Goal: Task Accomplishment & Management: Complete application form

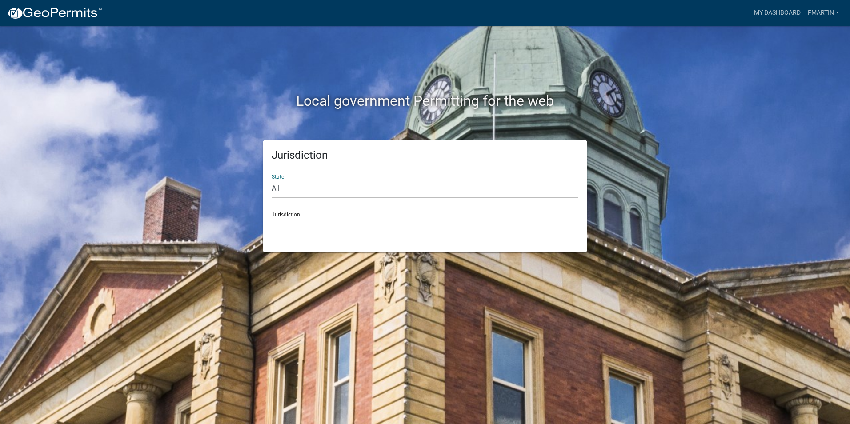
click at [314, 184] on select "All [US_STATE] [US_STATE] [US_STATE] [US_STATE] [US_STATE] [US_STATE] [US_STATE…" at bounding box center [425, 189] width 307 height 18
select select "[US_STATE]"
click at [272, 180] on select "All [US_STATE] [US_STATE] [US_STATE] [US_STATE] [US_STATE] [US_STATE] [US_STATE…" at bounding box center [425, 189] width 307 height 18
click at [323, 212] on div "Jurisdiction City of Charlestown, Indiana City of Jeffersonville, Indiana City …" at bounding box center [425, 220] width 307 height 31
click at [313, 228] on select "City of [GEOGRAPHIC_DATA], [US_STATE] City of [GEOGRAPHIC_DATA], [US_STATE] Cit…" at bounding box center [425, 226] width 307 height 18
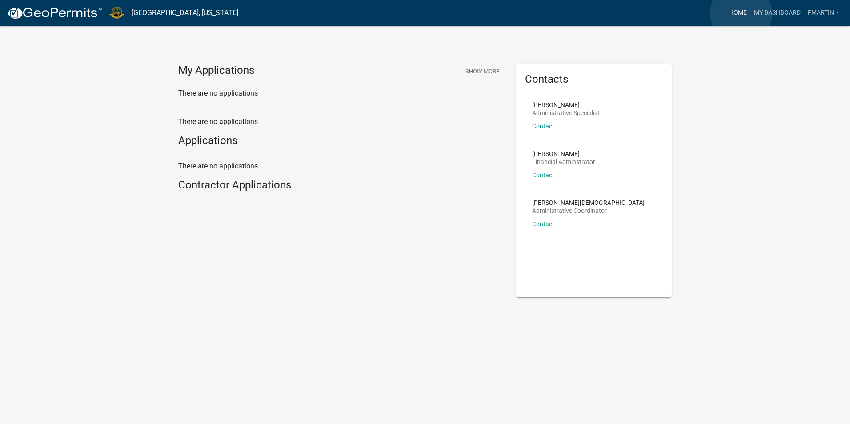
click at [741, 13] on link "Home" at bounding box center [737, 12] width 25 height 17
click at [760, 8] on link "My Dashboard" at bounding box center [777, 12] width 54 height 17
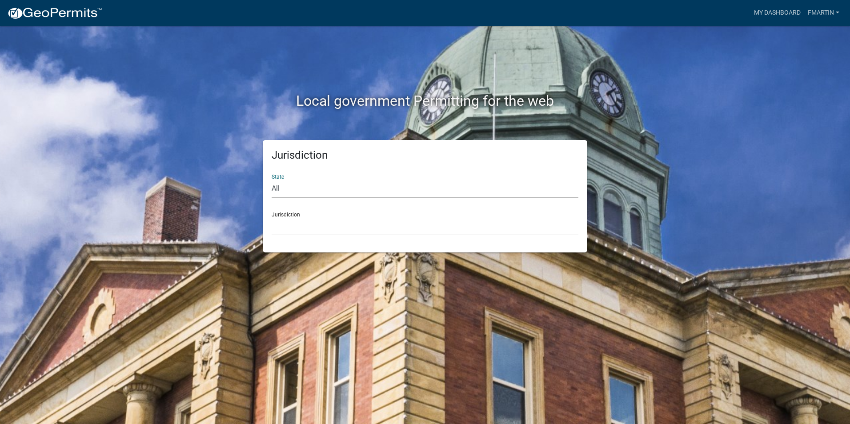
click at [313, 184] on select "All [US_STATE] [US_STATE] [US_STATE] [US_STATE] [US_STATE] [US_STATE] [US_STATE…" at bounding box center [425, 189] width 307 height 18
select select "[US_STATE]"
click at [272, 180] on select "All [US_STATE] [US_STATE] [US_STATE] [US_STATE] [US_STATE] [US_STATE] [US_STATE…" at bounding box center [425, 189] width 307 height 18
click at [327, 225] on select "City of [GEOGRAPHIC_DATA], [US_STATE] City of [GEOGRAPHIC_DATA], [US_STATE] Cit…" at bounding box center [425, 226] width 307 height 18
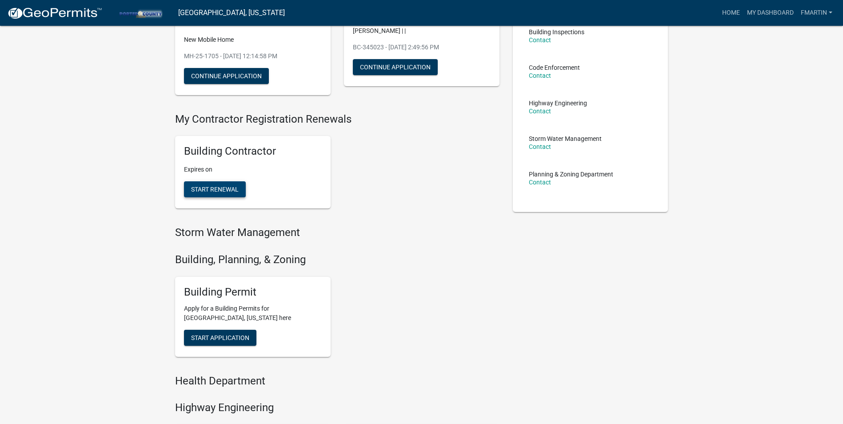
scroll to position [133, 0]
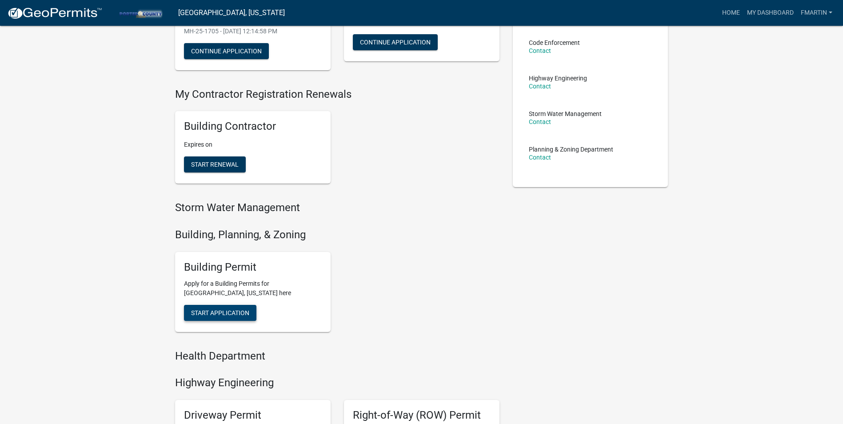
click at [232, 315] on span "Start Application" at bounding box center [220, 312] width 58 height 7
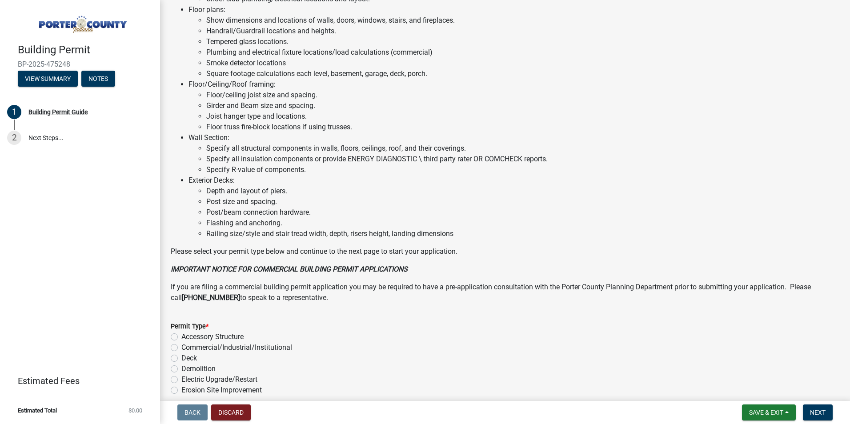
scroll to position [581, 0]
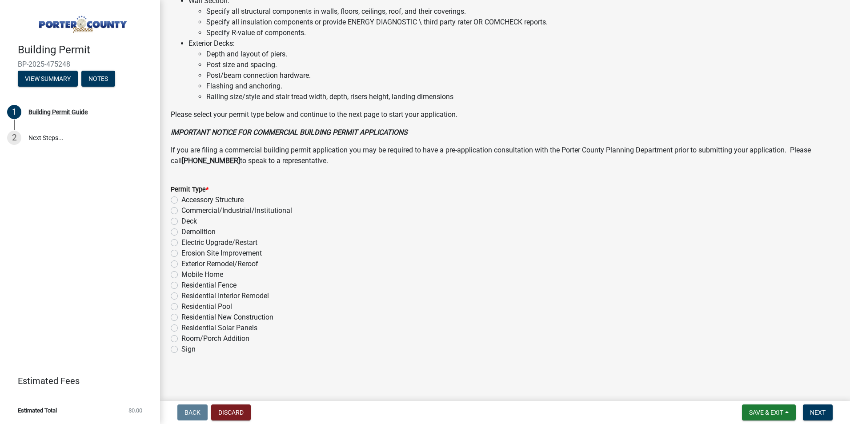
click at [211, 276] on label "Mobile Home" at bounding box center [202, 274] width 42 height 11
click at [187, 275] on input "Mobile Home" at bounding box center [184, 272] width 6 height 6
radio input "true"
click at [815, 409] on span "Next" at bounding box center [818, 412] width 16 height 7
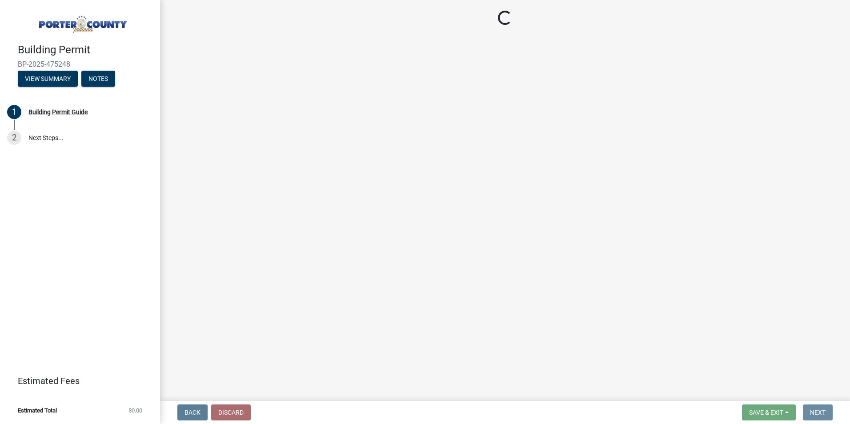
scroll to position [0, 0]
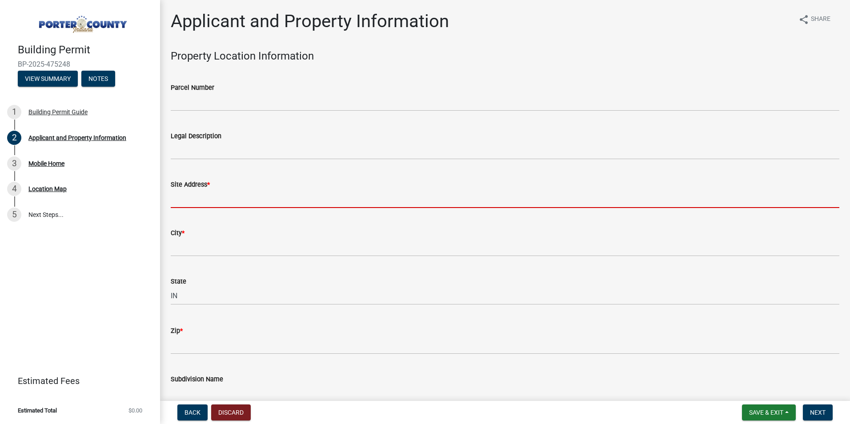
click at [227, 199] on input "Site Address *" at bounding box center [505, 199] width 669 height 18
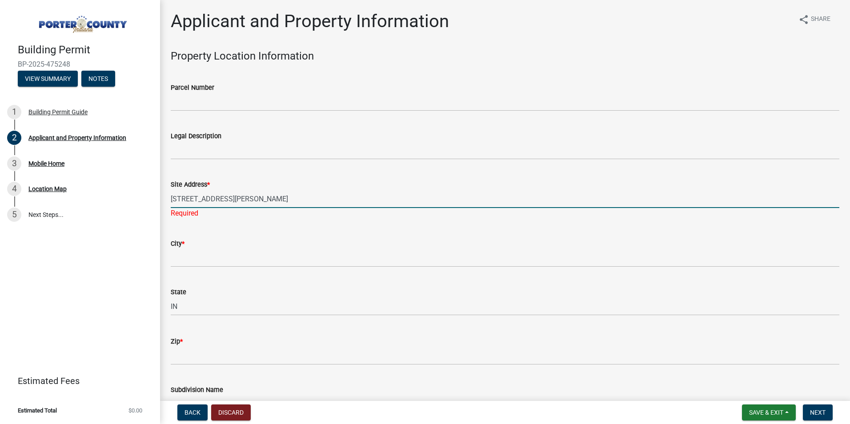
type input "[STREET_ADDRESS][PERSON_NAME]"
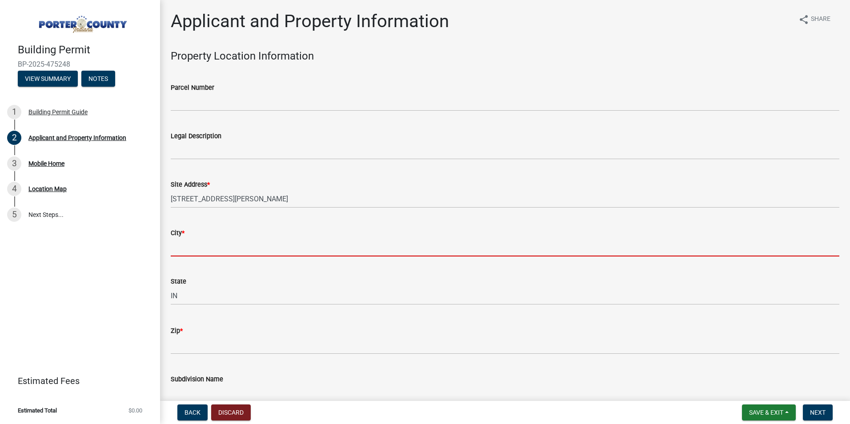
click at [226, 252] on input "City *" at bounding box center [505, 247] width 669 height 18
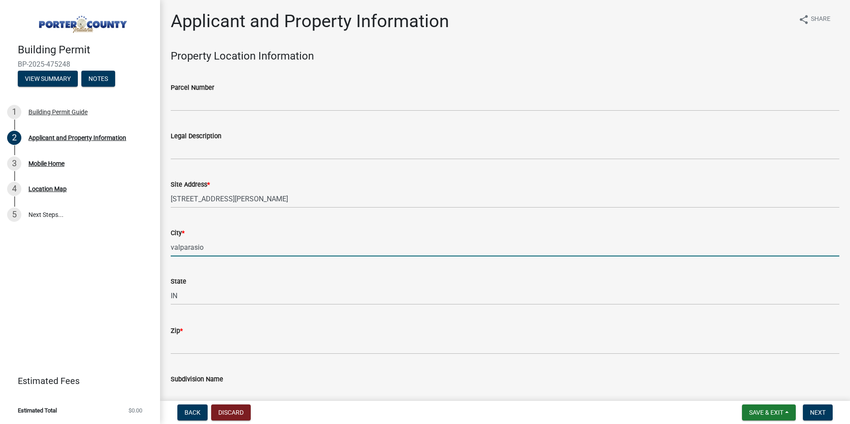
type input "valparasio"
drag, startPoint x: 220, startPoint y: 335, endPoint x: 215, endPoint y: 343, distance: 9.4
click at [220, 335] on div "Zip *" at bounding box center [505, 330] width 669 height 11
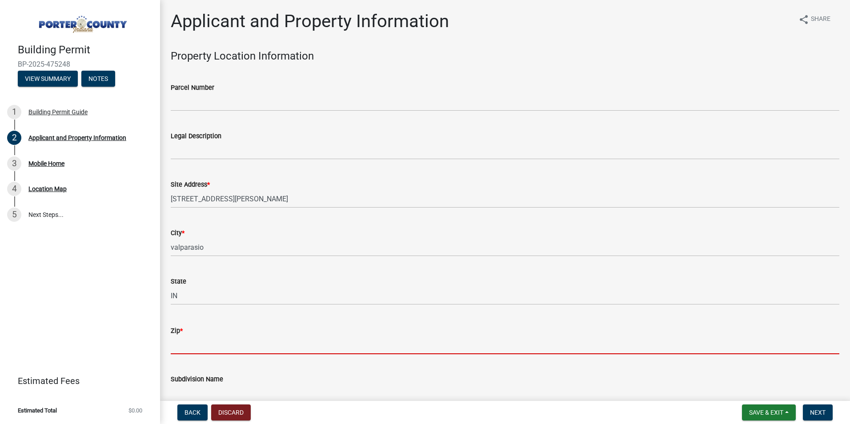
click at [215, 344] on input "Zip *" at bounding box center [505, 345] width 669 height 18
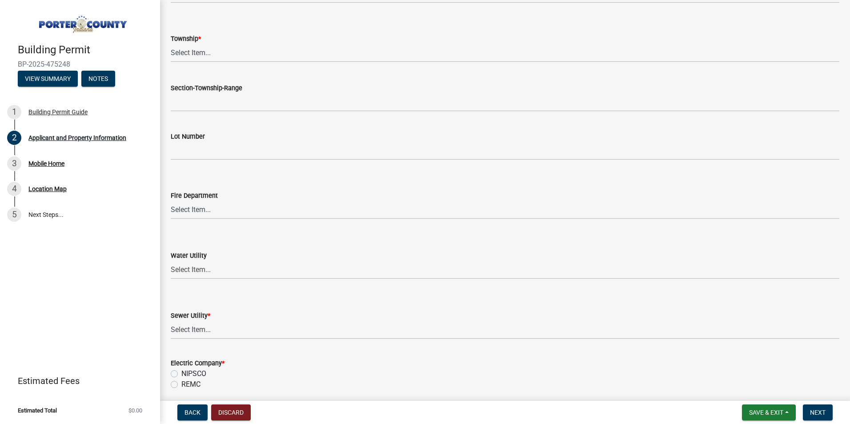
scroll to position [400, 0]
type input "46383"
click at [226, 52] on select "Select Item... [PERSON_NAME][GEOGRAPHIC_DATA] [PERSON_NAME][GEOGRAPHIC_DATA] [G…" at bounding box center [505, 53] width 669 height 18
click at [171, 44] on select "Select Item... [PERSON_NAME][GEOGRAPHIC_DATA] [PERSON_NAME][GEOGRAPHIC_DATA] [G…" at bounding box center [505, 53] width 669 height 18
select select "eebc071e-620a-4db8-83e9-cb6b194c67e9"
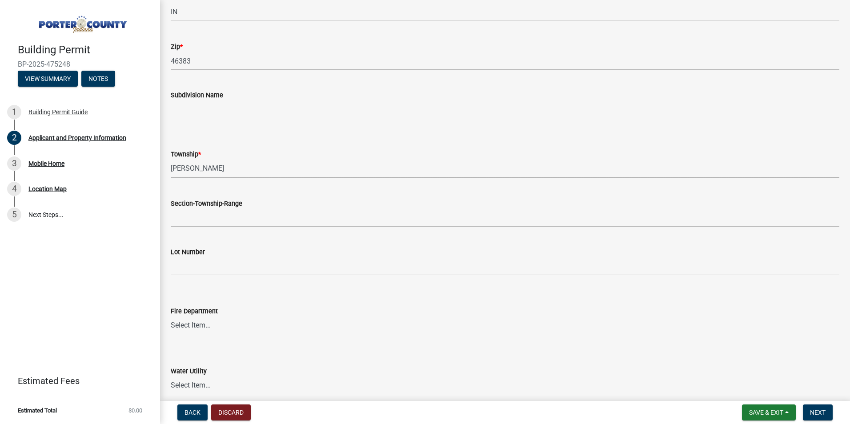
scroll to position [267, 0]
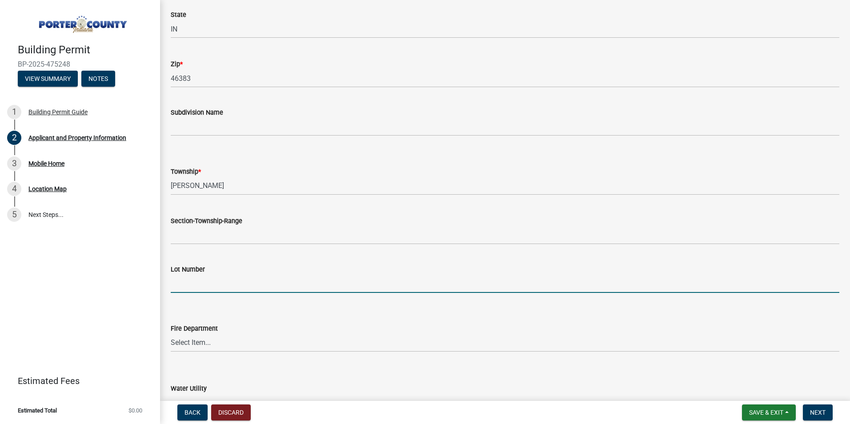
click at [198, 279] on input "Lot Number" at bounding box center [505, 284] width 669 height 18
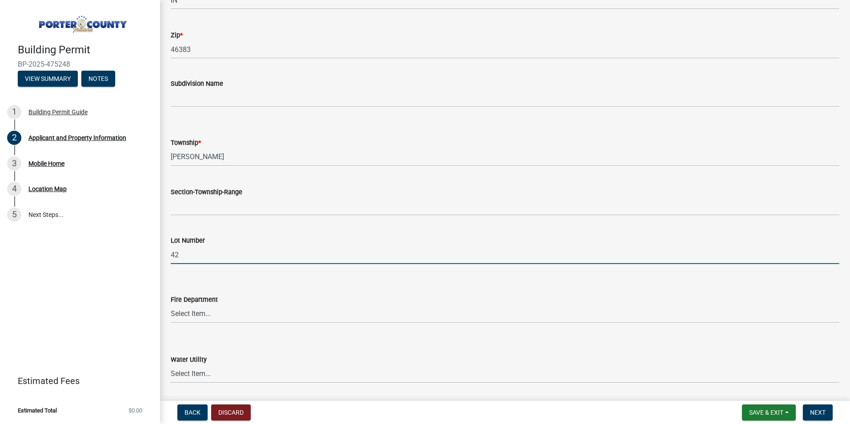
scroll to position [311, 0]
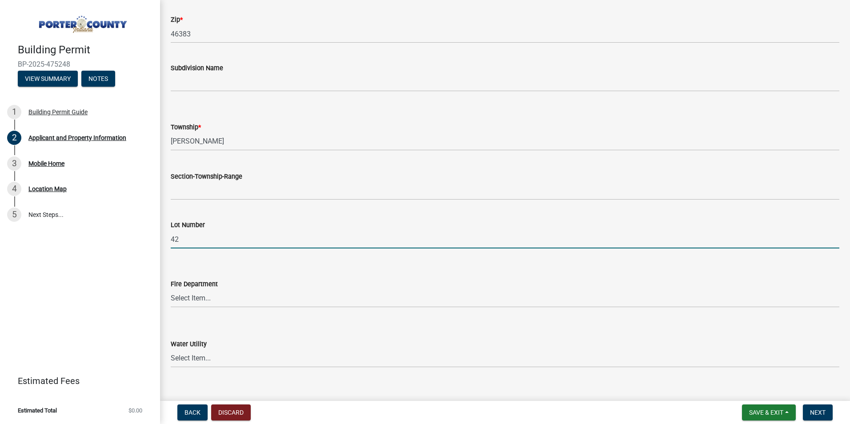
type input "42"
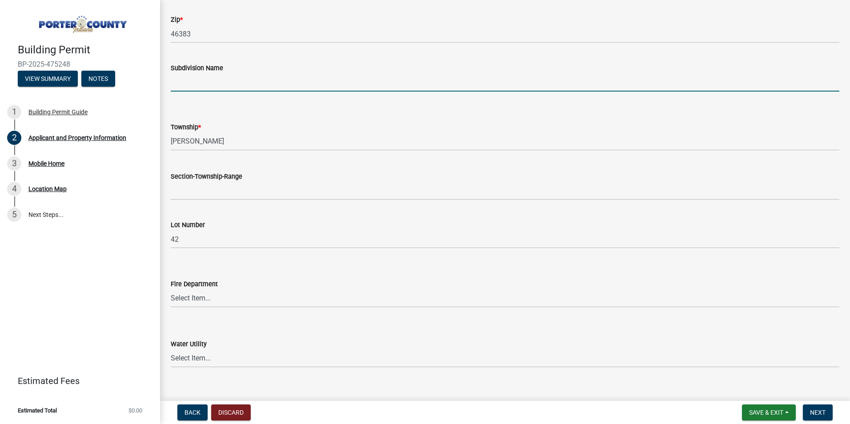
click at [244, 85] on input "Subdivision Name" at bounding box center [505, 82] width 669 height 18
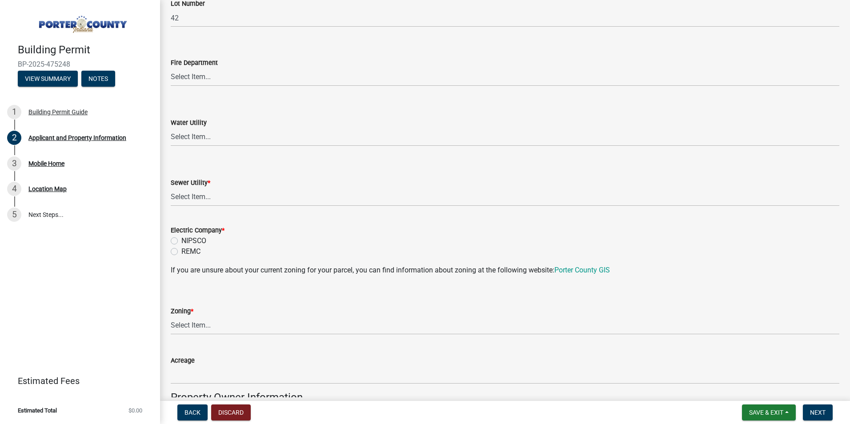
scroll to position [533, 0]
type input "[GEOGRAPHIC_DATA]"
click at [204, 193] on select "Select Item... Aqua [US_STATE] Inc Damon Run Falling Waters Lake Eliza - LEACD …" at bounding box center [505, 196] width 669 height 18
click at [171, 187] on select "Select Item... Aqua [US_STATE] Inc Damon Run Falling Waters Lake Eliza - LEACD …" at bounding box center [505, 196] width 669 height 18
select select "c796f995-08fe-487b-a20e-70ab553361d3"
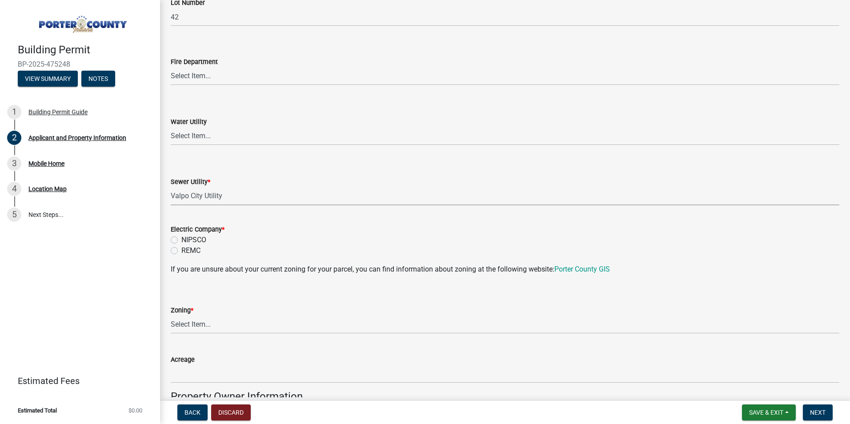
click at [183, 240] on label "NIPSCO" at bounding box center [193, 240] width 25 height 11
click at [183, 240] on input "NIPSCO" at bounding box center [184, 238] width 6 height 6
radio input "true"
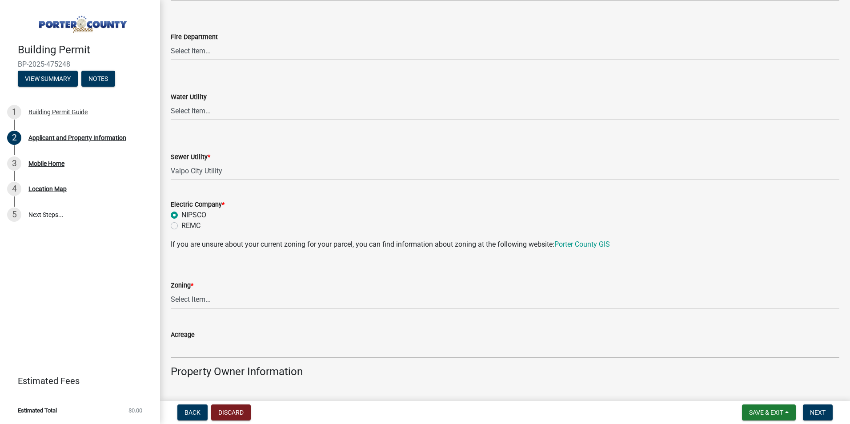
scroll to position [622, 0]
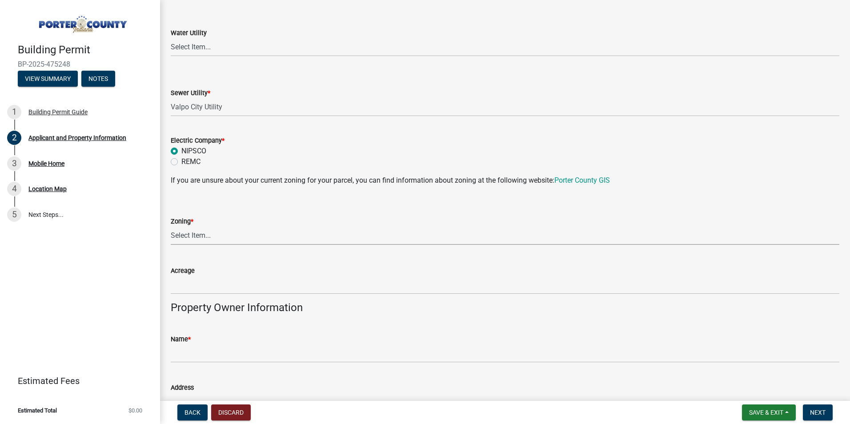
click at [216, 234] on select "Select Item... A1 A2 CH CM CN I1 I2 I3 IN MP OT P1 P2 PUD R1 R2 R3 R4 RL RR" at bounding box center [505, 236] width 669 height 18
click at [171, 227] on select "Select Item... A1 A2 CH CM CN I1 I2 I3 IN MP OT P1 P2 PUD R1 R2 R3 R4 RL RR" at bounding box center [505, 236] width 669 height 18
select select "3f2df8a6-9015-4455-96ac-4843375ad2c5"
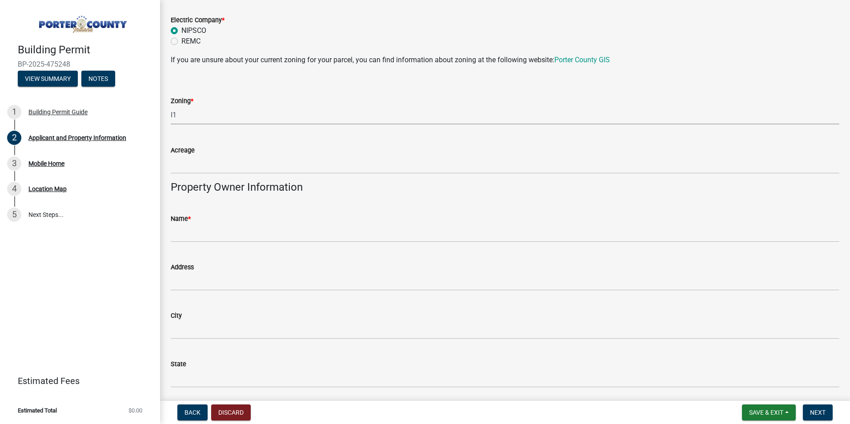
scroll to position [756, 0]
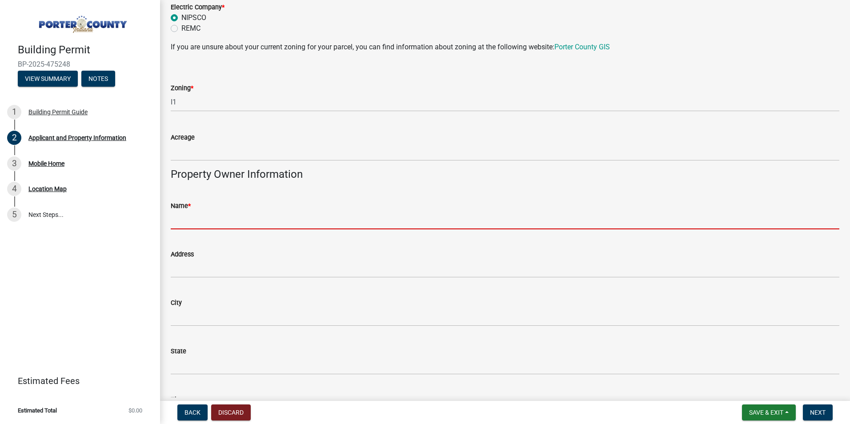
click at [243, 218] on input "Name *" at bounding box center [505, 220] width 669 height 18
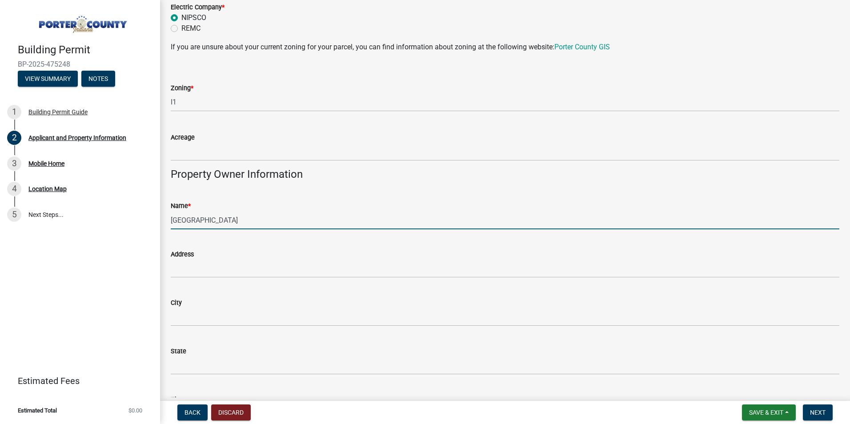
type input "[GEOGRAPHIC_DATA]"
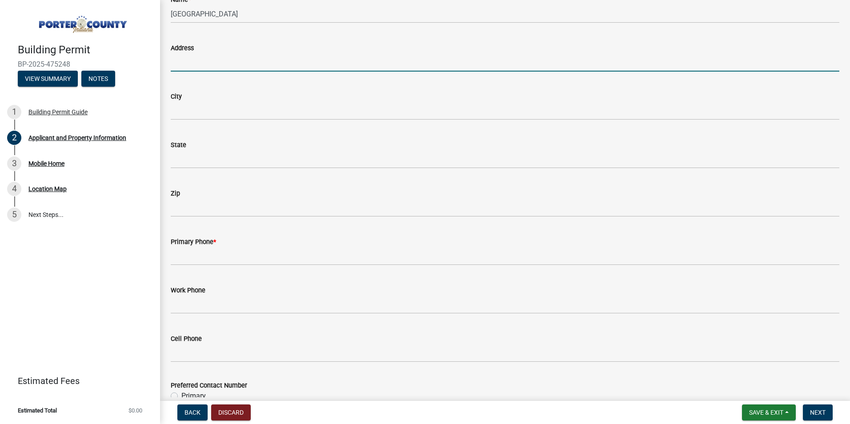
scroll to position [978, 0]
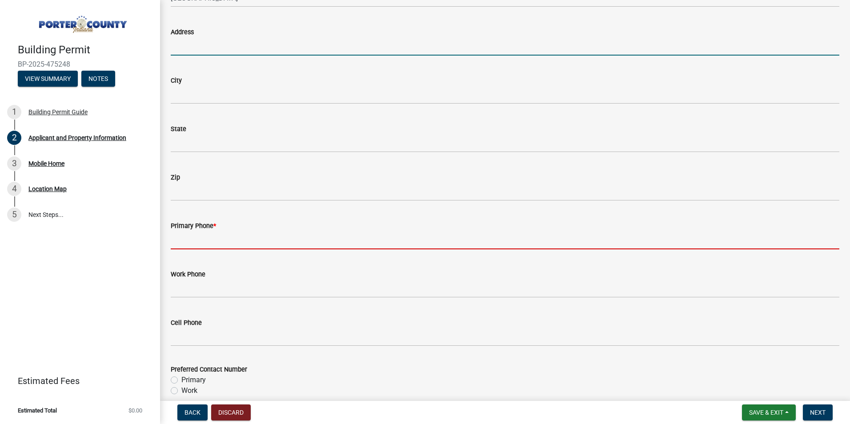
click at [241, 237] on input "Primary Phone *" at bounding box center [505, 240] width 669 height 18
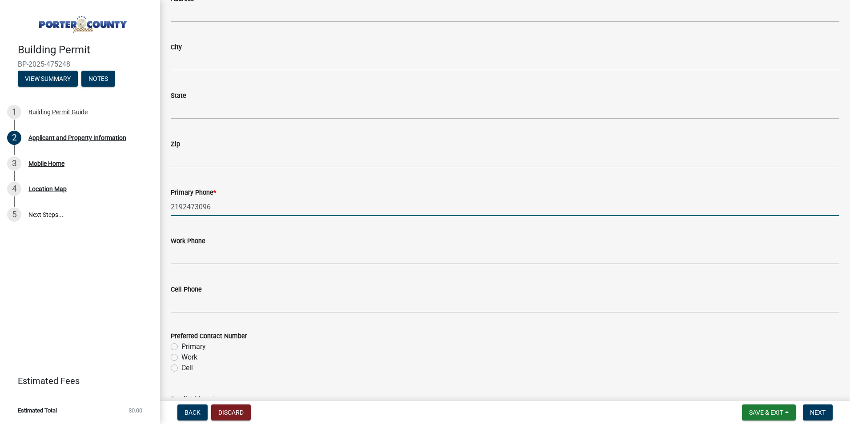
scroll to position [1067, 0]
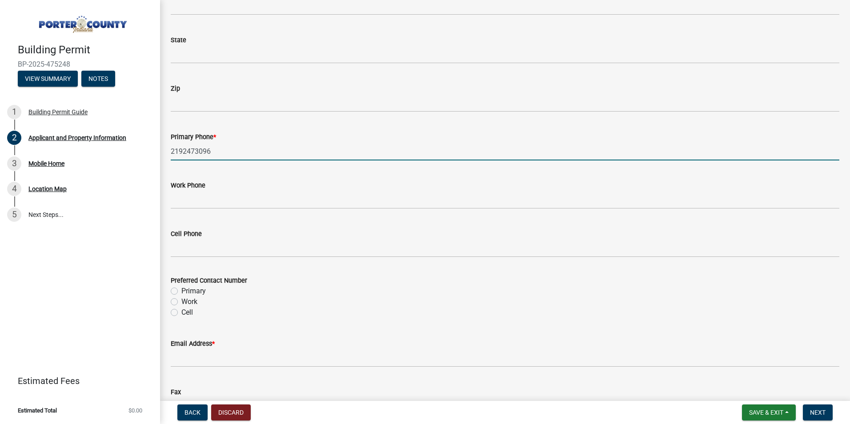
type input "2192473096"
click at [196, 304] on label "Work" at bounding box center [189, 301] width 16 height 11
click at [187, 302] on input "Work" at bounding box center [184, 299] width 6 height 6
radio input "true"
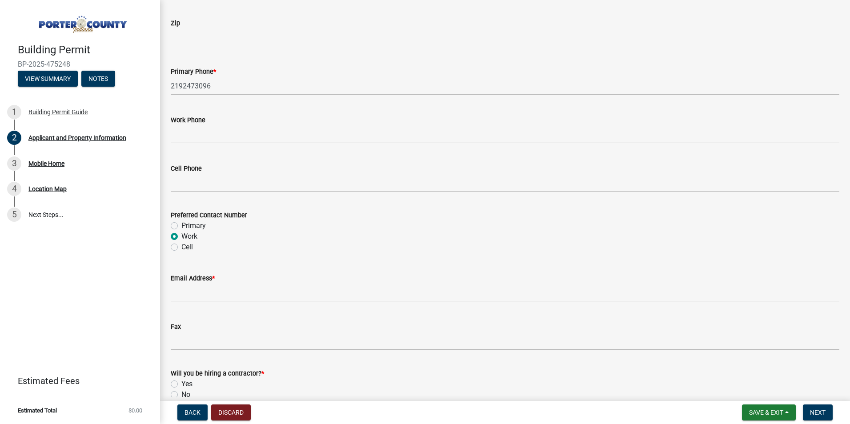
scroll to position [1200, 0]
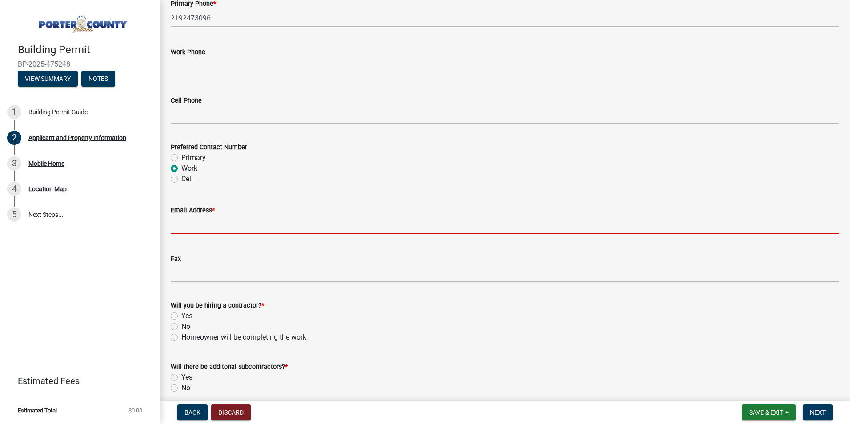
click at [246, 224] on input "Email Address *" at bounding box center [505, 225] width 669 height 18
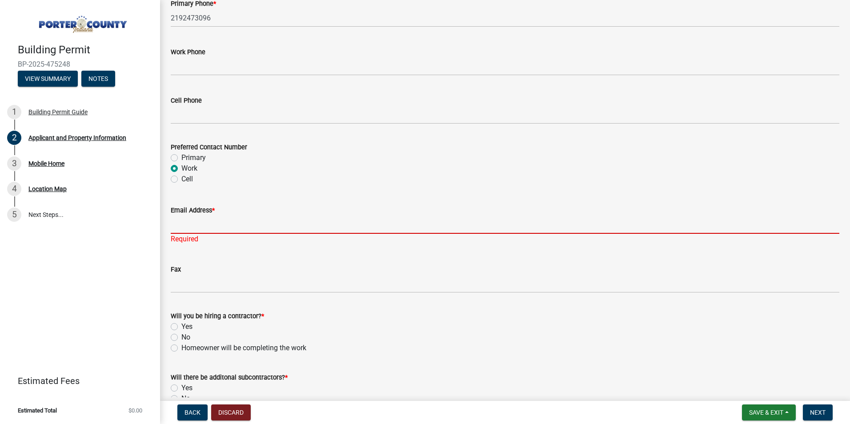
click at [236, 223] on input "Email Address *" at bounding box center [505, 225] width 669 height 18
paste input ""manager@williamsburgmanormhc.com" <manager@williamsburgmanormhc.com>"
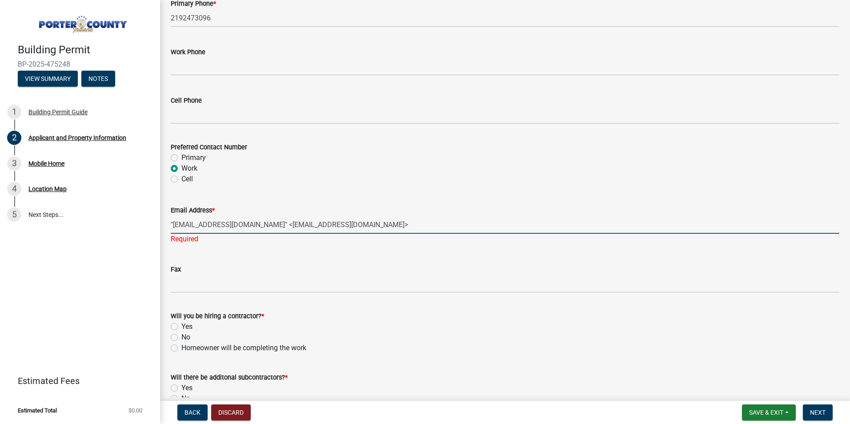
drag, startPoint x: 439, startPoint y: 225, endPoint x: 297, endPoint y: 229, distance: 141.8
click at [297, 229] on input ""manager@williamsburgmanormhc.com" <manager@williamsburgmanormhc.com>" at bounding box center [505, 225] width 669 height 18
click at [174, 224] on input ""manager@williamsburgmanormhc.com" at bounding box center [505, 225] width 669 height 18
type input "[EMAIL_ADDRESS][DOMAIN_NAME]"
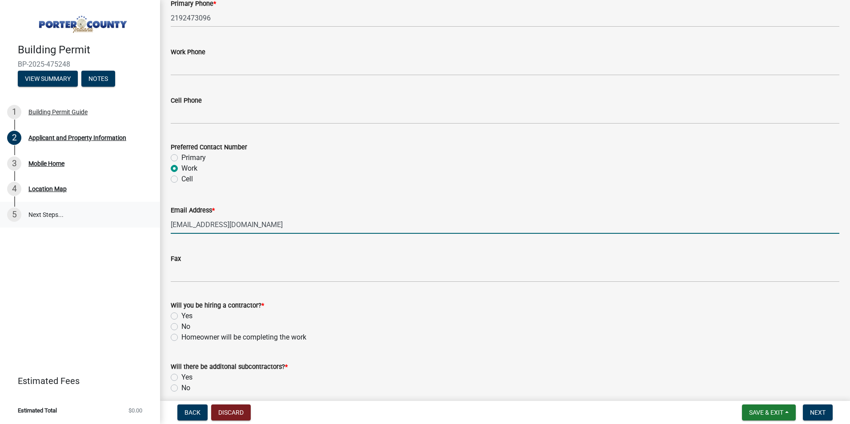
drag, startPoint x: 329, startPoint y: 223, endPoint x: 144, endPoint y: 222, distance: 185.8
click at [144, 222] on div "Building Permit BP-2025-475248 View Summary Notes 1 Building Permit Guide 2 App…" at bounding box center [425, 212] width 850 height 424
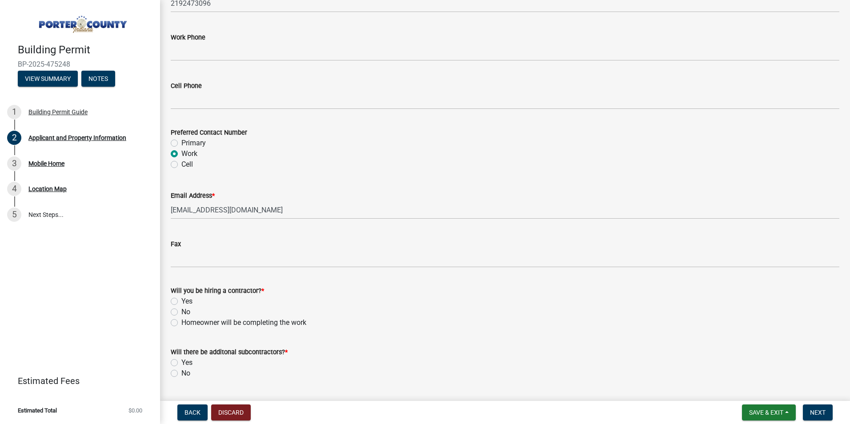
scroll to position [1239, 0]
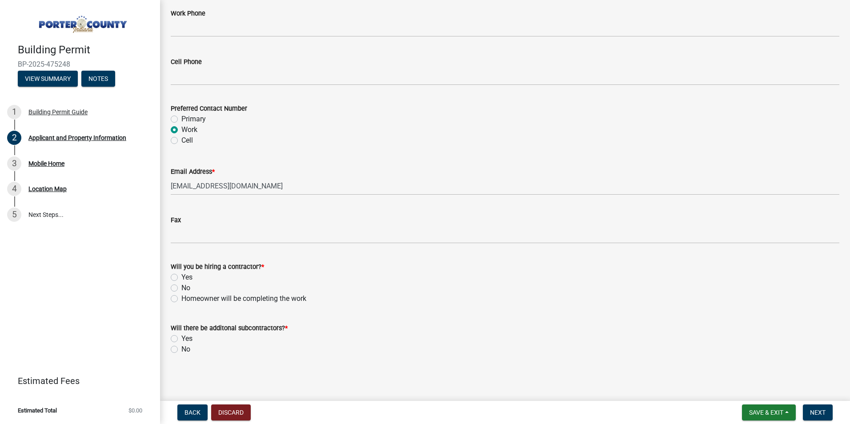
click at [183, 288] on label "No" at bounding box center [185, 288] width 9 height 11
click at [183, 288] on input "No" at bounding box center [184, 286] width 6 height 6
radio input "true"
click at [181, 352] on label "No" at bounding box center [185, 349] width 9 height 11
click at [181, 350] on input "No" at bounding box center [184, 347] width 6 height 6
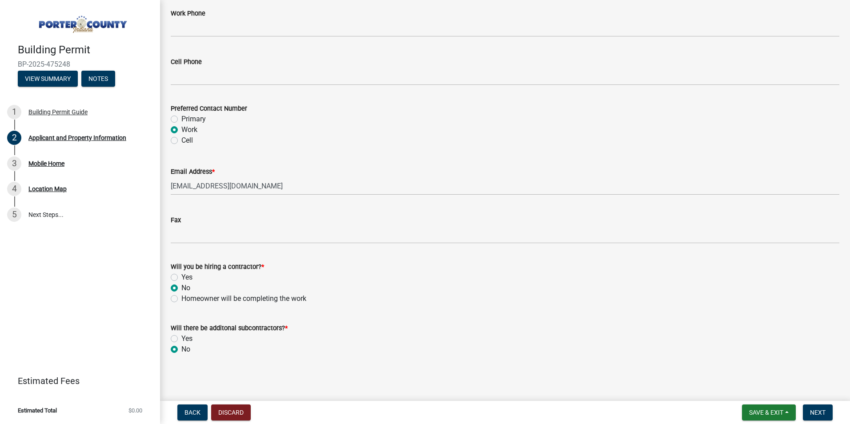
radio input "true"
click at [815, 404] on nav "Back Discard Save & Exit Save Save & Exit Next" at bounding box center [505, 412] width 690 height 23
click at [817, 409] on span "Next" at bounding box center [818, 412] width 16 height 7
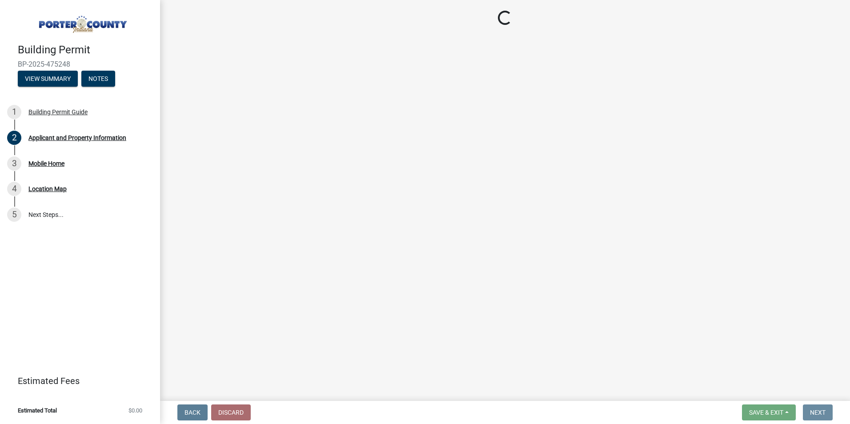
scroll to position [0, 0]
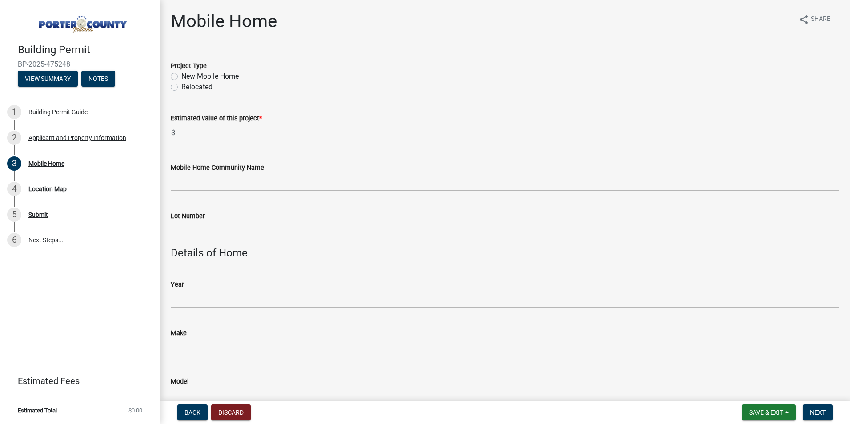
click at [215, 73] on label "New Mobile Home" at bounding box center [209, 76] width 57 height 11
click at [187, 73] on input "New Mobile Home" at bounding box center [184, 74] width 6 height 6
radio input "true"
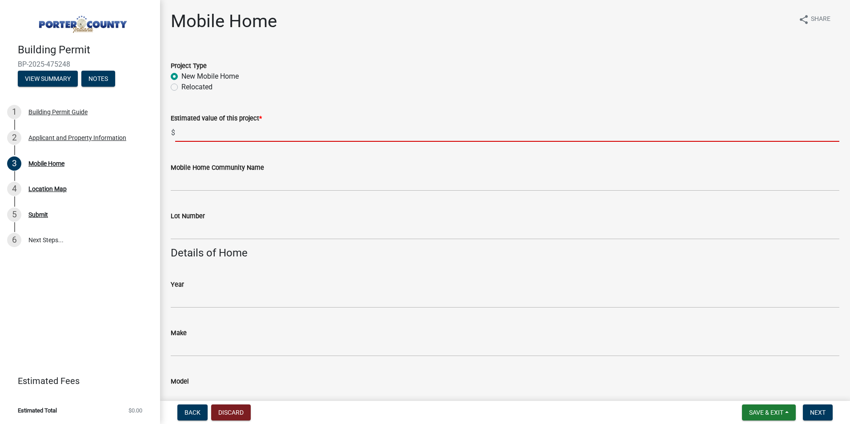
click at [232, 140] on input "text" at bounding box center [507, 133] width 664 height 18
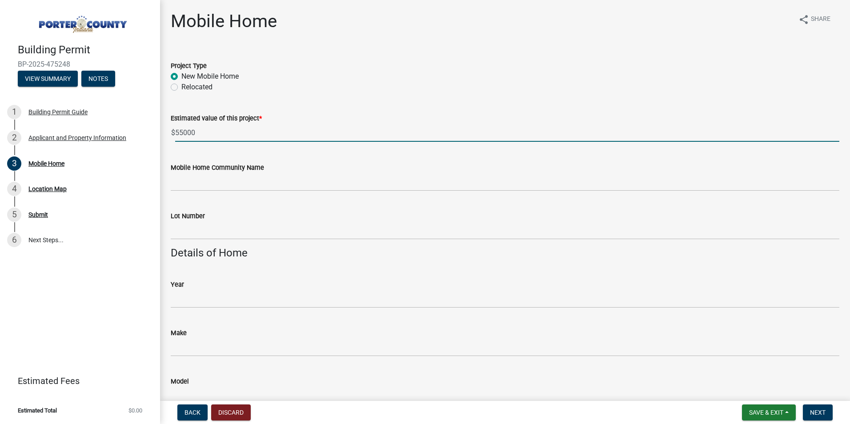
type input "55000"
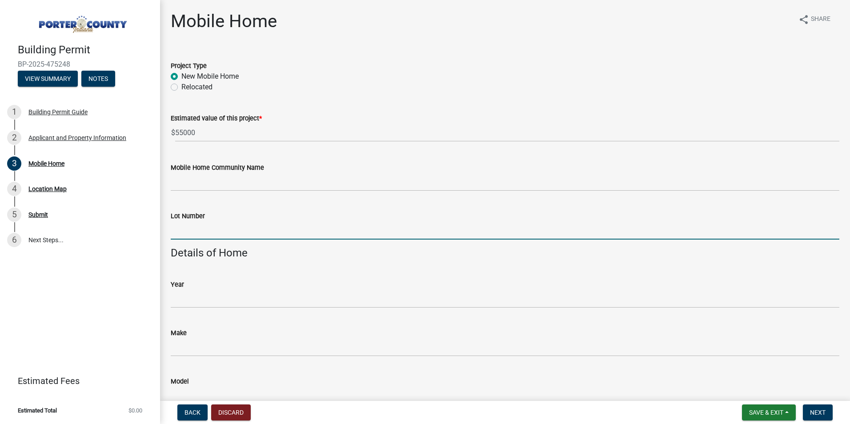
click at [223, 227] on input "Lot Number" at bounding box center [505, 230] width 669 height 18
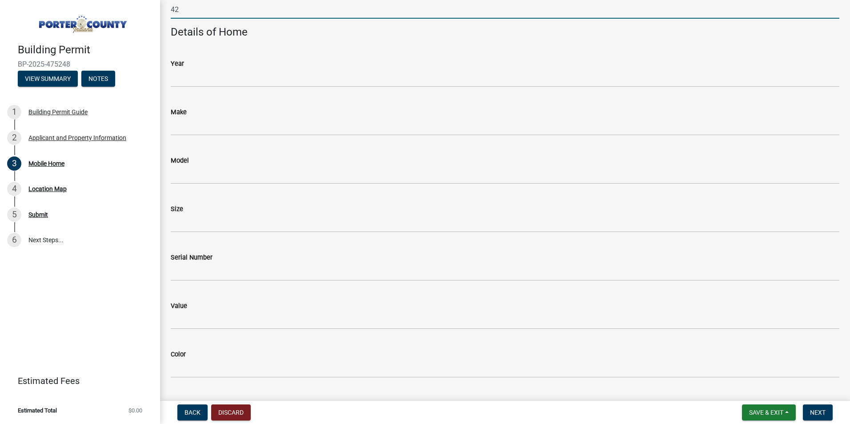
scroll to position [222, 0]
type input "42"
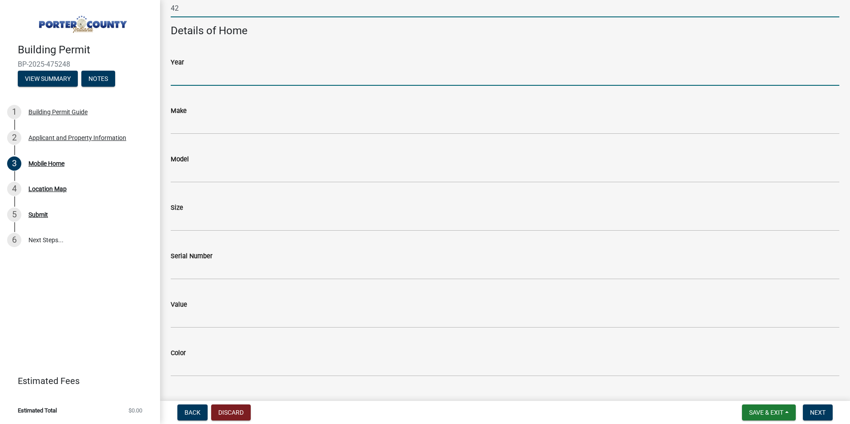
click at [241, 83] on input "Year" at bounding box center [505, 77] width 669 height 18
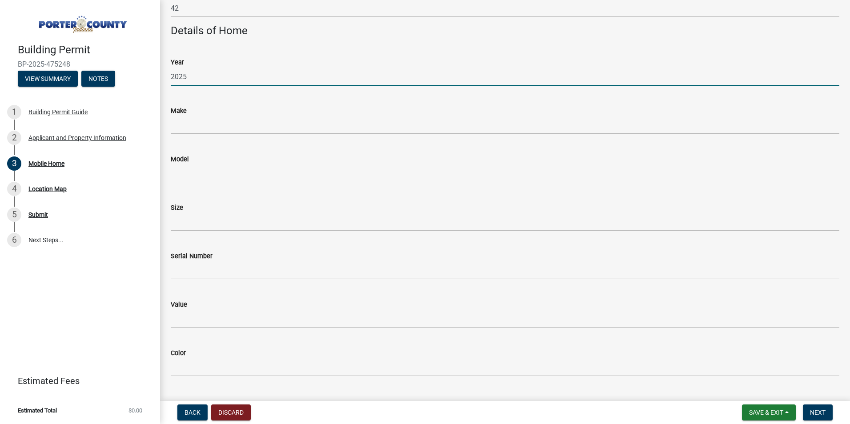
type input "2025"
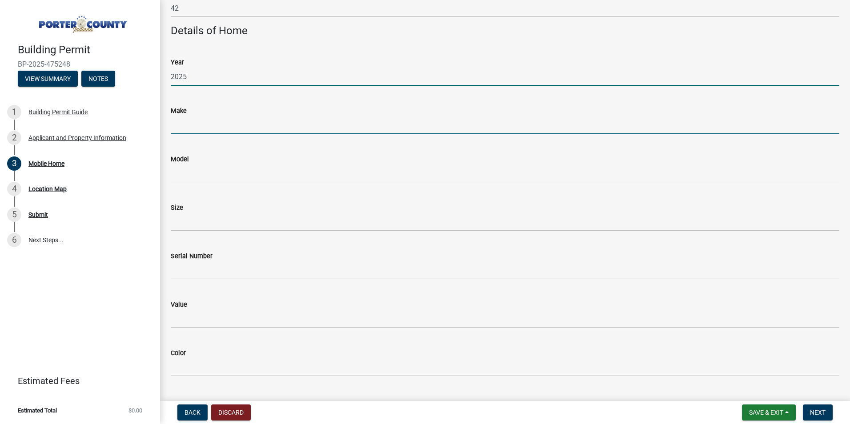
click at [258, 126] on input "Make" at bounding box center [505, 125] width 669 height 18
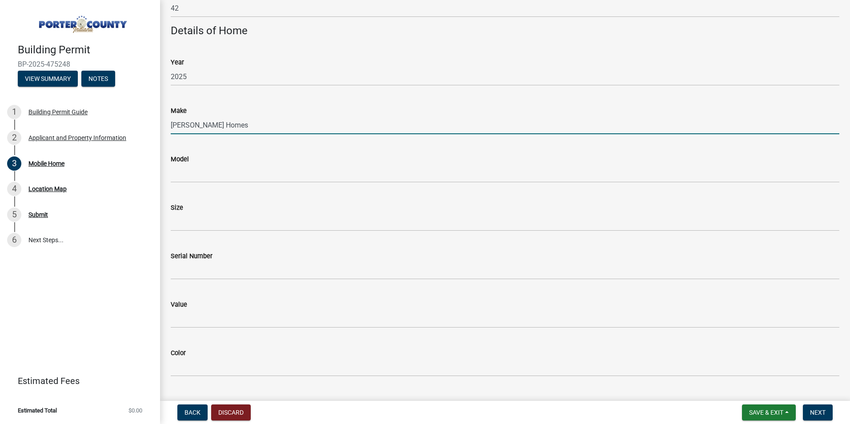
type input "Clayton Homes"
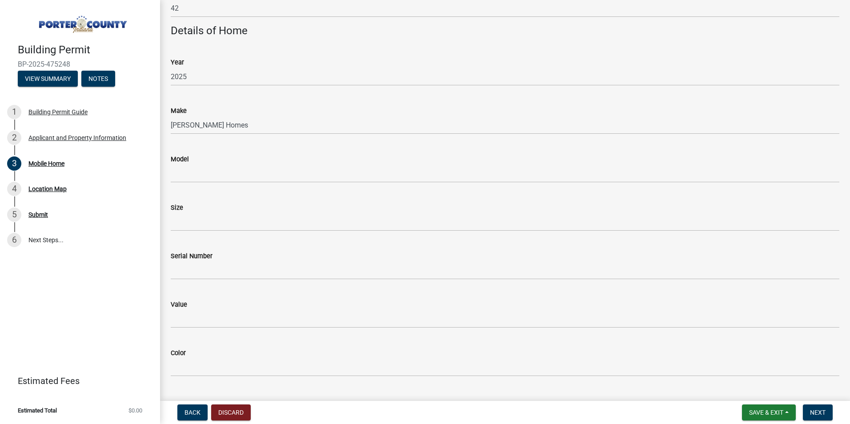
click at [249, 211] on div "Size" at bounding box center [505, 207] width 669 height 11
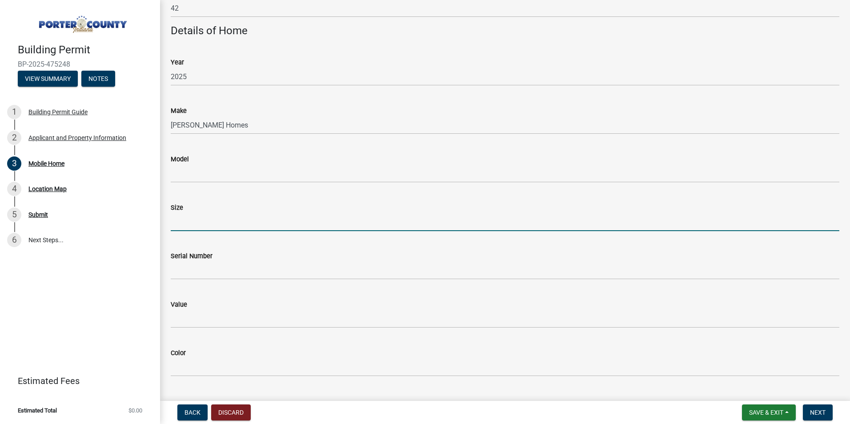
click at [249, 220] on input "Size" at bounding box center [505, 222] width 669 height 18
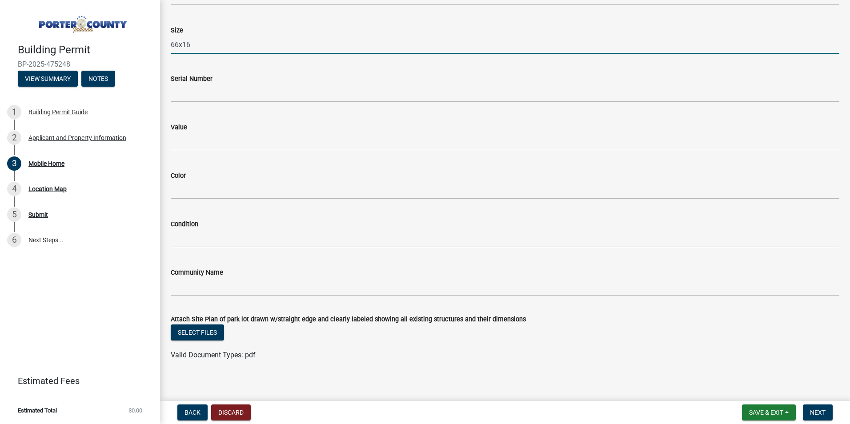
scroll to position [400, 0]
type input "66x16"
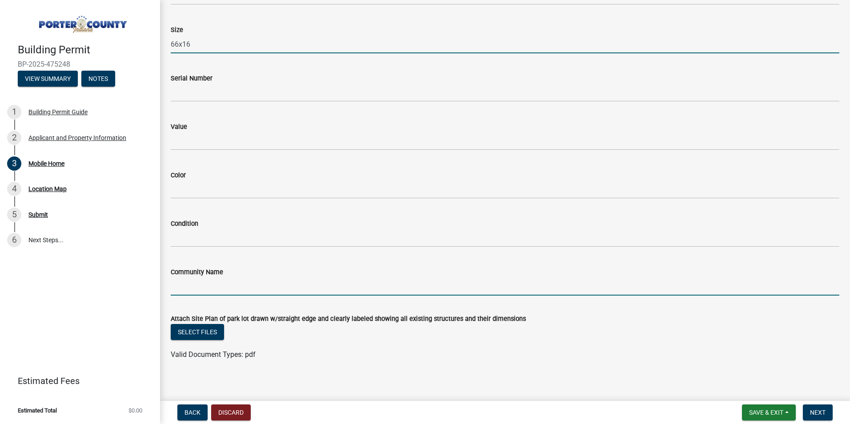
click at [220, 280] on input "Community Name" at bounding box center [505, 286] width 669 height 18
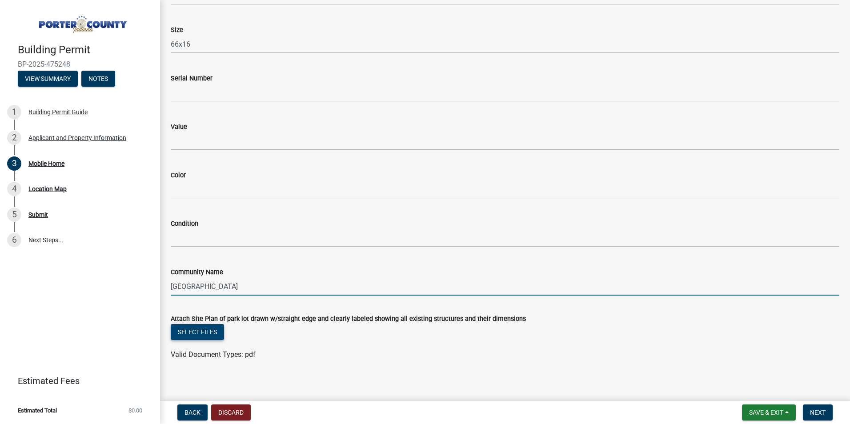
type input "[GEOGRAPHIC_DATA]"
click at [215, 329] on button "Select files" at bounding box center [197, 332] width 53 height 16
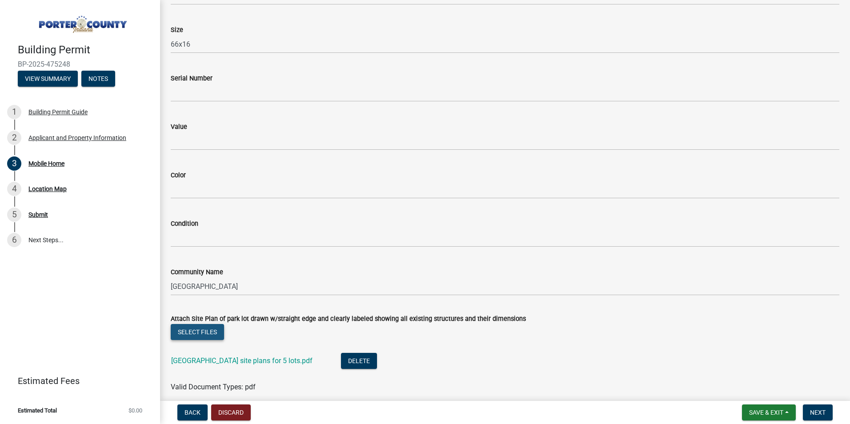
click at [200, 328] on button "Select files" at bounding box center [197, 332] width 53 height 16
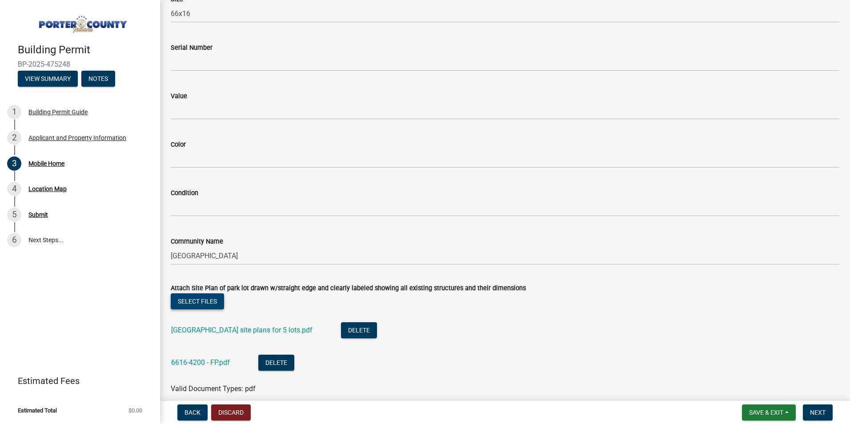
scroll to position [470, 0]
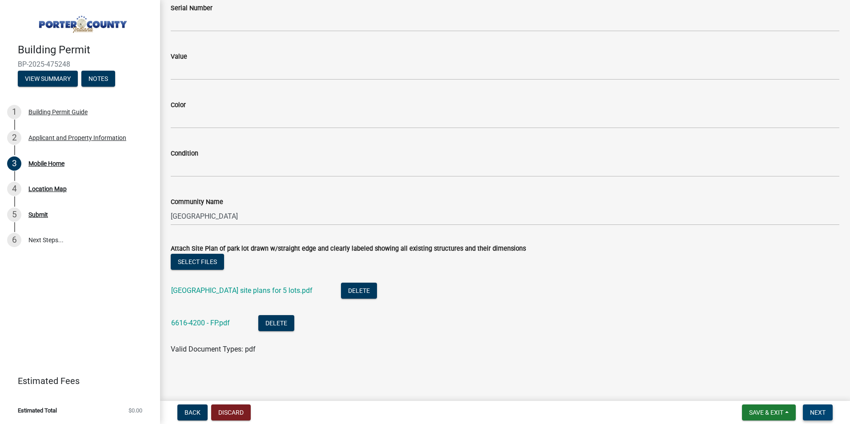
click at [814, 412] on span "Next" at bounding box center [818, 412] width 16 height 7
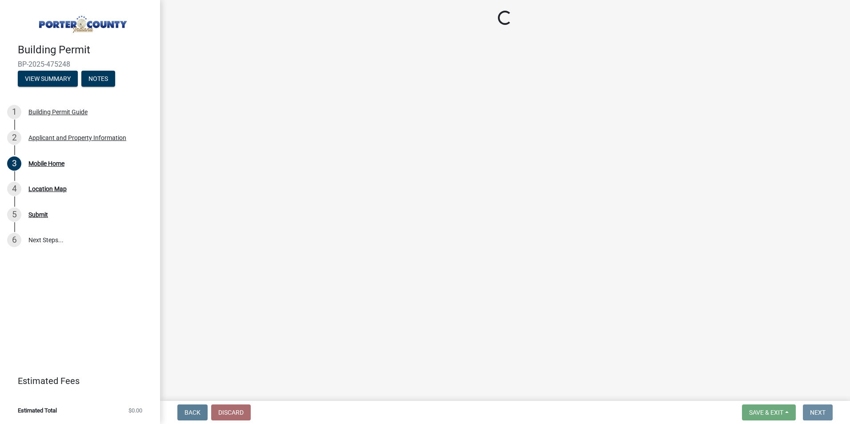
scroll to position [0, 0]
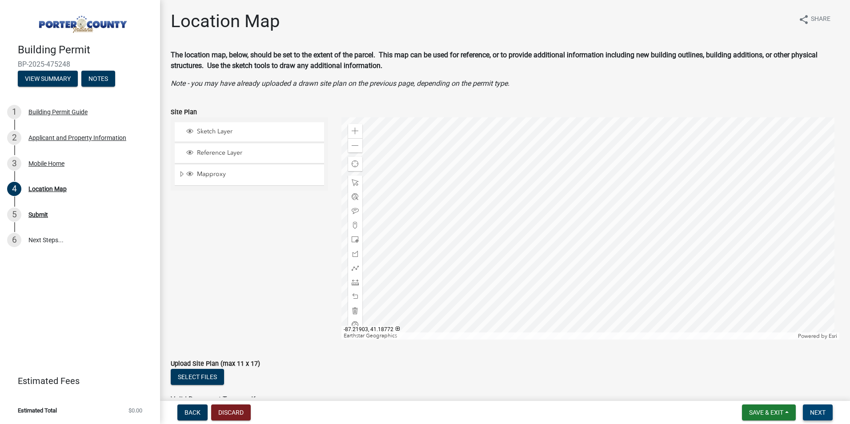
click at [820, 414] on span "Next" at bounding box center [818, 412] width 16 height 7
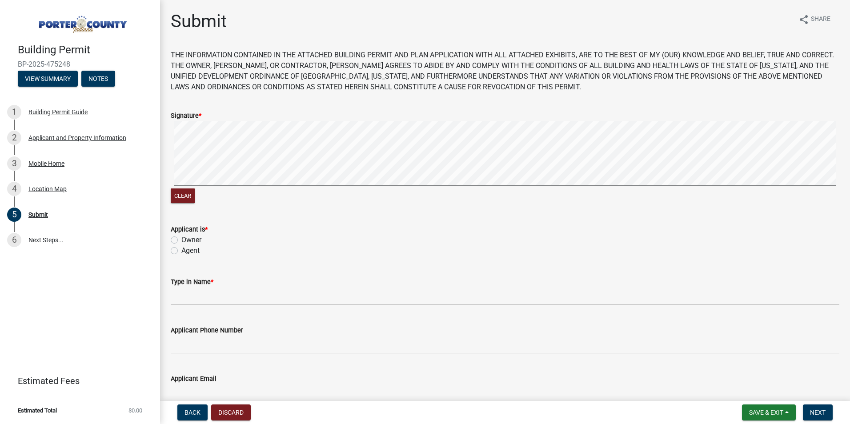
click at [181, 248] on label "Agent" at bounding box center [190, 250] width 18 height 11
click at [181, 248] on input "Agent" at bounding box center [184, 248] width 6 height 6
radio input "true"
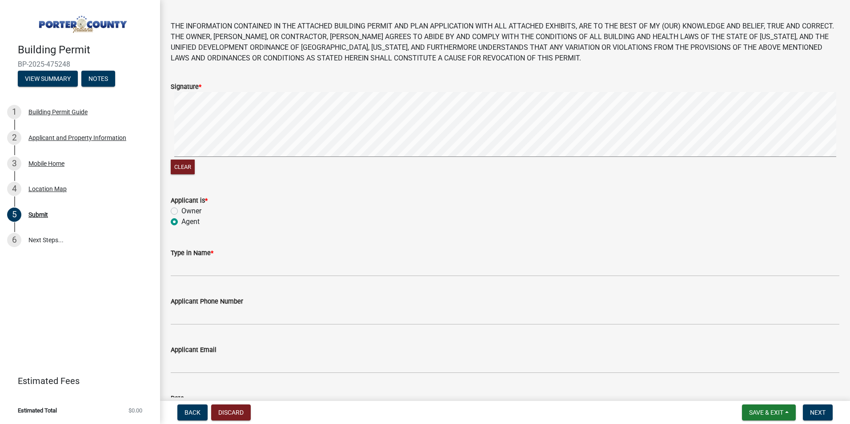
scroll to position [44, 0]
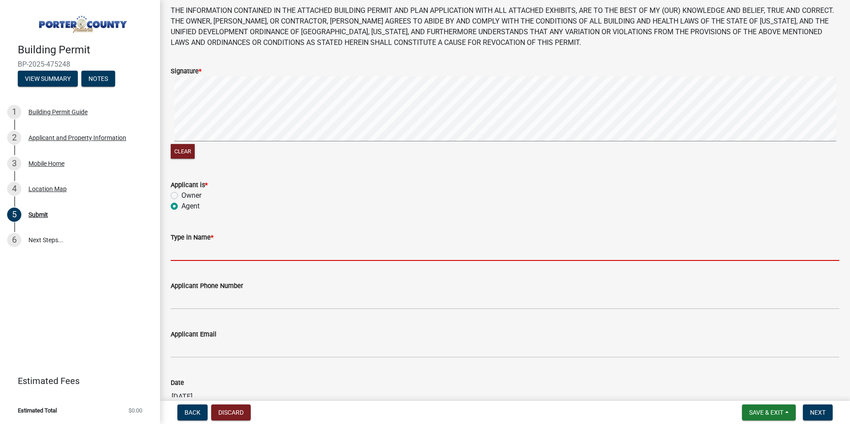
click at [240, 248] on input "Type in Name *" at bounding box center [505, 252] width 669 height 18
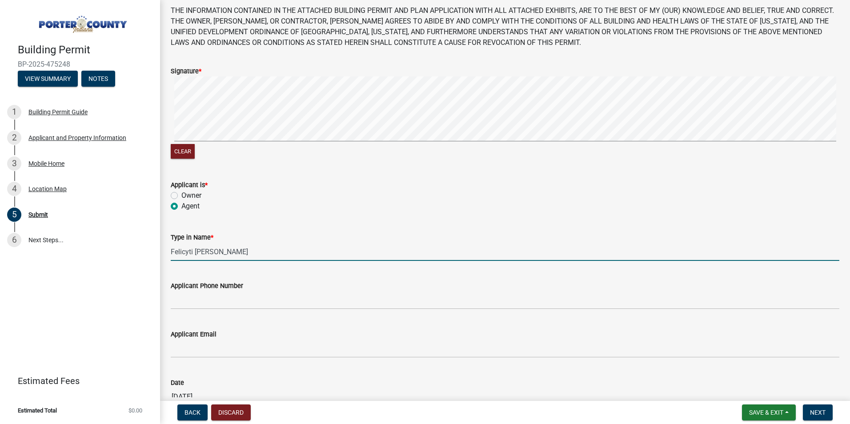
type input "Felicyti [PERSON_NAME]"
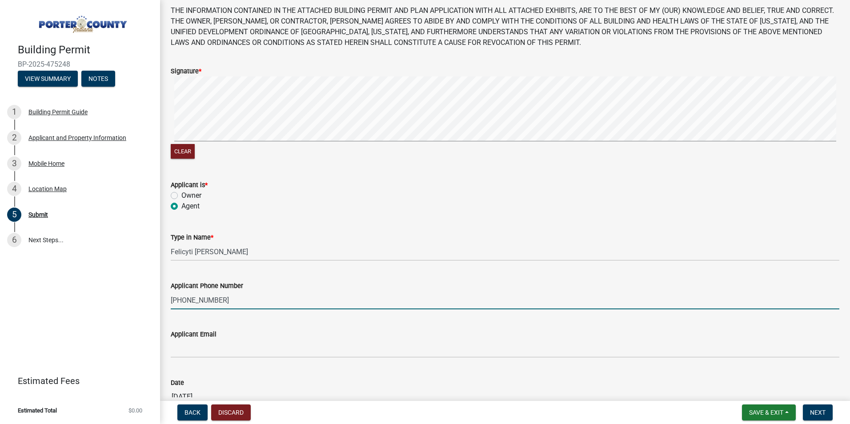
type input "[PHONE_NUMBER]"
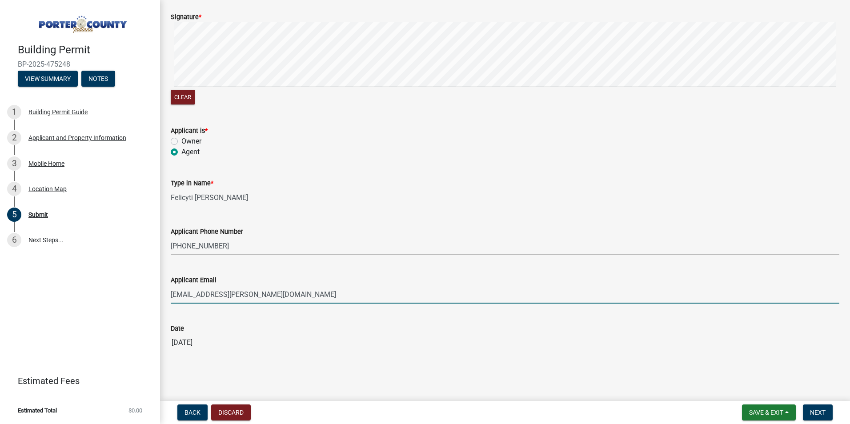
scroll to position [102, 0]
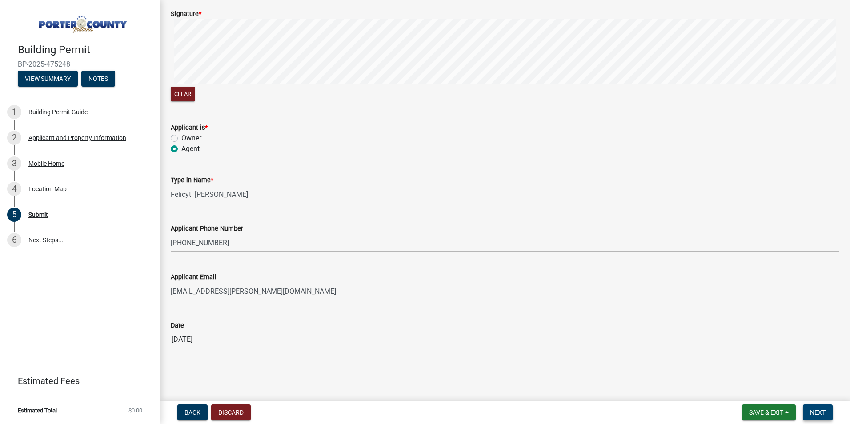
type input "[EMAIL_ADDRESS][PERSON_NAME][DOMAIN_NAME]"
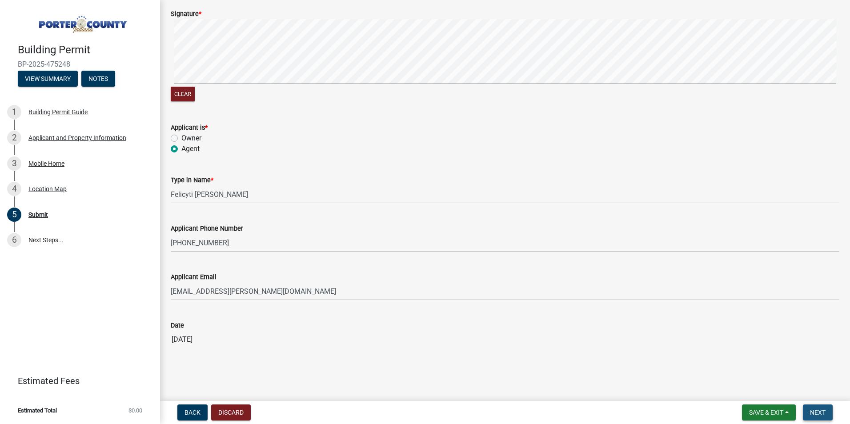
click at [831, 408] on button "Next" at bounding box center [818, 412] width 30 height 16
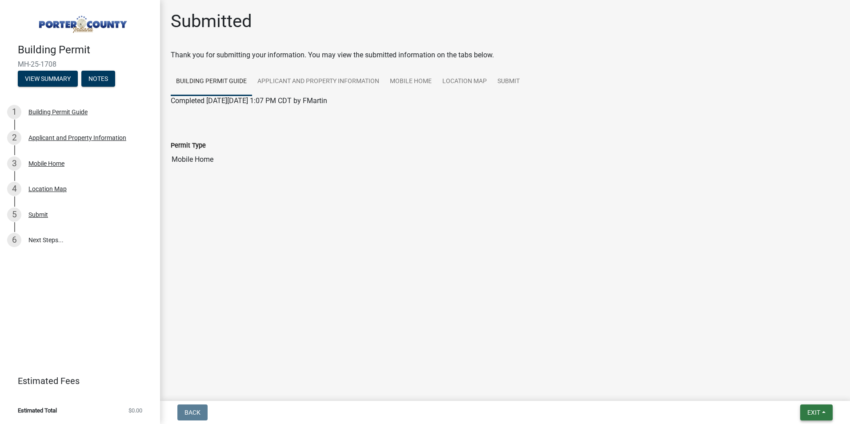
click at [807, 411] on span "Exit" at bounding box center [813, 412] width 13 height 7
click at [802, 388] on button "Save & Exit" at bounding box center [796, 389] width 71 height 21
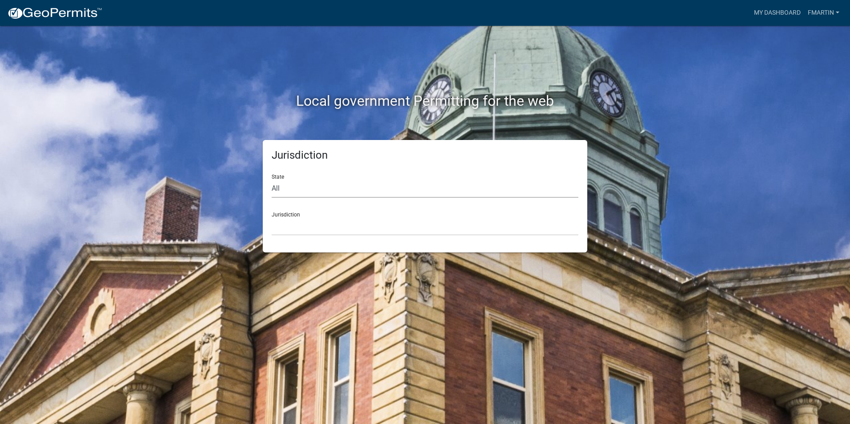
click at [279, 189] on select "All [US_STATE] [US_STATE] [US_STATE] [US_STATE] [US_STATE] [US_STATE] [US_STATE…" at bounding box center [425, 189] width 307 height 18
select select "[US_STATE]"
click at [272, 180] on select "All [US_STATE] [US_STATE] [US_STATE] [US_STATE] [US_STATE] [US_STATE] [US_STATE…" at bounding box center [425, 189] width 307 height 18
click at [323, 221] on select "City of [GEOGRAPHIC_DATA], [US_STATE] City of [GEOGRAPHIC_DATA], [US_STATE] Cit…" at bounding box center [425, 226] width 307 height 18
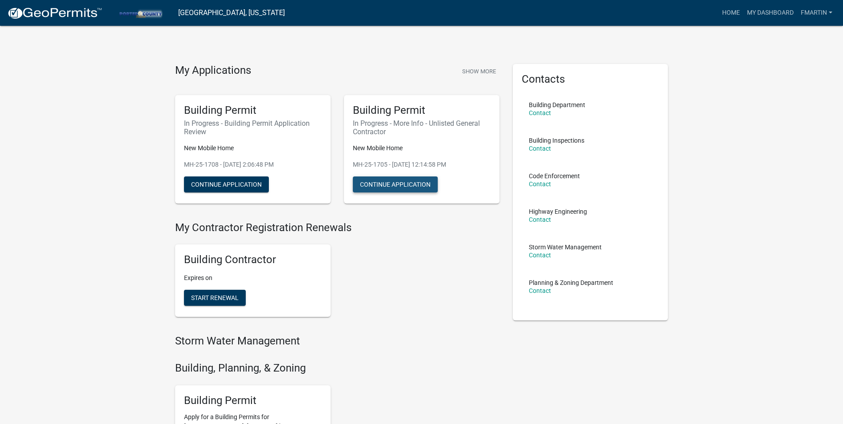
click at [405, 182] on button "Continue Application" at bounding box center [395, 184] width 85 height 16
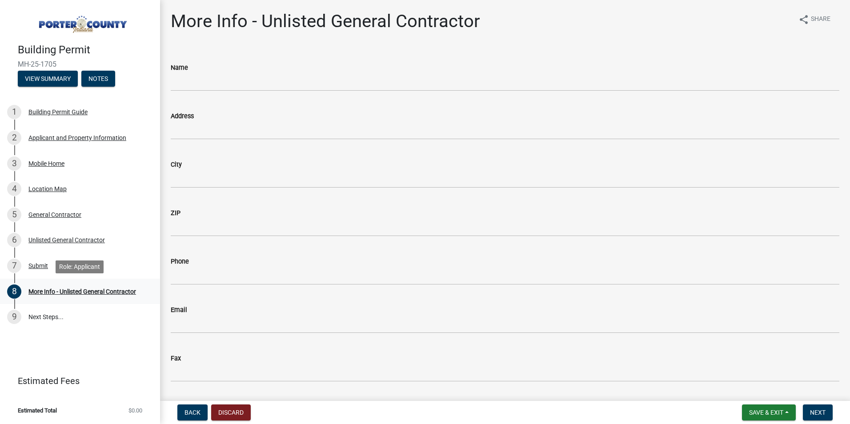
click at [101, 290] on div "More Info - Unlisted General Contractor" at bounding box center [82, 291] width 108 height 6
click at [101, 260] on div "7 Submit" at bounding box center [76, 266] width 139 height 14
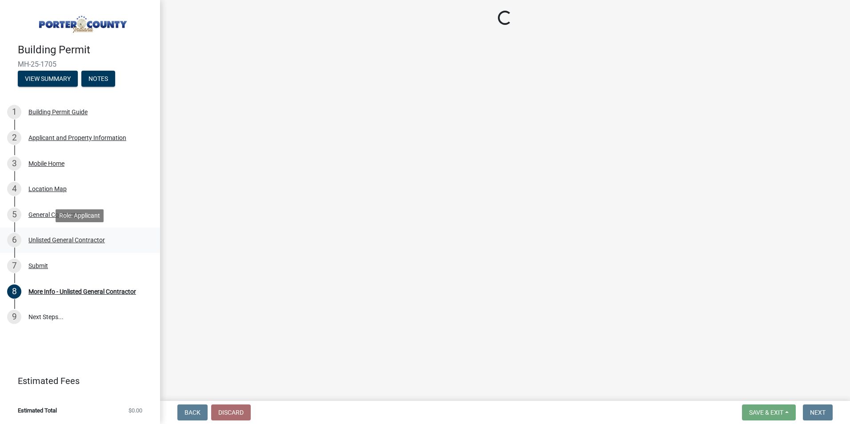
click at [79, 239] on div "Unlisted General Contractor" at bounding box center [66, 240] width 76 height 6
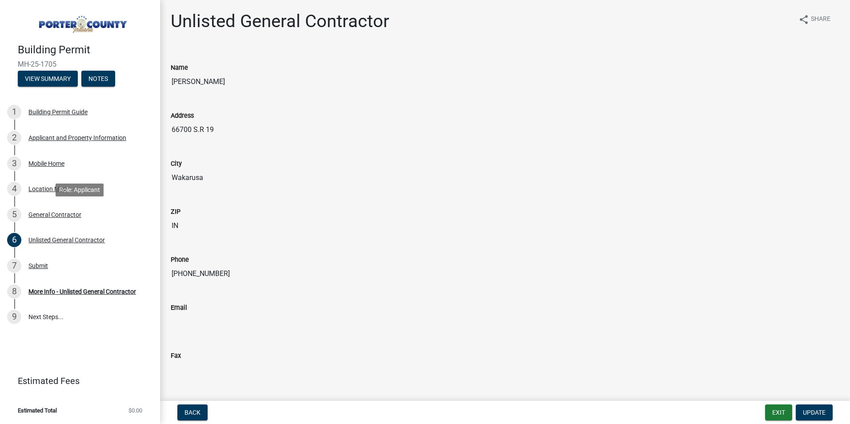
click at [64, 215] on div "General Contractor" at bounding box center [54, 215] width 53 height 6
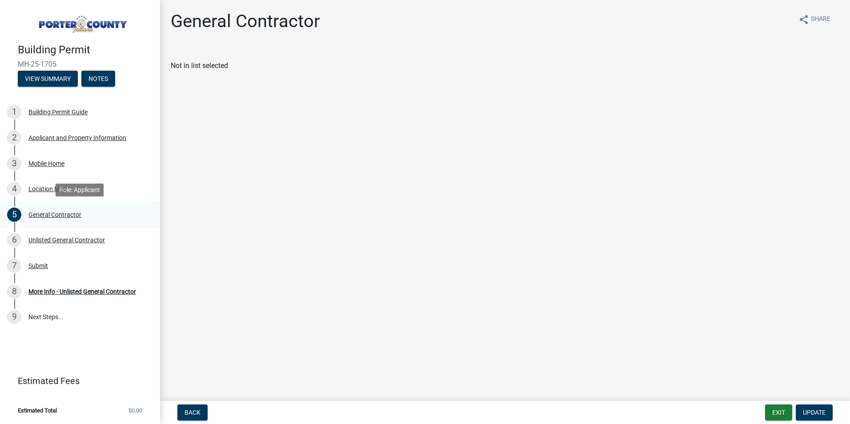
click at [67, 216] on div "General Contractor" at bounding box center [54, 215] width 53 height 6
click at [86, 294] on div "More Info - Unlisted General Contractor" at bounding box center [82, 291] width 108 height 6
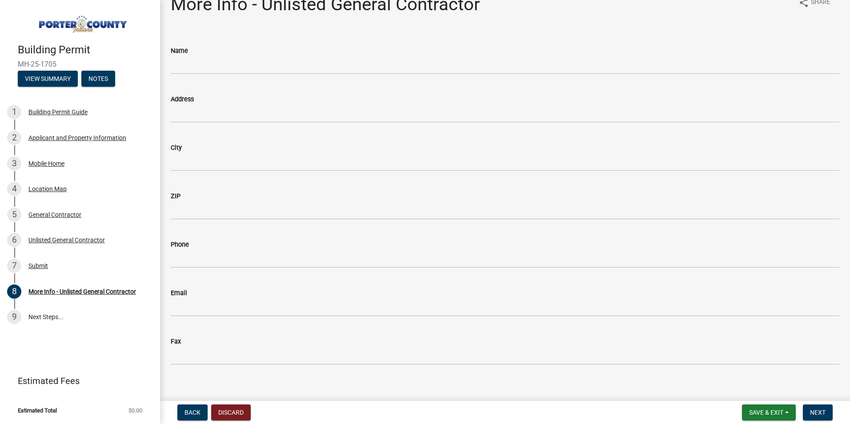
scroll to position [26, 0]
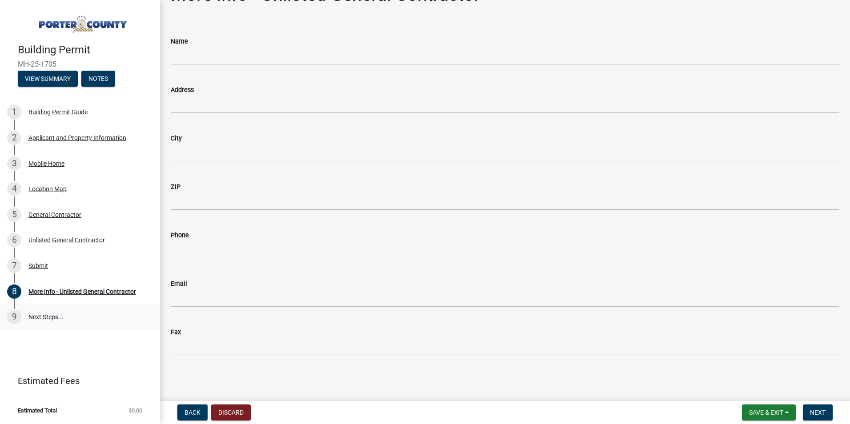
click at [88, 311] on link "9 Next Steps..." at bounding box center [80, 317] width 160 height 26
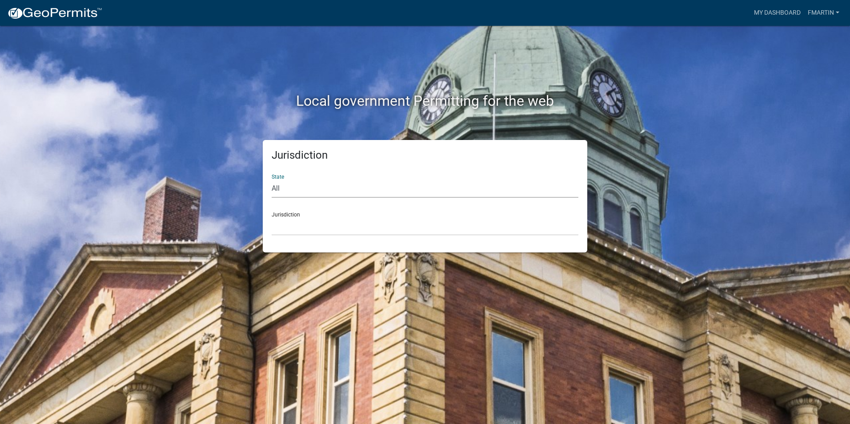
click at [327, 192] on select "All [US_STATE] [US_STATE] [US_STATE] [US_STATE] [US_STATE] [US_STATE] [US_STATE…" at bounding box center [425, 189] width 307 height 18
select select "[US_STATE]"
click at [272, 180] on select "All [US_STATE] [US_STATE] [US_STATE] [US_STATE] [US_STATE] [US_STATE] [US_STATE…" at bounding box center [425, 189] width 307 height 18
click at [332, 232] on select "City of [GEOGRAPHIC_DATA], [US_STATE] City of [GEOGRAPHIC_DATA], [US_STATE] Cit…" at bounding box center [425, 226] width 307 height 18
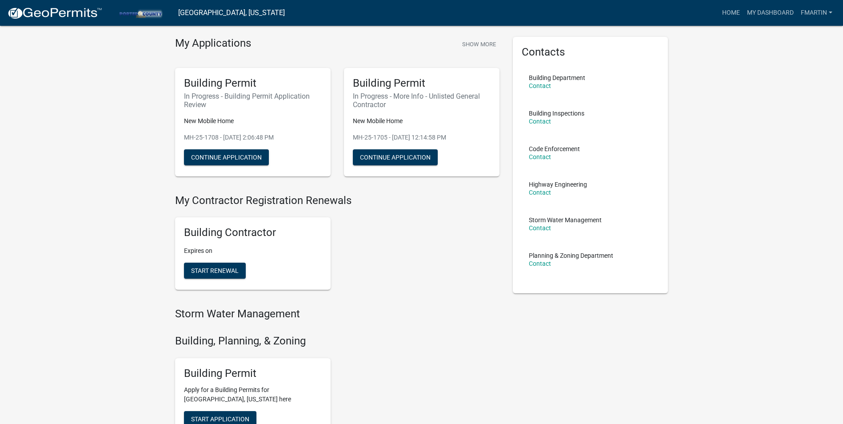
scroll to position [89, 0]
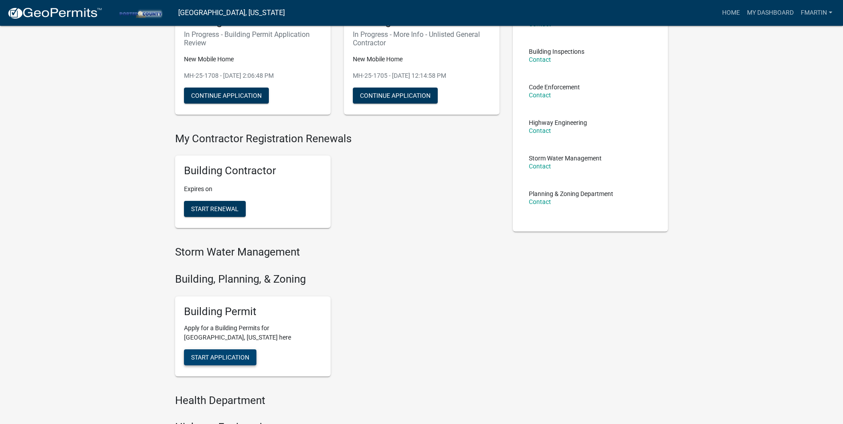
click at [239, 356] on span "Start Application" at bounding box center [220, 356] width 58 height 7
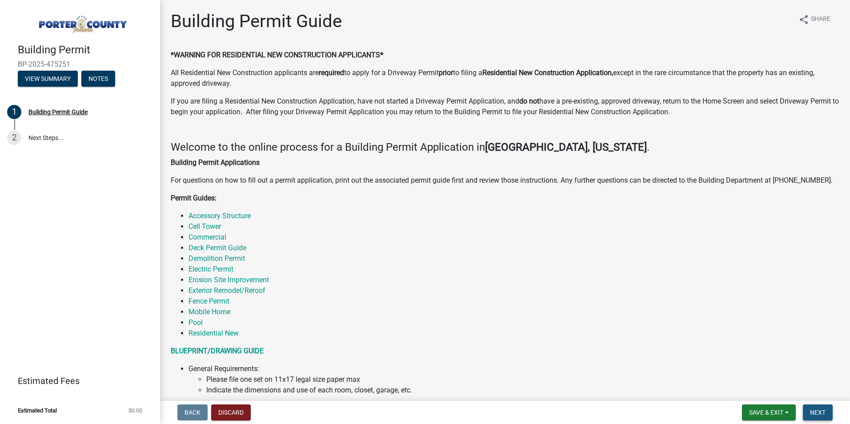
click at [825, 414] on span "Next" at bounding box center [818, 412] width 16 height 7
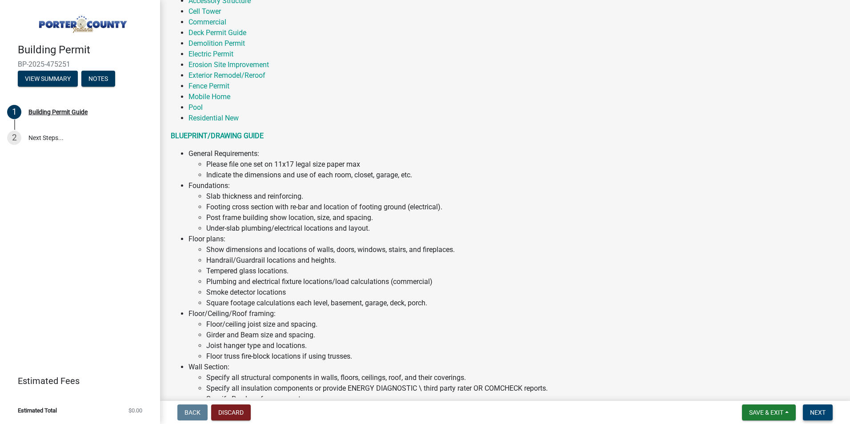
scroll to position [222, 0]
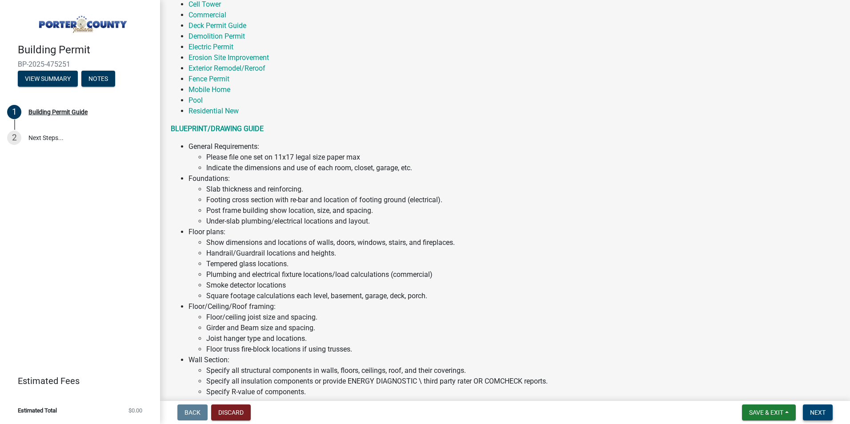
click at [813, 413] on span "Next" at bounding box center [818, 412] width 16 height 7
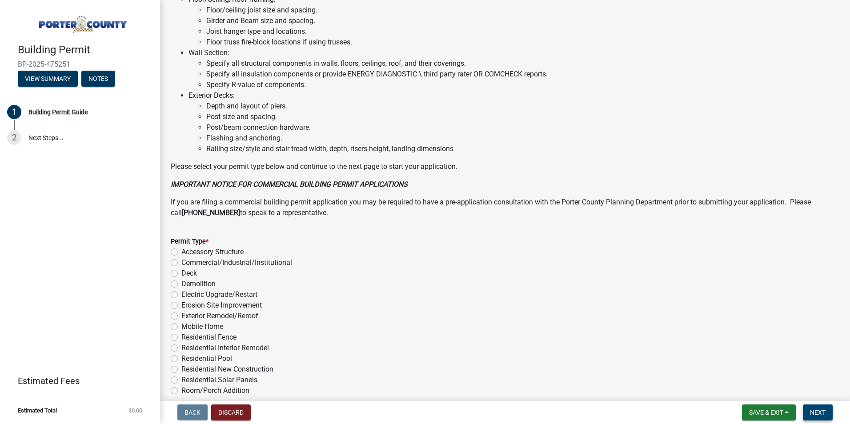
scroll to position [578, 0]
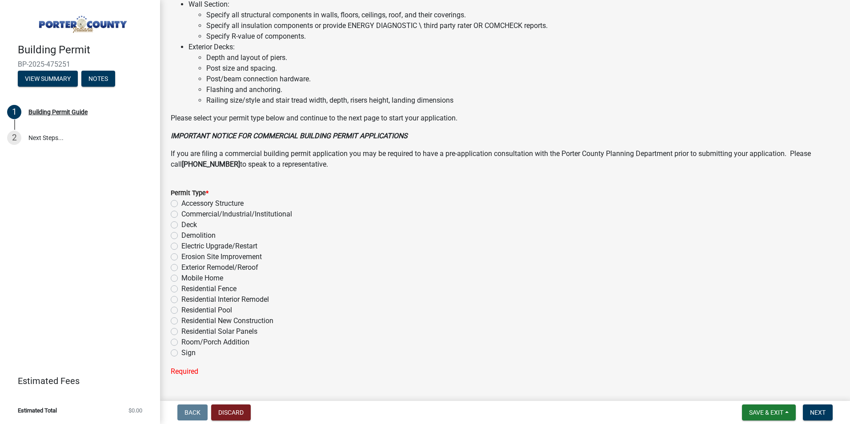
click at [215, 276] on label "Mobile Home" at bounding box center [202, 278] width 42 height 11
click at [187, 276] on input "Mobile Home" at bounding box center [184, 276] width 6 height 6
radio input "true"
click at [813, 415] on span "Next" at bounding box center [818, 412] width 16 height 7
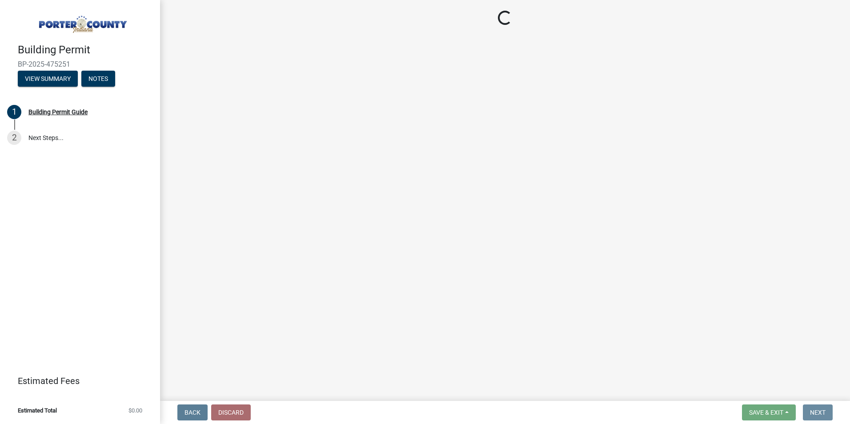
scroll to position [0, 0]
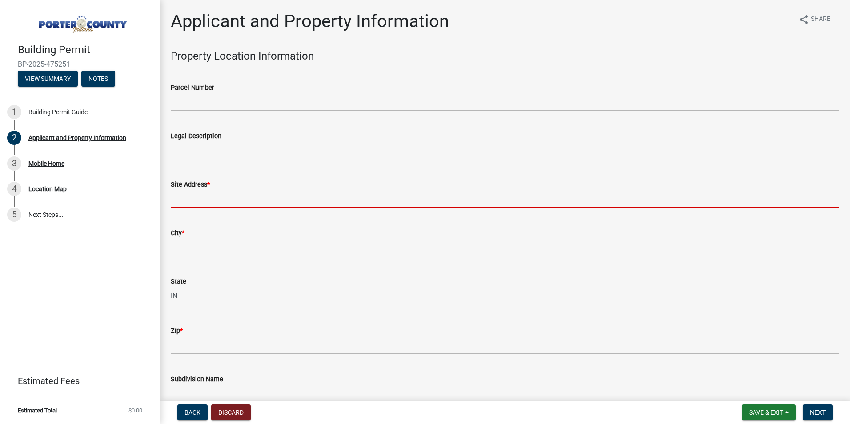
click at [218, 203] on input "Site Address *" at bounding box center [505, 199] width 669 height 18
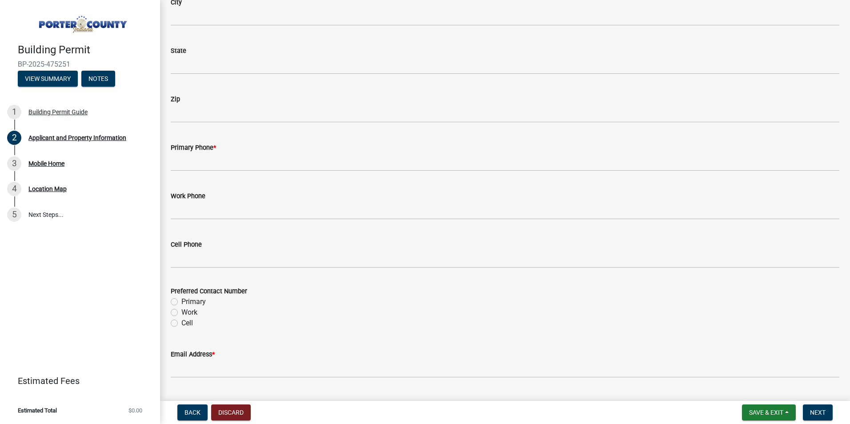
scroll to position [1156, 0]
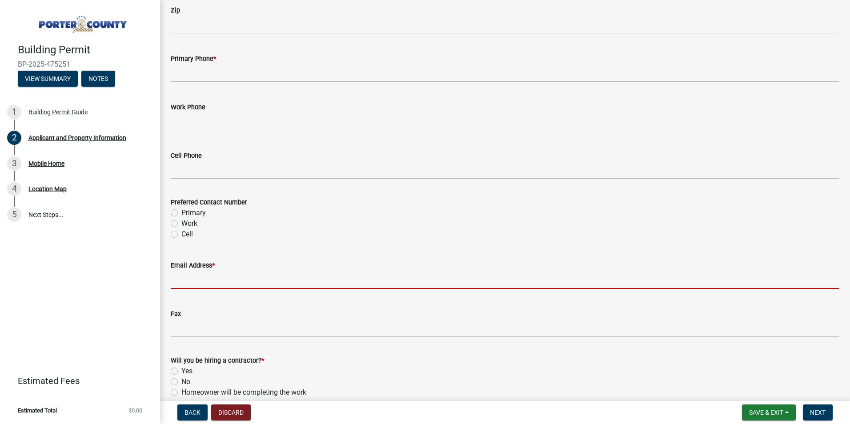
click at [222, 281] on input "Email Address *" at bounding box center [505, 280] width 669 height 18
paste input "[EMAIL_ADDRESS][DOMAIN_NAME]"
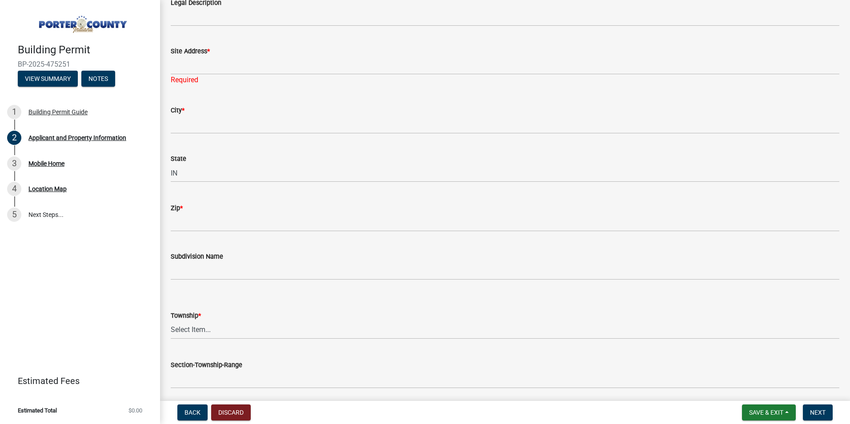
scroll to position [0, 0]
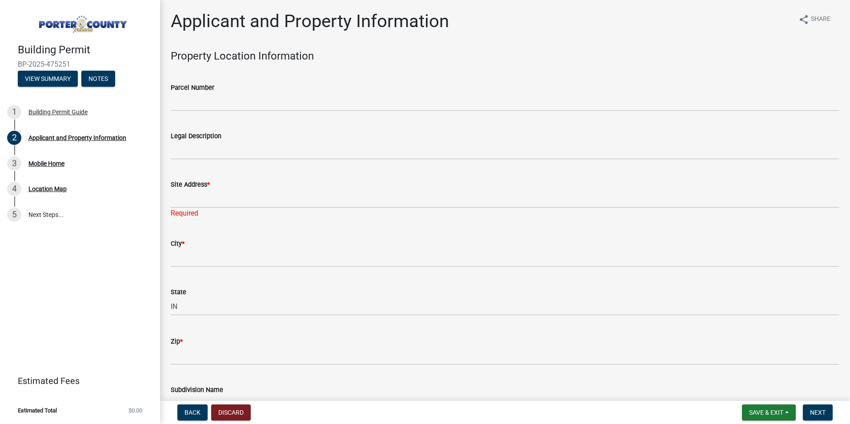
type input "[EMAIL_ADDRESS][DOMAIN_NAME]"
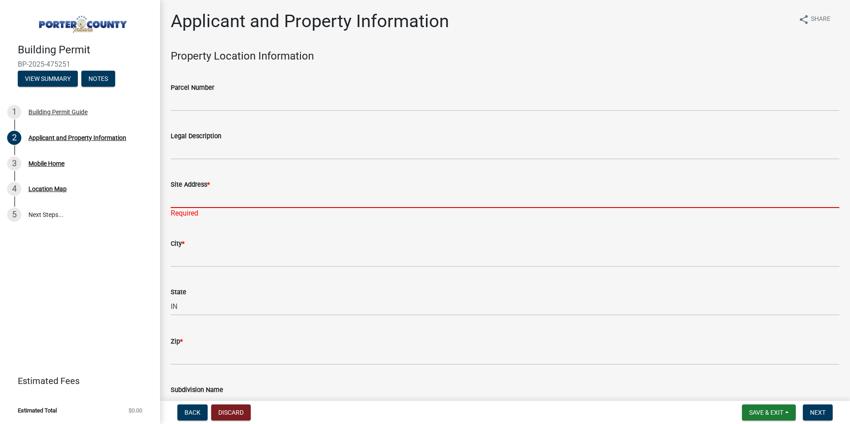
click at [250, 196] on input "Site Address *" at bounding box center [505, 199] width 669 height 18
paste input "[STREET_ADDRESS][PERSON_NAME]"
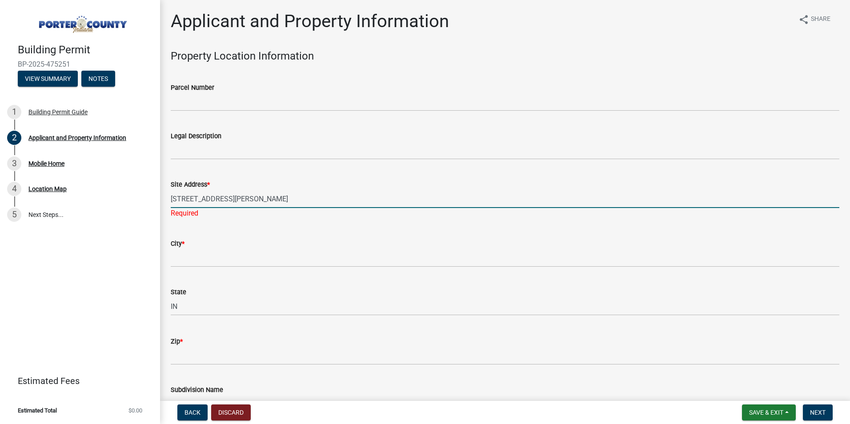
type input "[STREET_ADDRESS][PERSON_NAME]"
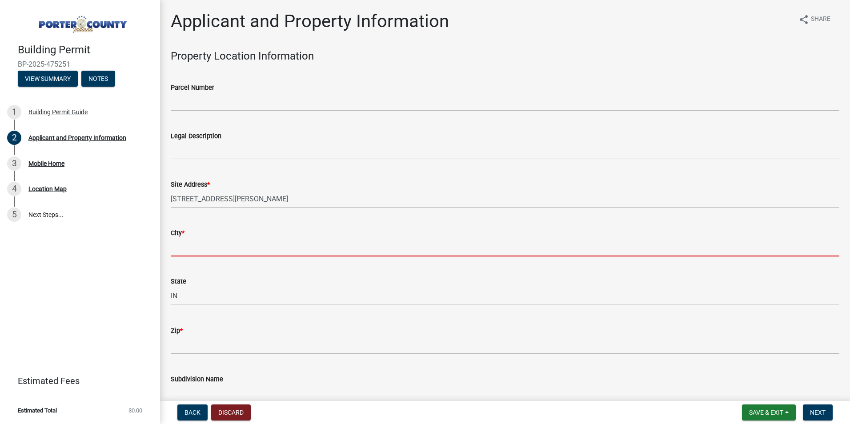
click at [203, 262] on wm-data-entity-input "City *" at bounding box center [505, 239] width 669 height 48
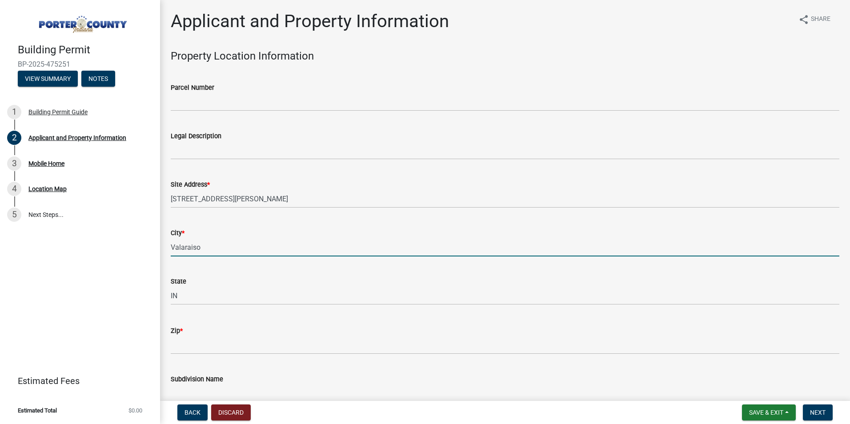
type input "Valaraiso"
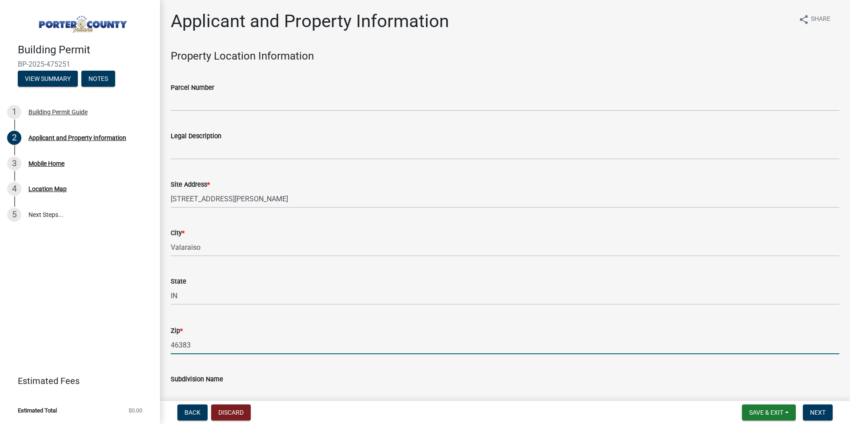
type input "46383"
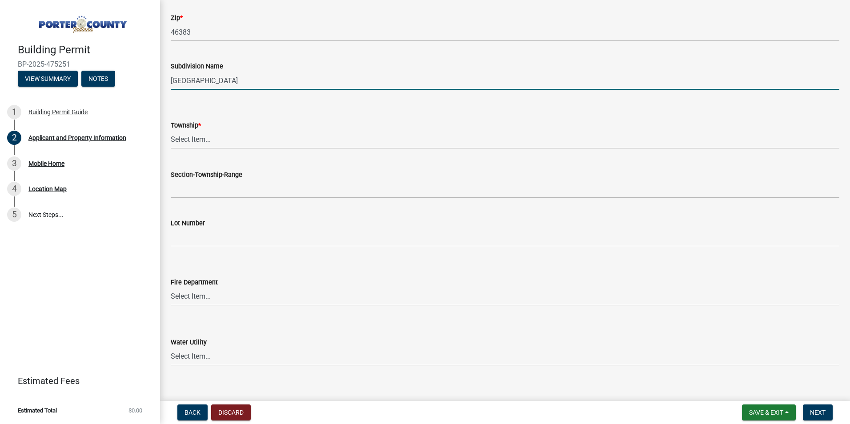
scroll to position [316, 0]
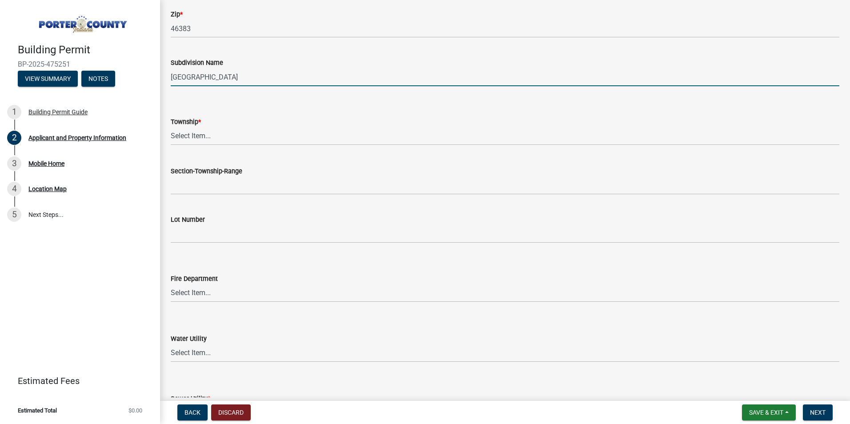
type input "[GEOGRAPHIC_DATA]"
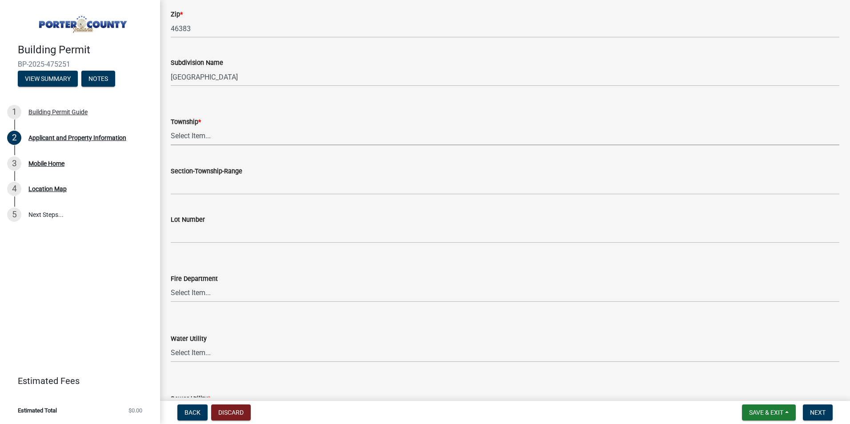
click at [249, 130] on select "Select Item... [PERSON_NAME][GEOGRAPHIC_DATA] [PERSON_NAME][GEOGRAPHIC_DATA] [G…" at bounding box center [505, 136] width 669 height 18
click at [171, 127] on select "Select Item... [PERSON_NAME][GEOGRAPHIC_DATA] [PERSON_NAME][GEOGRAPHIC_DATA] [G…" at bounding box center [505, 136] width 669 height 18
select select "eebc071e-620a-4db8-83e9-cb6b194c67e9"
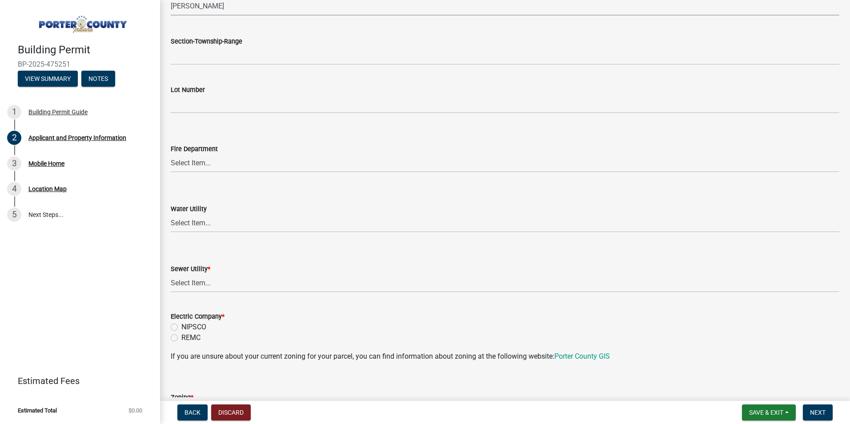
scroll to position [450, 0]
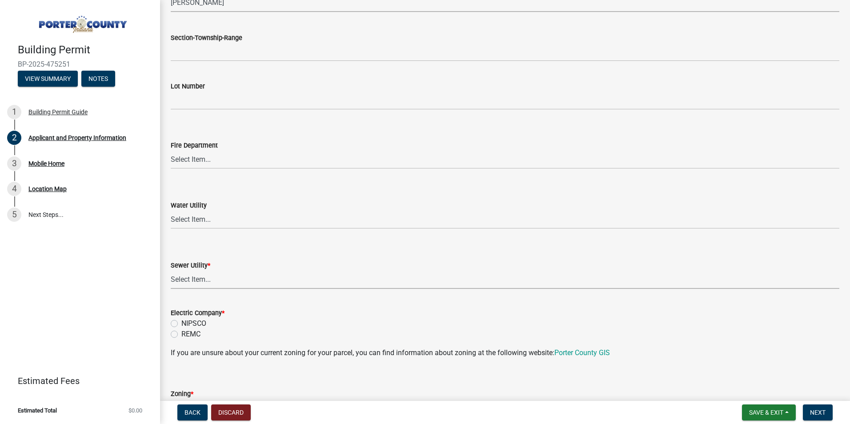
click at [231, 274] on select "Select Item... Aqua [US_STATE] Inc Damon Run Falling Waters Lake Eliza - LEACD …" at bounding box center [505, 280] width 669 height 18
click at [171, 271] on select "Select Item... Aqua [US_STATE] Inc Damon Run Falling Waters Lake Eliza - LEACD …" at bounding box center [505, 280] width 669 height 18
select select "c796f995-08fe-487b-a20e-70ab553361d3"
click at [201, 323] on label "NIPSCO" at bounding box center [193, 323] width 25 height 11
click at [187, 323] on input "NIPSCO" at bounding box center [184, 321] width 6 height 6
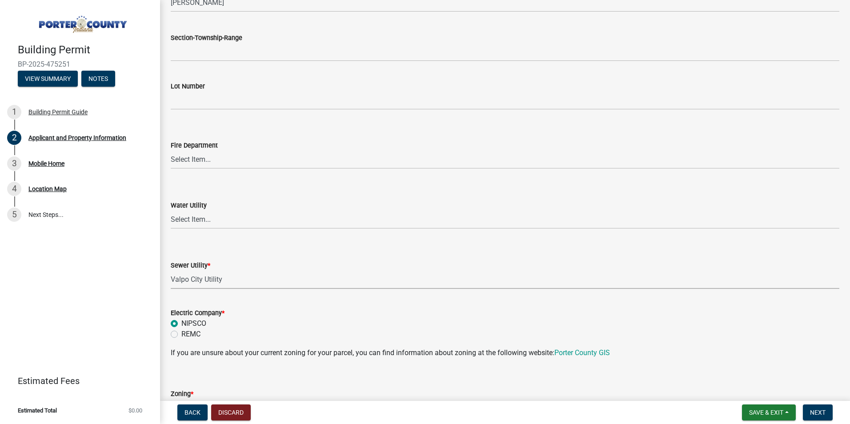
radio input "true"
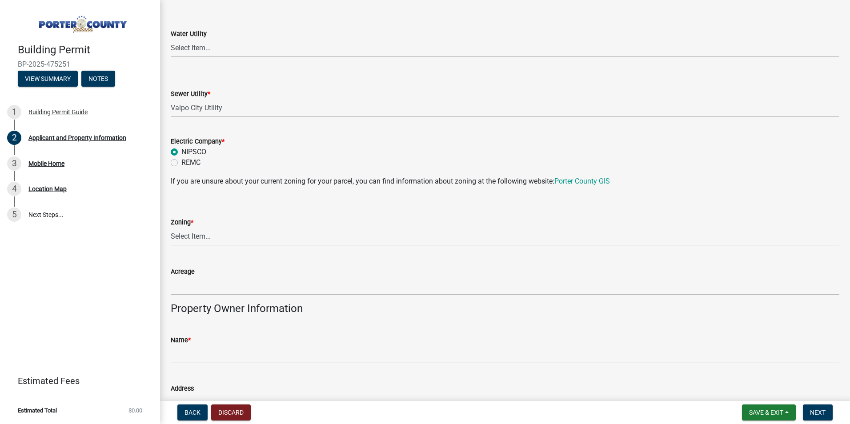
scroll to position [628, 0]
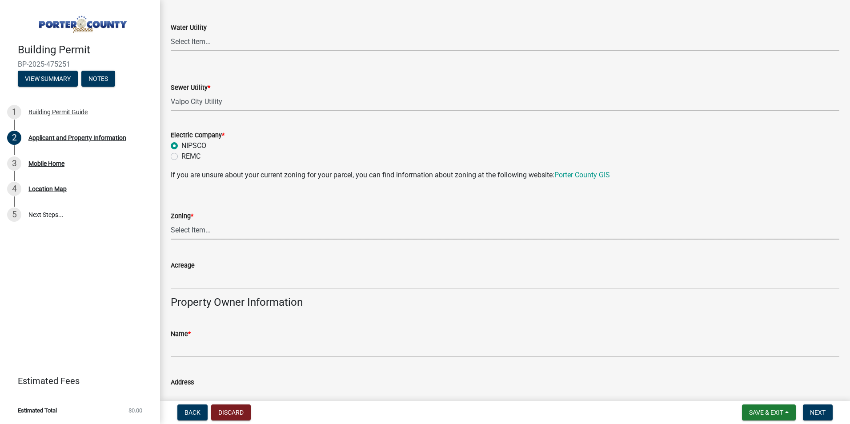
click at [202, 232] on select "Select Item... A1 A2 CH CM CN I1 I2 I3 IN MP OT P1 P2 PUD R1 R2 R3 R4 RL RR" at bounding box center [505, 230] width 669 height 18
click at [171, 221] on select "Select Item... A1 A2 CH CM CN I1 I2 I3 IN MP OT P1 P2 PUD R1 R2 R3 R4 RL RR" at bounding box center [505, 230] width 669 height 18
select select "3f2df8a6-9015-4455-96ac-4843375ad2c5"
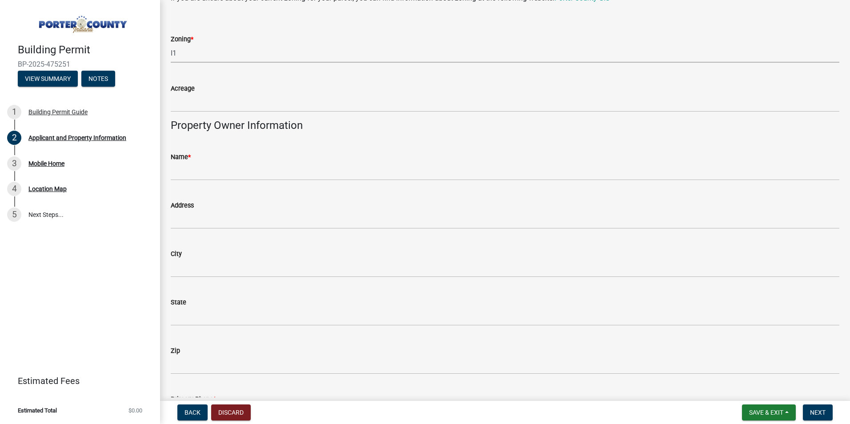
scroll to position [805, 0]
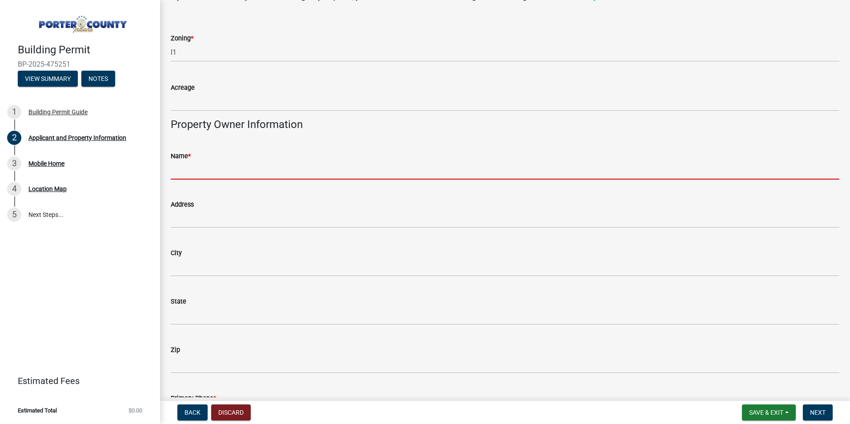
click at [235, 169] on input "Name *" at bounding box center [505, 170] width 669 height 18
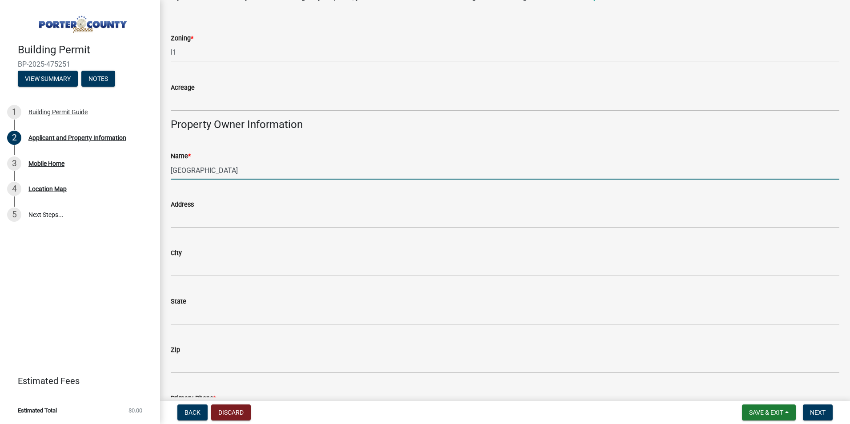
type input "[GEOGRAPHIC_DATA]"
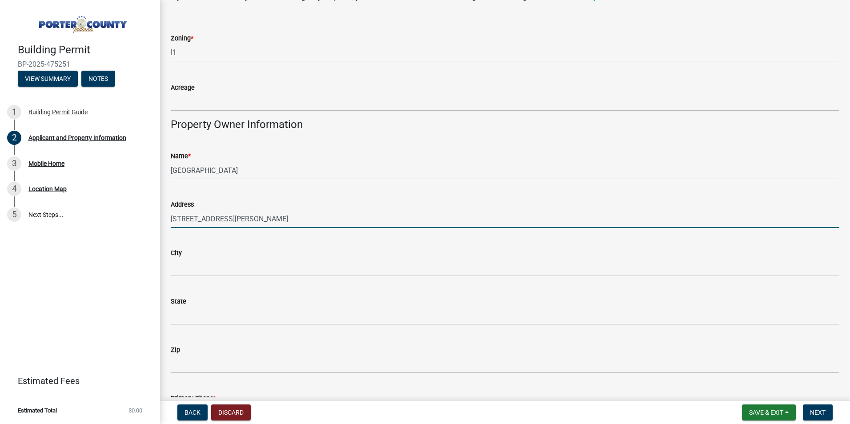
type input "[STREET_ADDRESS][PERSON_NAME]"
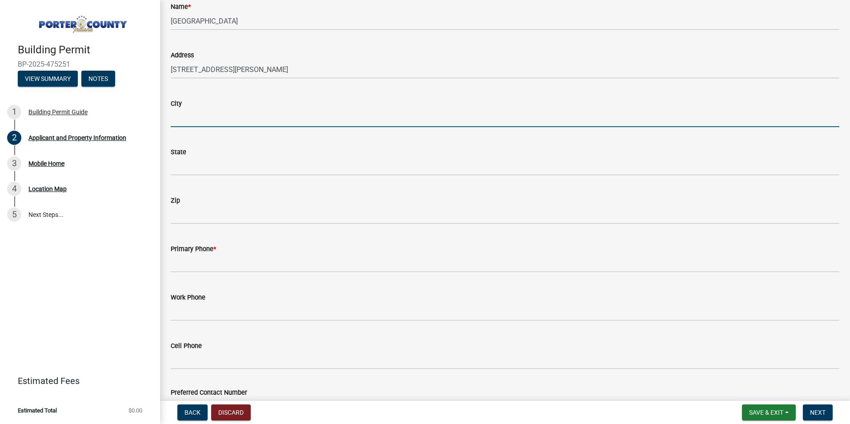
scroll to position [983, 0]
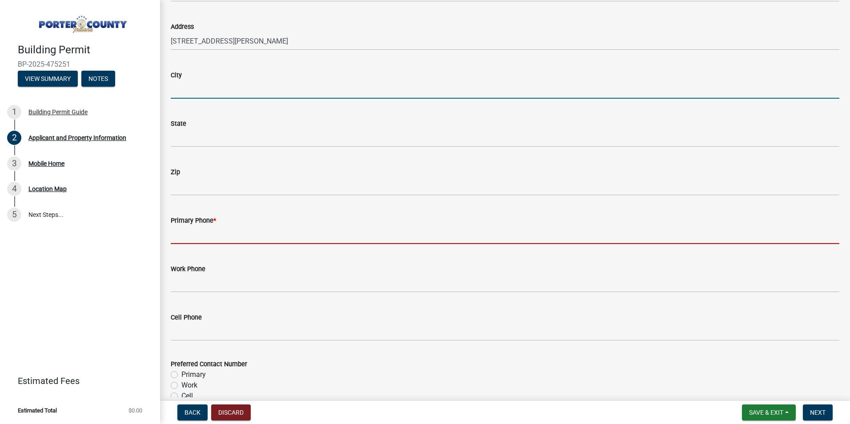
click at [235, 238] on input "Primary Phone *" at bounding box center [505, 235] width 669 height 18
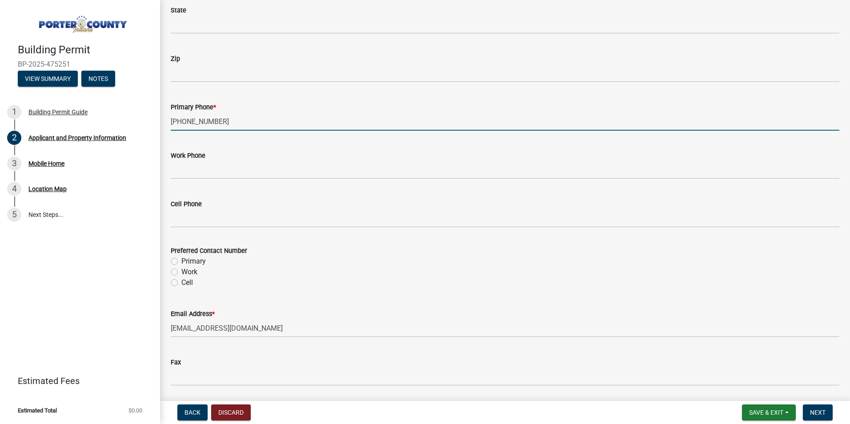
scroll to position [1117, 0]
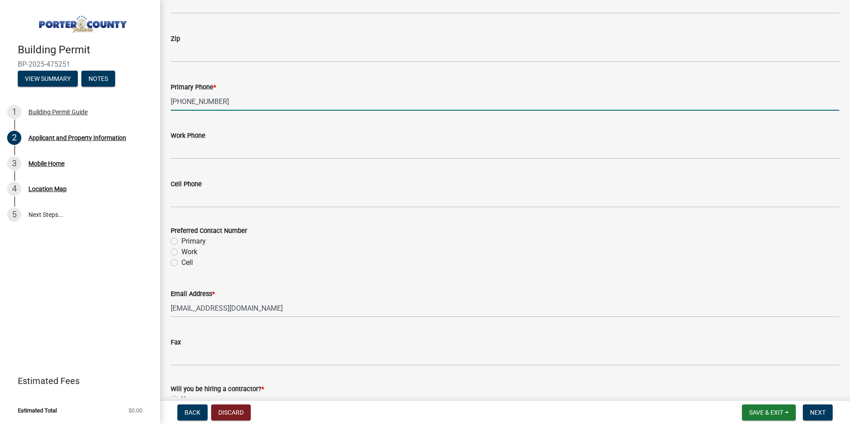
type input "[PHONE_NUMBER]"
click at [192, 253] on label "Work" at bounding box center [189, 252] width 16 height 11
click at [187, 252] on input "Work" at bounding box center [184, 250] width 6 height 6
radio input "true"
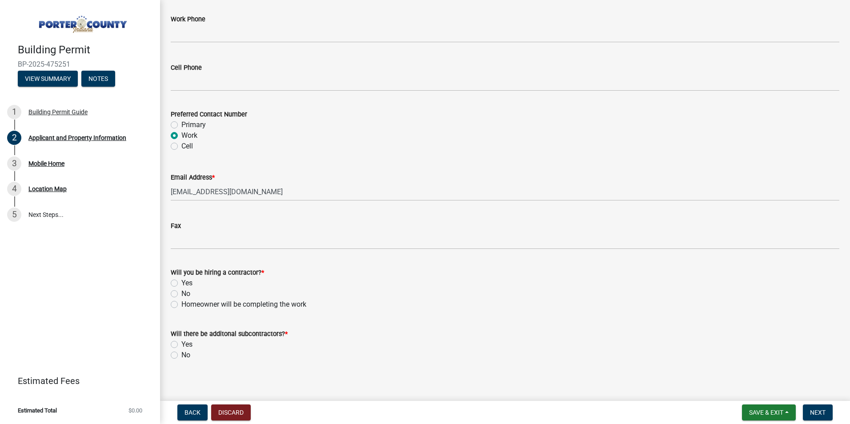
scroll to position [1239, 0]
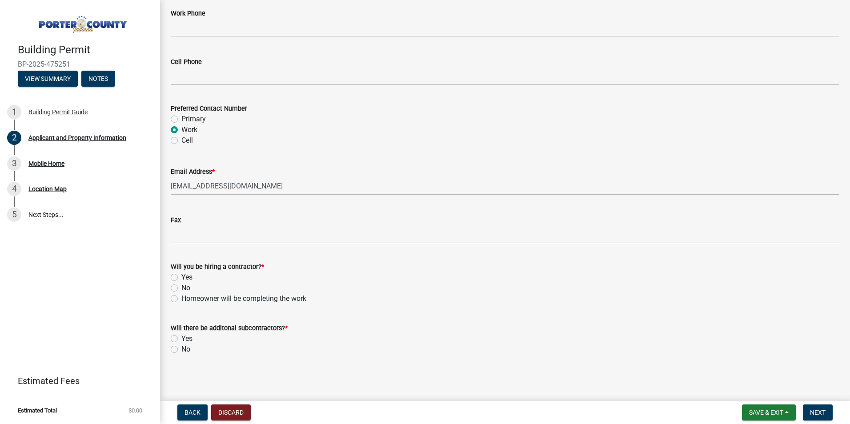
click at [180, 289] on div "No" at bounding box center [505, 288] width 669 height 11
click at [185, 347] on label "No" at bounding box center [185, 349] width 9 height 11
click at [185, 347] on input "No" at bounding box center [184, 347] width 6 height 6
radio input "true"
click at [181, 287] on label "No" at bounding box center [185, 288] width 9 height 11
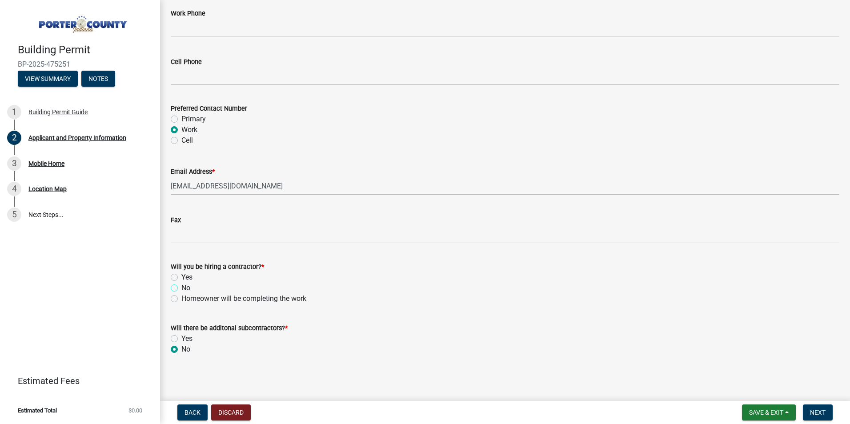
click at [181, 287] on input "No" at bounding box center [184, 286] width 6 height 6
radio input "true"
click at [830, 410] on button "Next" at bounding box center [818, 412] width 30 height 16
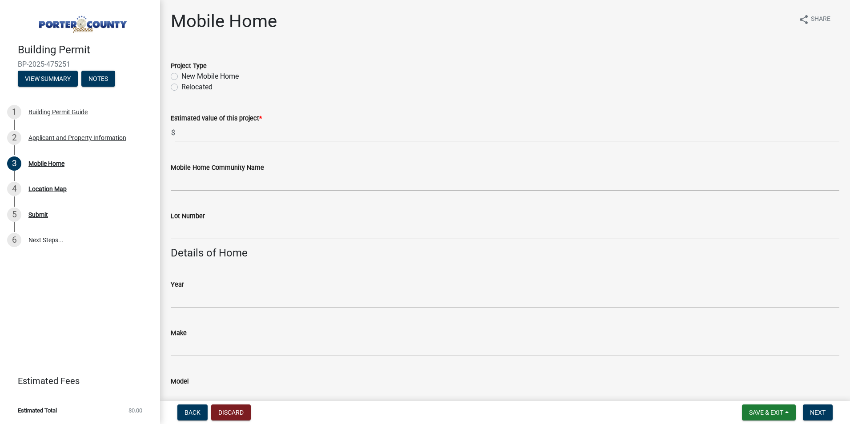
click at [236, 76] on label "New Mobile Home" at bounding box center [209, 76] width 57 height 11
click at [187, 76] on input "New Mobile Home" at bounding box center [184, 74] width 6 height 6
radio input "true"
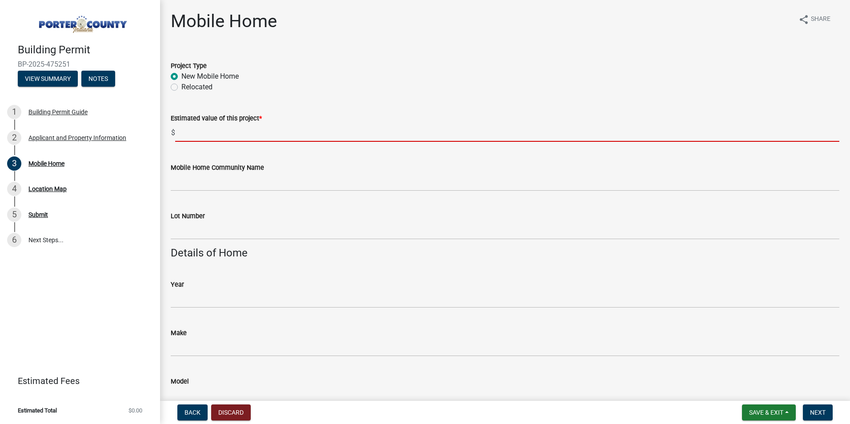
click at [244, 135] on input "text" at bounding box center [507, 133] width 664 height 18
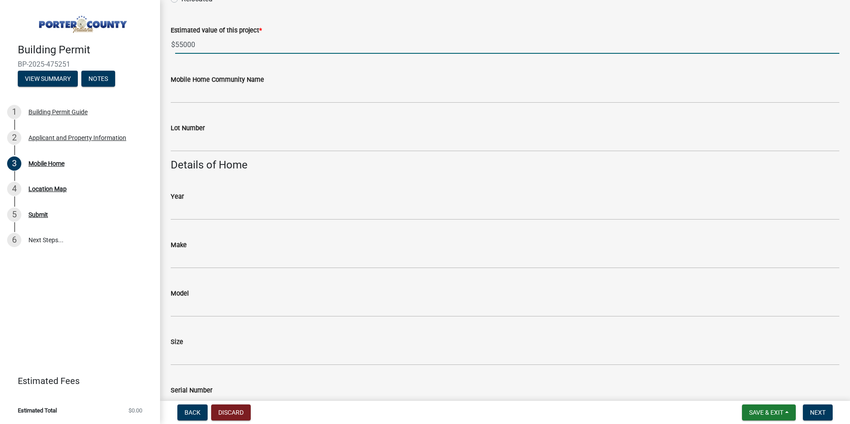
scroll to position [89, 0]
type input "55000"
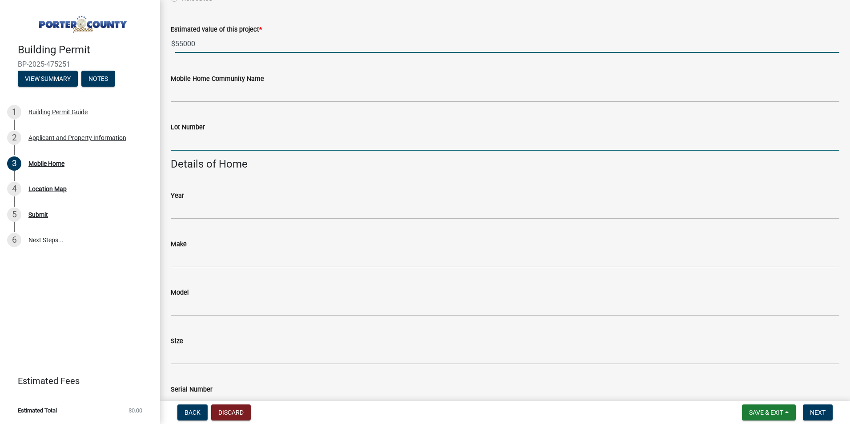
click at [228, 142] on input "Lot Number" at bounding box center [505, 141] width 669 height 18
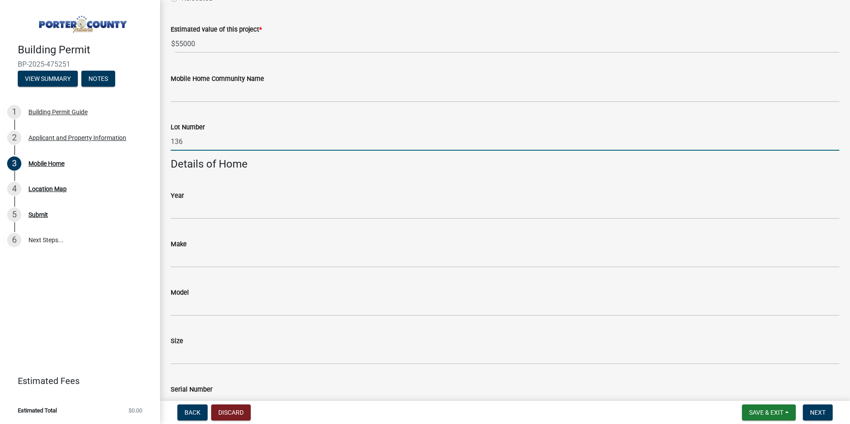
type input "136"
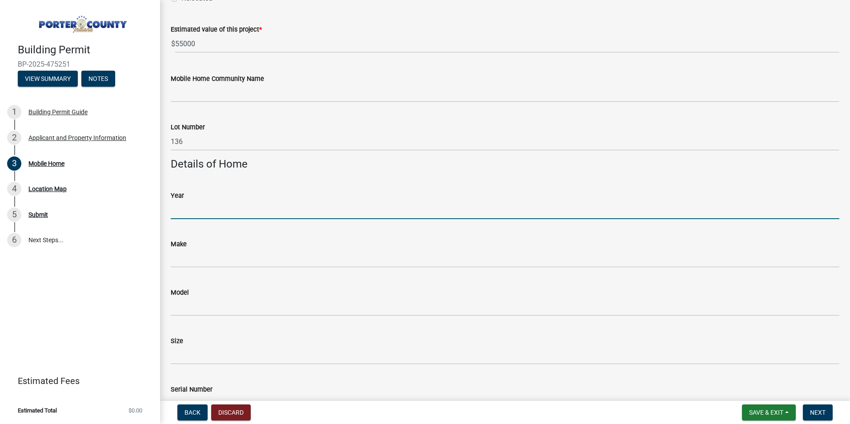
click at [223, 208] on input "Year" at bounding box center [505, 210] width 669 height 18
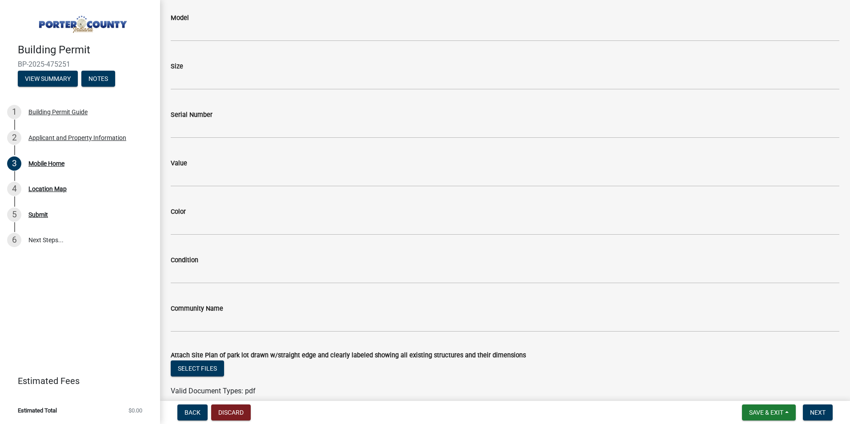
scroll to position [405, 0]
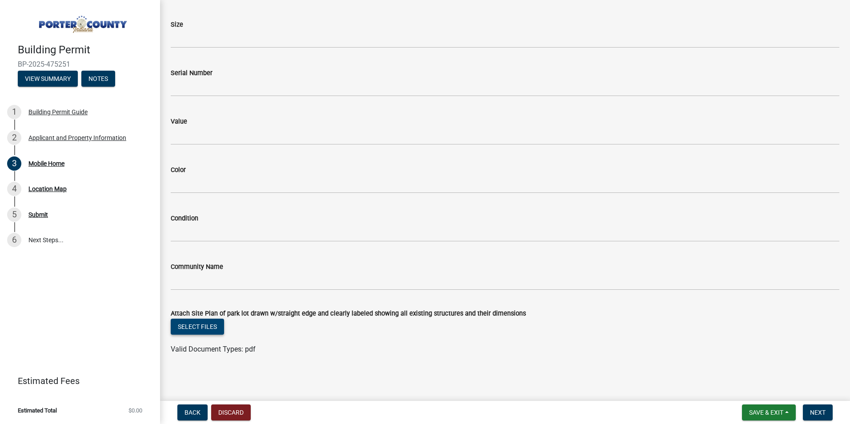
type input "2025"
click at [205, 325] on button "Select files" at bounding box center [197, 327] width 53 height 16
click at [204, 328] on button "Select files" at bounding box center [197, 327] width 53 height 16
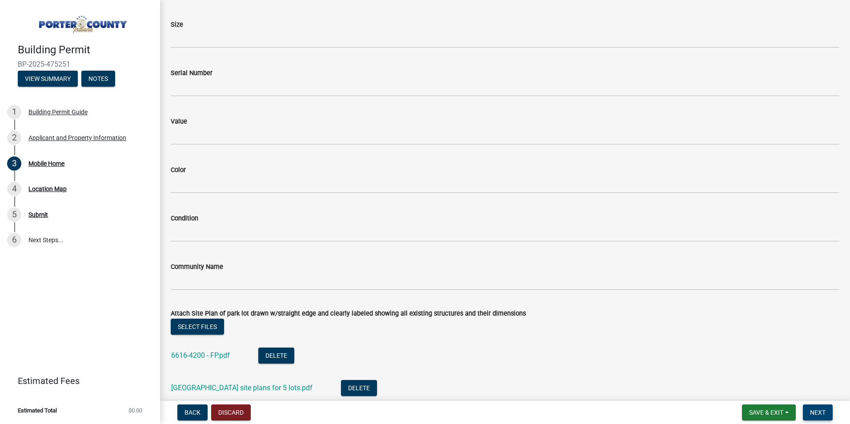
click at [815, 413] on span "Next" at bounding box center [818, 412] width 16 height 7
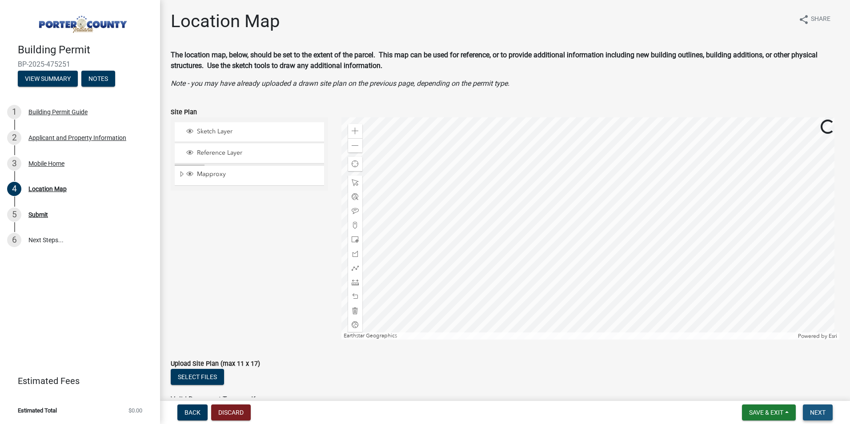
click at [821, 414] on span "Next" at bounding box center [818, 412] width 16 height 7
click at [819, 411] on span "Next" at bounding box center [818, 412] width 16 height 7
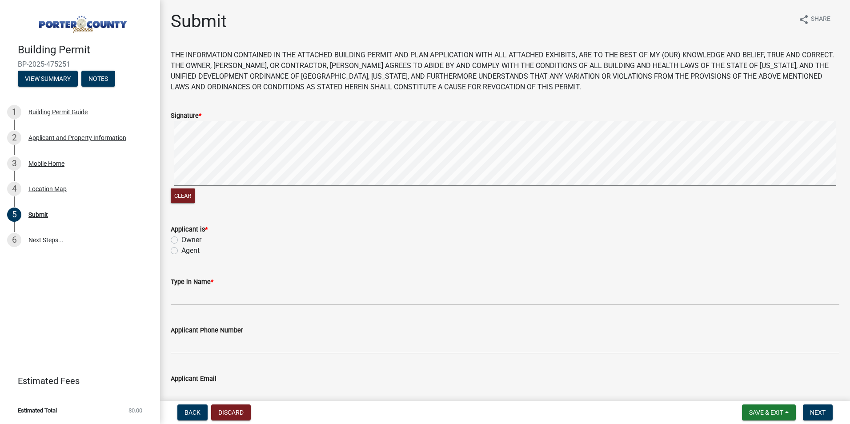
click at [181, 252] on label "Agent" at bounding box center [190, 250] width 18 height 11
click at [181, 251] on input "Agent" at bounding box center [184, 248] width 6 height 6
radio input "true"
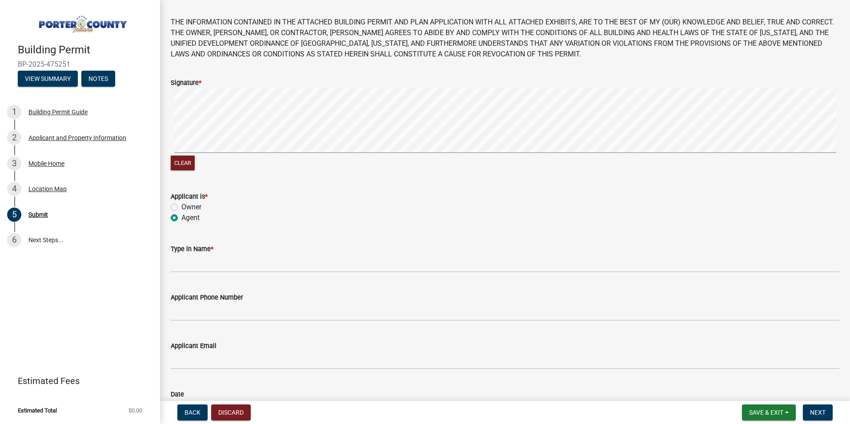
scroll to position [102, 0]
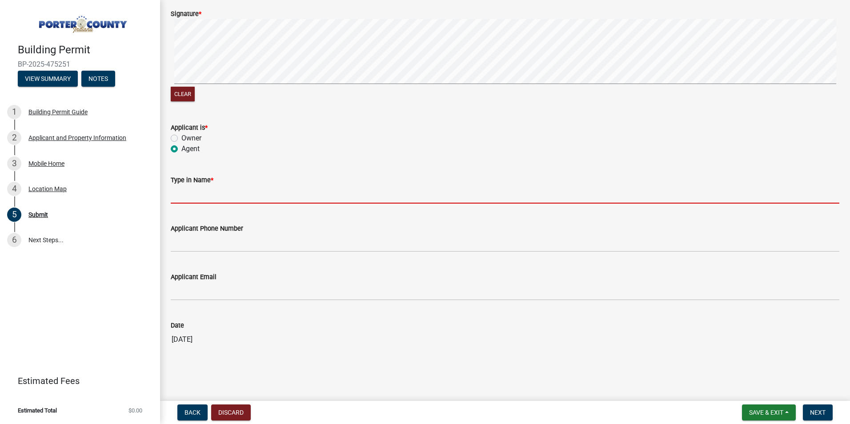
click at [245, 187] on input "Type in Name *" at bounding box center [505, 194] width 669 height 18
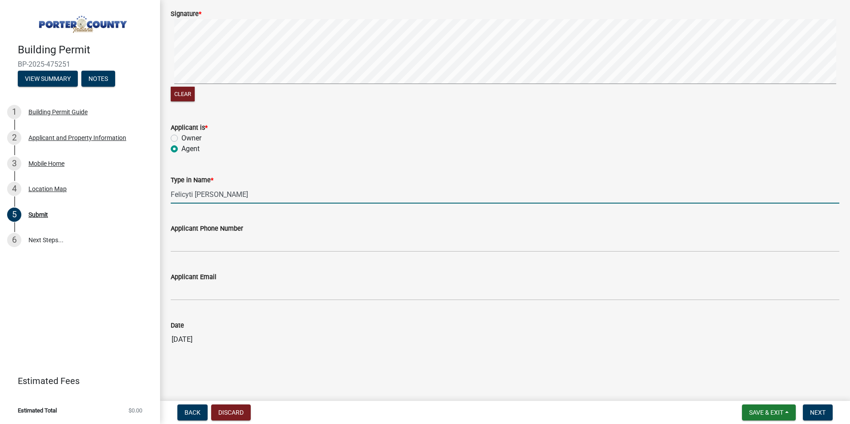
type input "Felicyti [PERSON_NAME]"
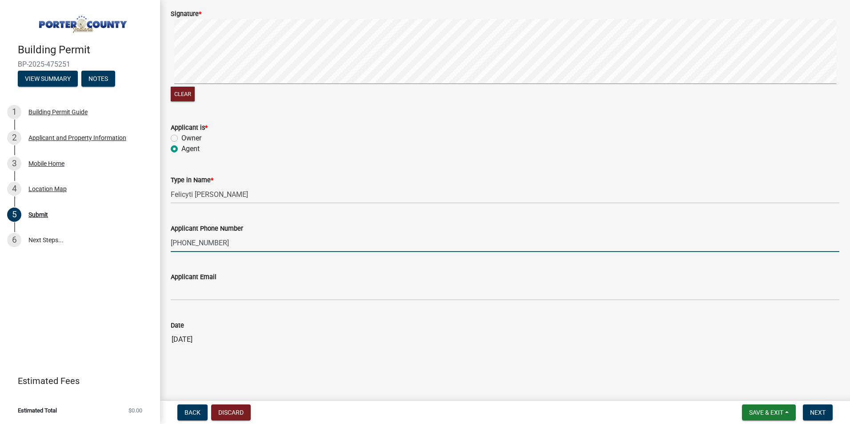
type input "[PHONE_NUMBER]"
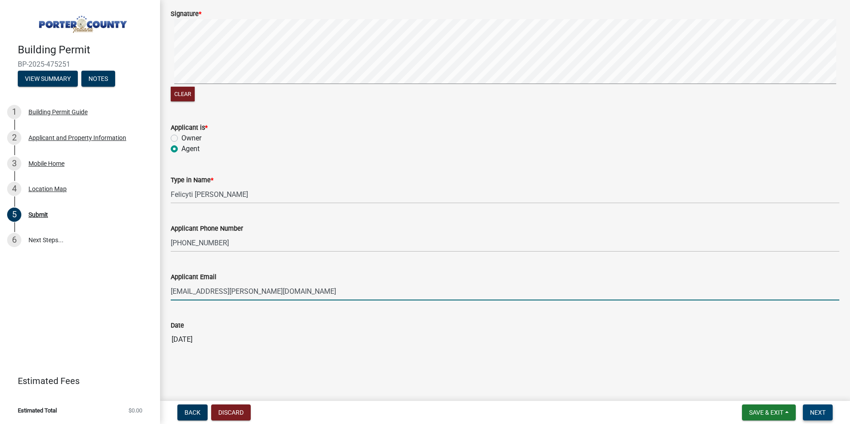
type input "[EMAIL_ADDRESS][PERSON_NAME][DOMAIN_NAME]"
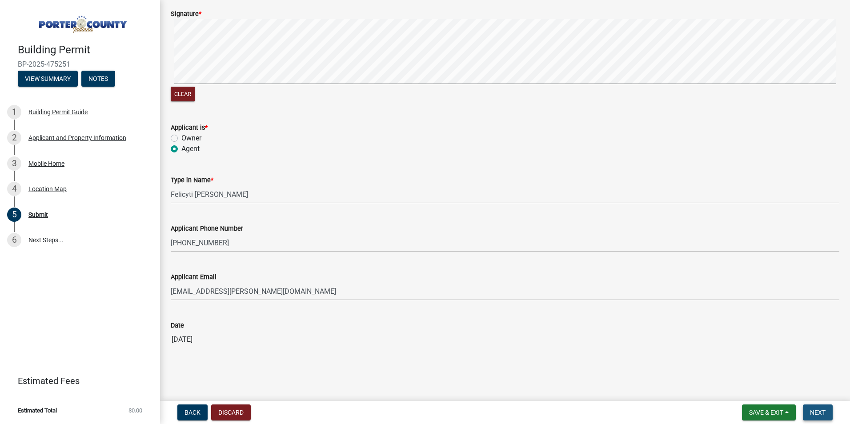
click at [812, 409] on span "Next" at bounding box center [818, 412] width 16 height 7
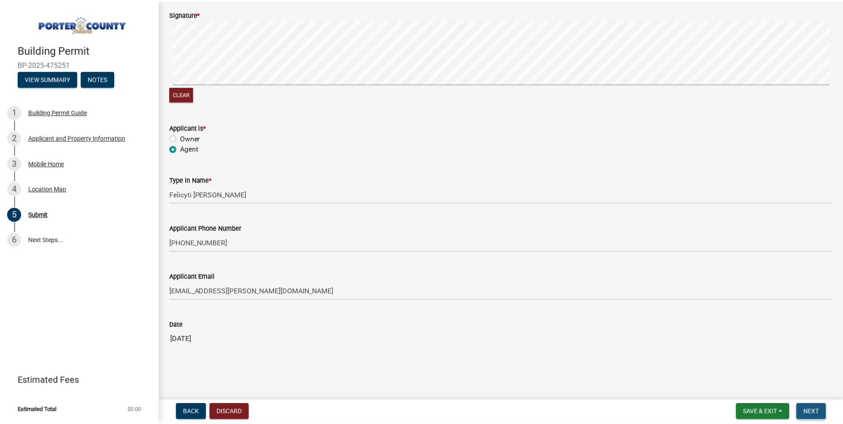
scroll to position [0, 0]
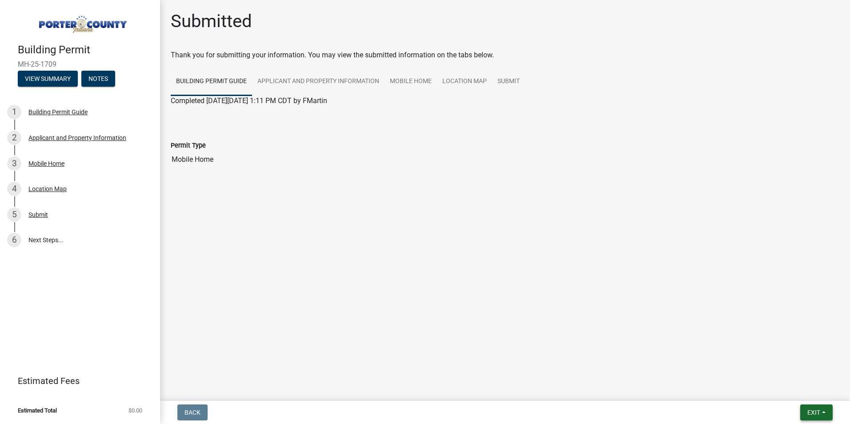
click at [815, 412] on span "Exit" at bounding box center [813, 412] width 13 height 7
click at [797, 384] on button "Save & Exit" at bounding box center [796, 389] width 71 height 21
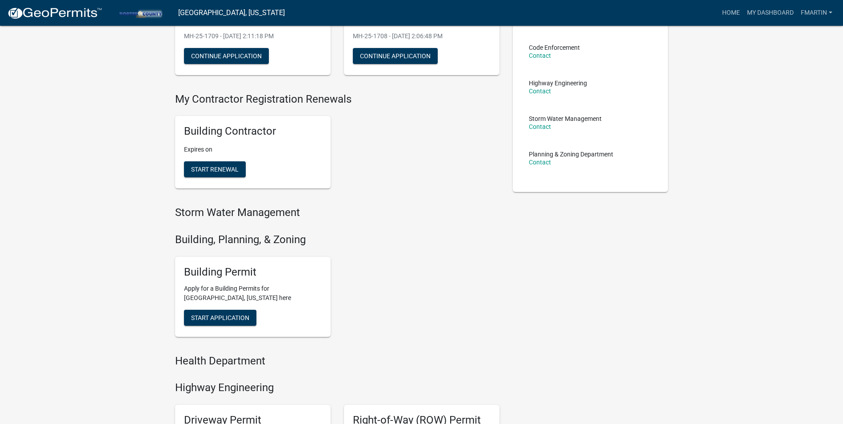
scroll to position [178, 0]
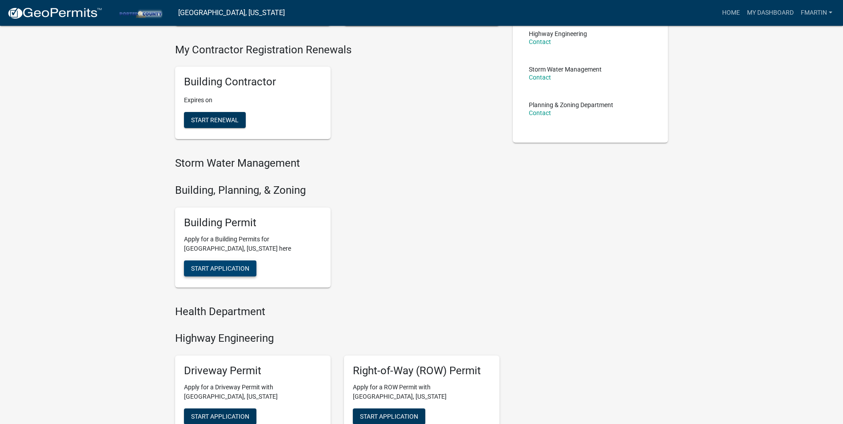
click at [224, 272] on button "Start Application" at bounding box center [220, 268] width 72 height 16
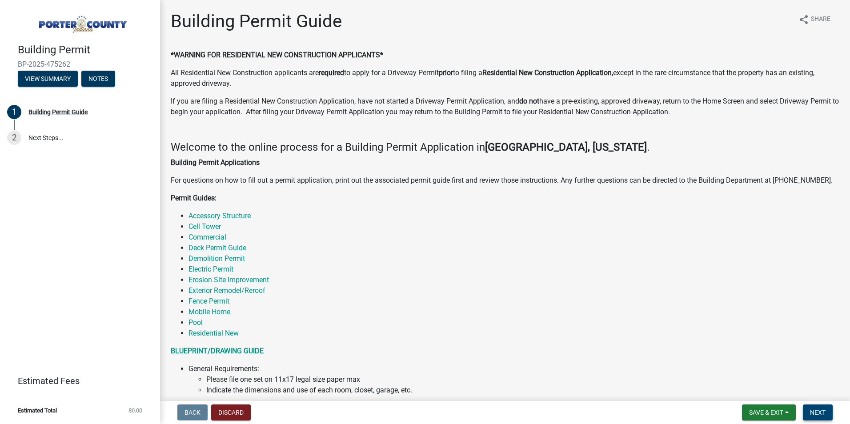
click at [811, 412] on span "Next" at bounding box center [818, 412] width 16 height 7
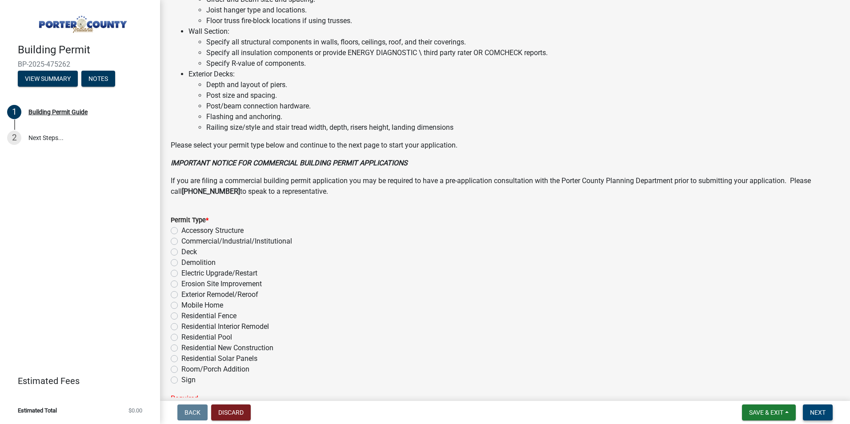
scroll to position [599, 0]
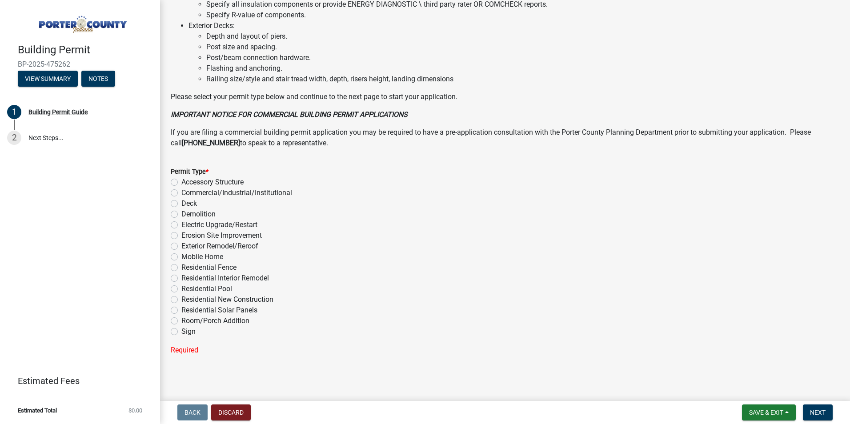
click at [218, 260] on label "Mobile Home" at bounding box center [202, 257] width 42 height 11
click at [187, 257] on input "Mobile Home" at bounding box center [184, 255] width 6 height 6
radio input "true"
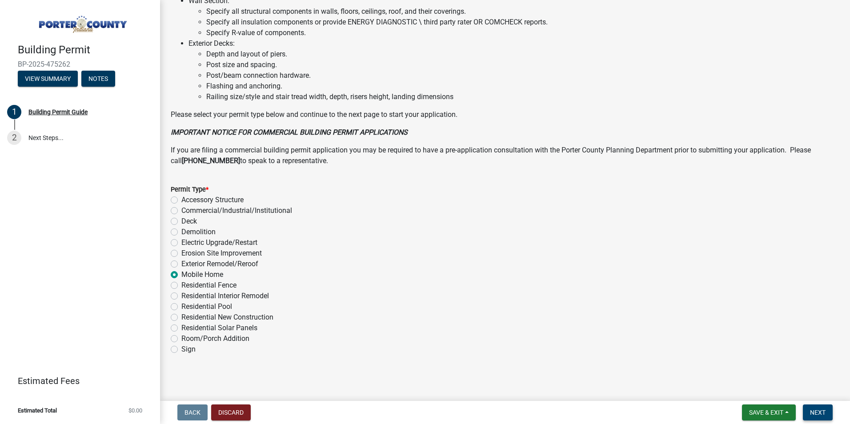
click at [814, 409] on span "Next" at bounding box center [818, 412] width 16 height 7
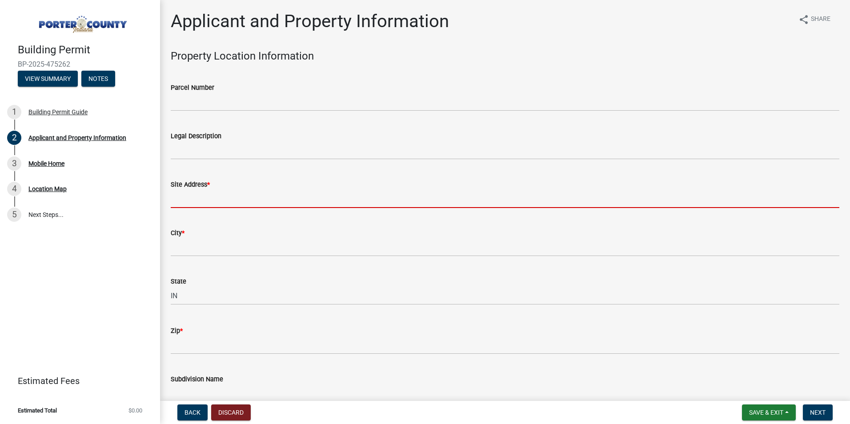
click at [228, 193] on input "Site Address *" at bounding box center [505, 199] width 669 height 18
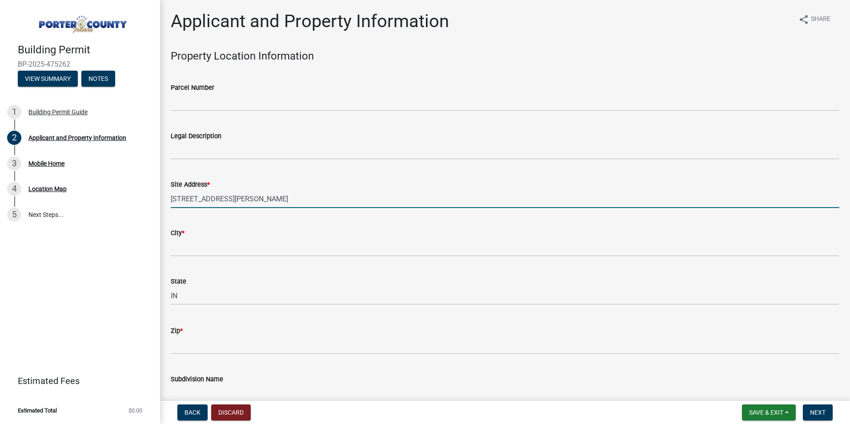
type input "[STREET_ADDRESS][PERSON_NAME]"
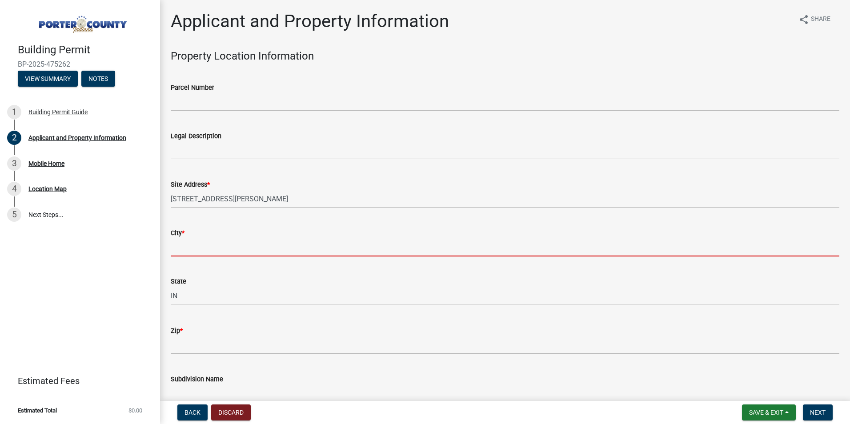
type input "W"
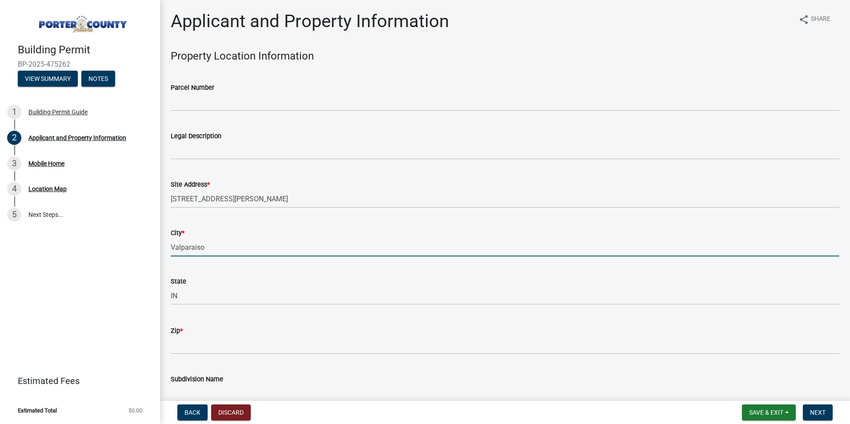
type input "Valparaiso"
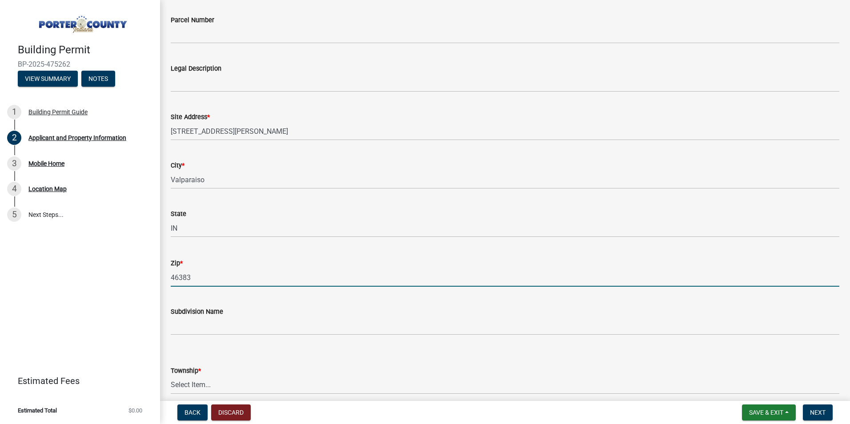
scroll to position [133, 0]
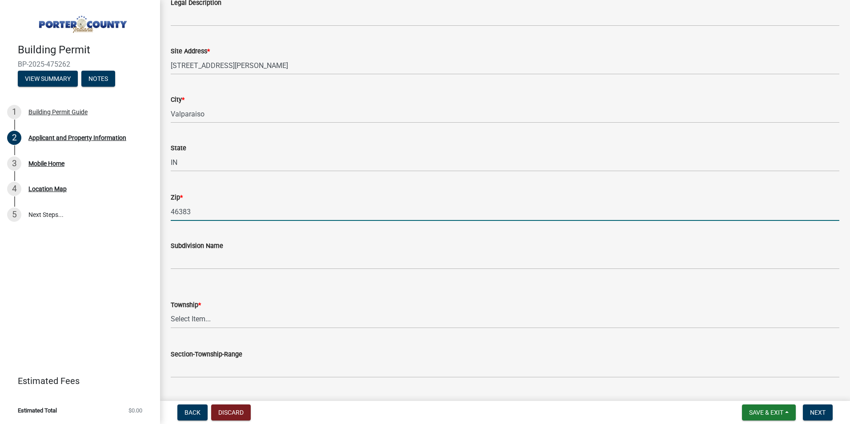
type input "46383"
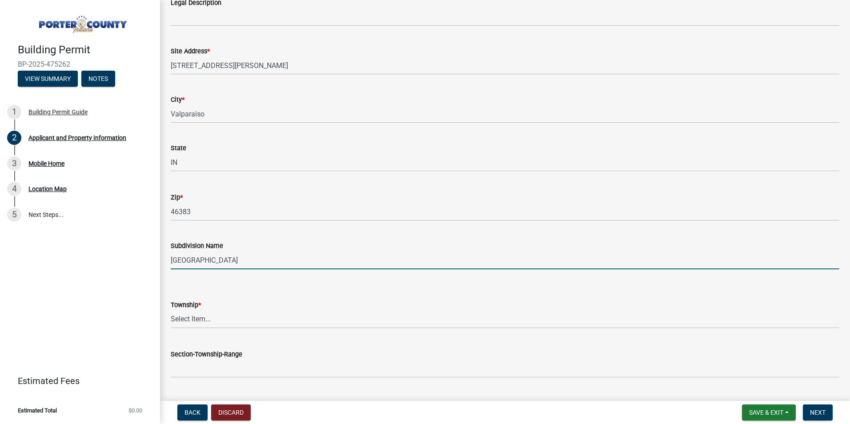
type input "[GEOGRAPHIC_DATA]"
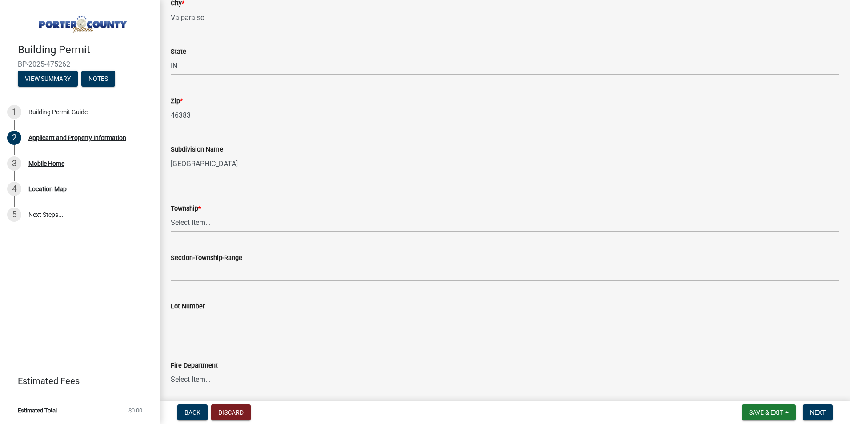
scroll to position [356, 0]
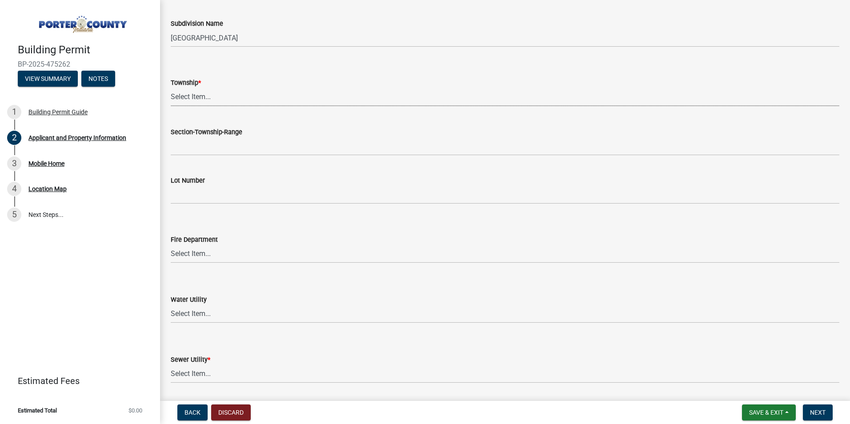
click at [237, 96] on select "Select Item... [PERSON_NAME][GEOGRAPHIC_DATA] [PERSON_NAME][GEOGRAPHIC_DATA] [G…" at bounding box center [505, 97] width 669 height 18
click at [171, 88] on select "Select Item... [PERSON_NAME][GEOGRAPHIC_DATA] [PERSON_NAME][GEOGRAPHIC_DATA] [G…" at bounding box center [505, 97] width 669 height 18
select select "eebc071e-620a-4db8-83e9-cb6b194c67e9"
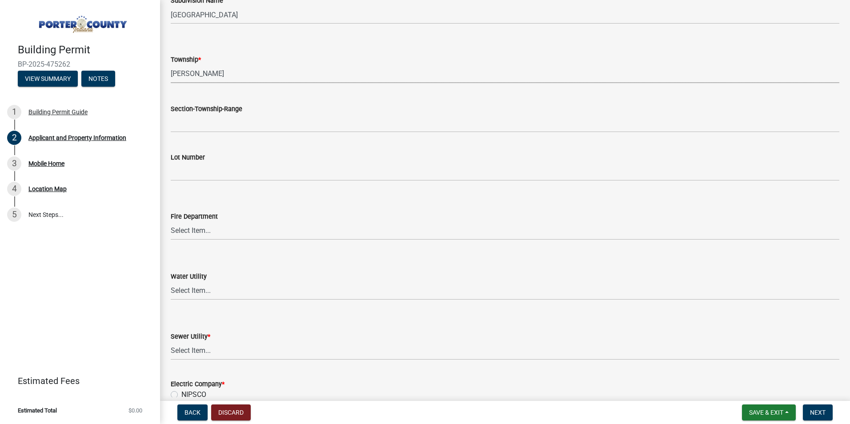
scroll to position [400, 0]
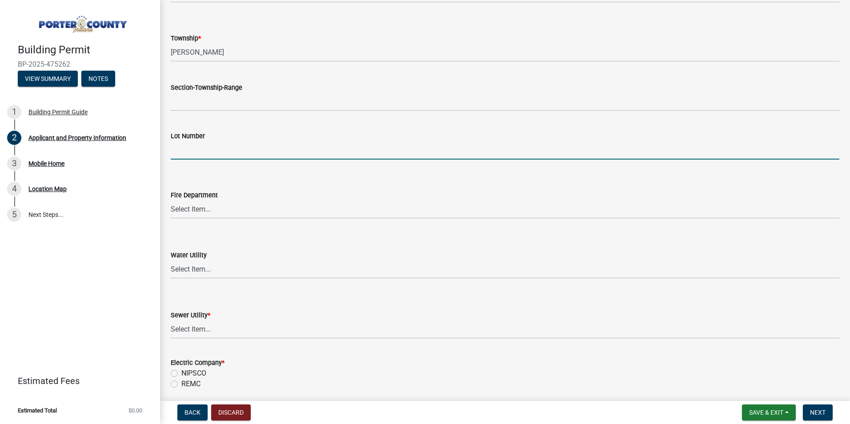
click at [231, 148] on input "Lot Number" at bounding box center [505, 150] width 669 height 18
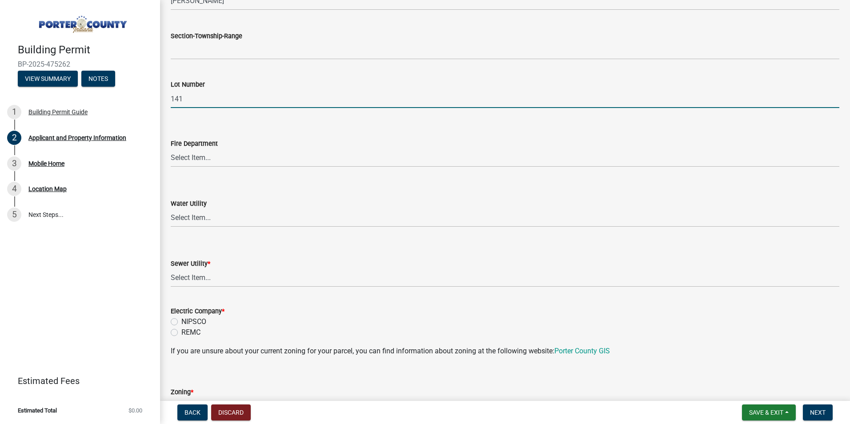
scroll to position [533, 0]
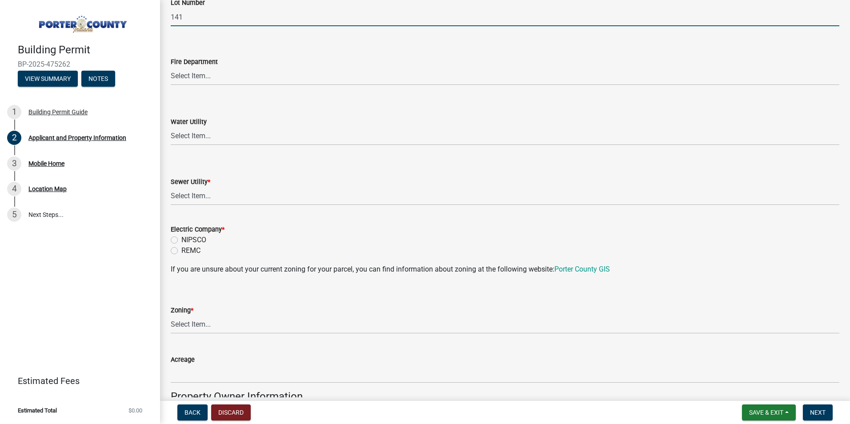
type input "141"
click at [237, 201] on select "Select Item... Aqua [US_STATE] Inc Damon Run Falling Waters Lake Eliza - LEACD …" at bounding box center [505, 196] width 669 height 18
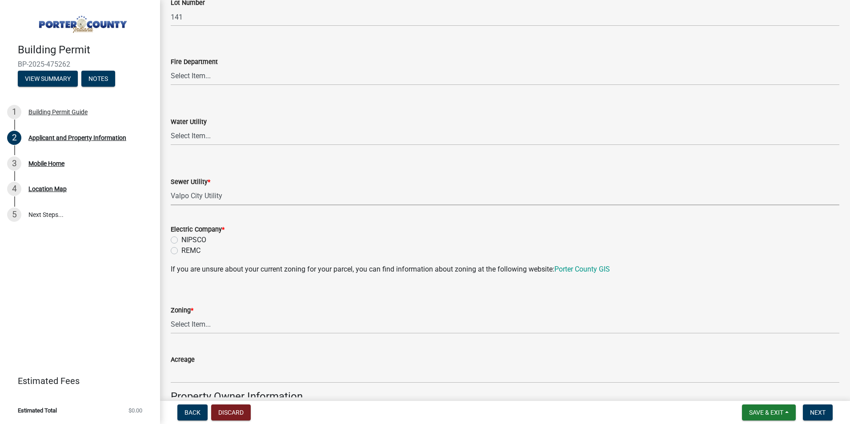
click at [171, 187] on select "Select Item... Aqua [US_STATE] Inc Damon Run Falling Waters Lake Eliza - LEACD …" at bounding box center [505, 196] width 669 height 18
select select "c796f995-08fe-487b-a20e-70ab553361d3"
click at [192, 239] on label "NIPSCO" at bounding box center [193, 240] width 25 height 11
click at [187, 239] on input "NIPSCO" at bounding box center [184, 238] width 6 height 6
radio input "true"
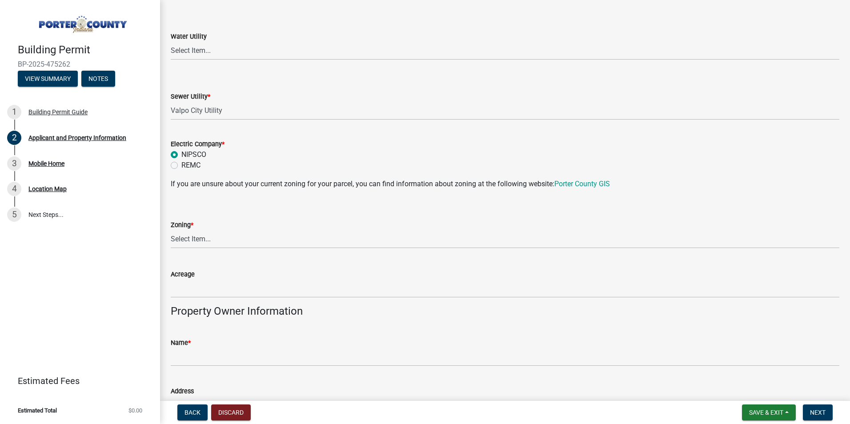
scroll to position [622, 0]
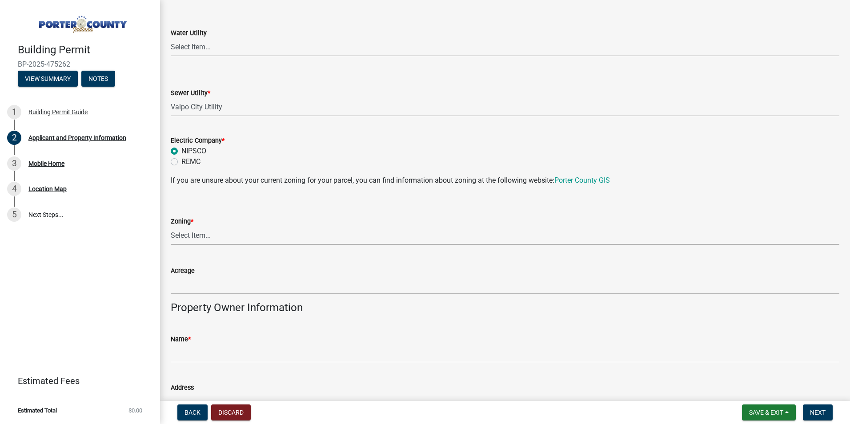
click at [214, 240] on select "Select Item... A1 A2 CH CM CN I1 I2 I3 IN MP OT P1 P2 PUD R1 R2 R3 R4 RL RR" at bounding box center [505, 236] width 669 height 18
click at [171, 227] on select "Select Item... A1 A2 CH CM CN I1 I2 I3 IN MP OT P1 P2 PUD R1 R2 R3 R4 RL RR" at bounding box center [505, 236] width 669 height 18
select select "3f2df8a6-9015-4455-96ac-4843375ad2c5"
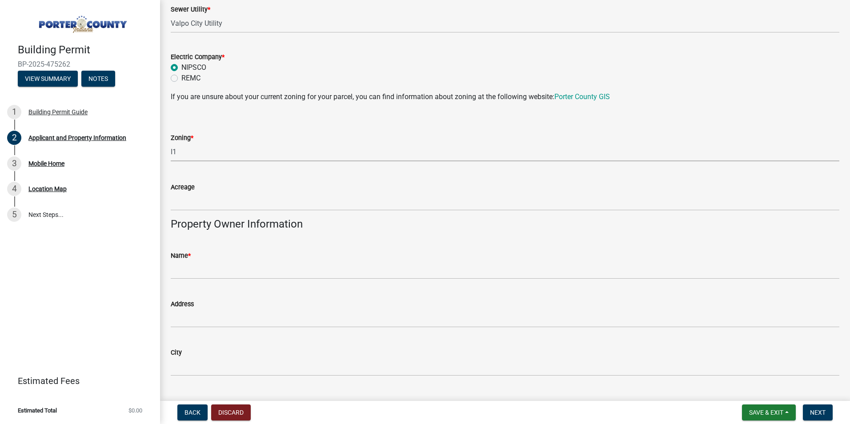
scroll to position [756, 0]
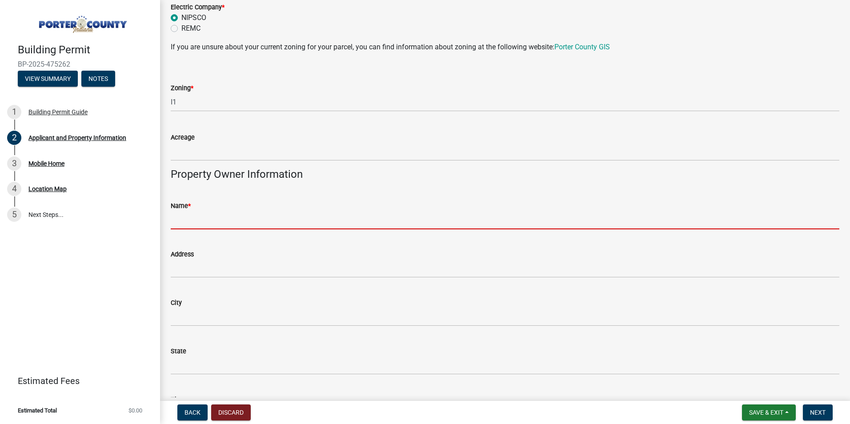
click at [227, 220] on input "Name *" at bounding box center [505, 220] width 669 height 18
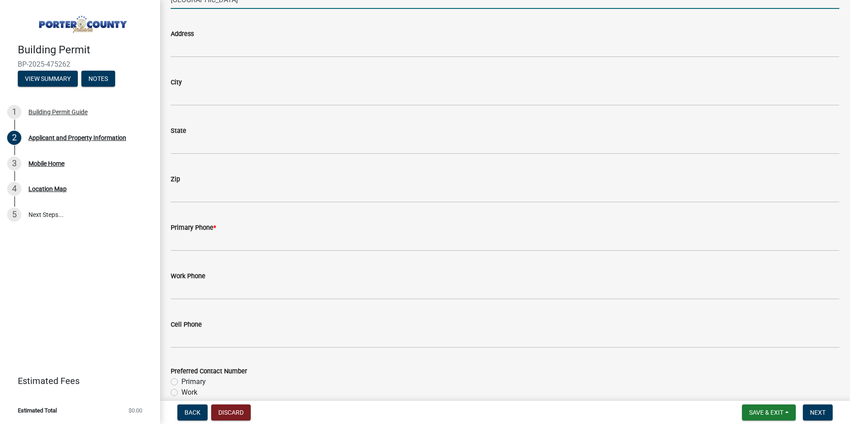
scroll to position [978, 0]
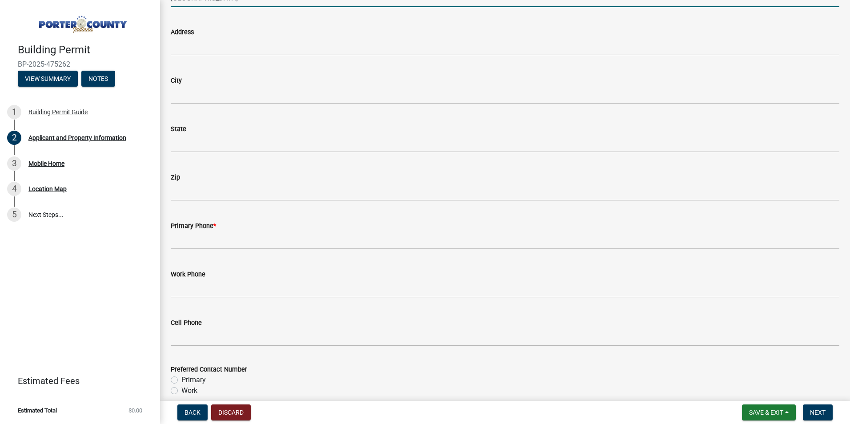
type input "[GEOGRAPHIC_DATA]"
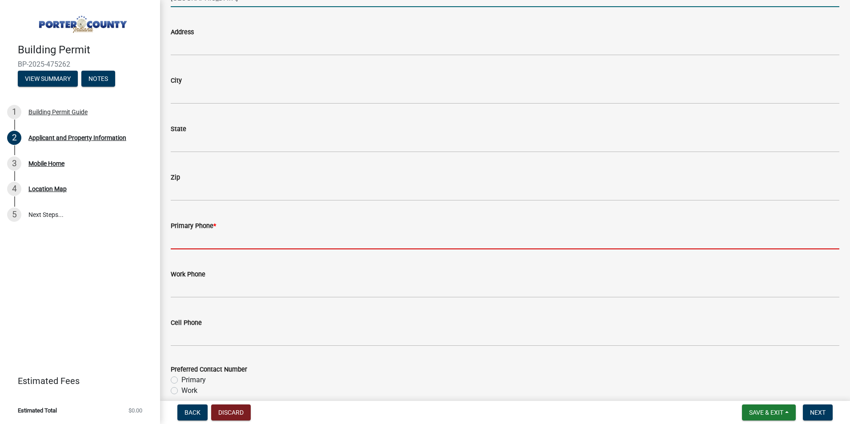
click at [237, 244] on input "Primary Phone *" at bounding box center [505, 240] width 669 height 18
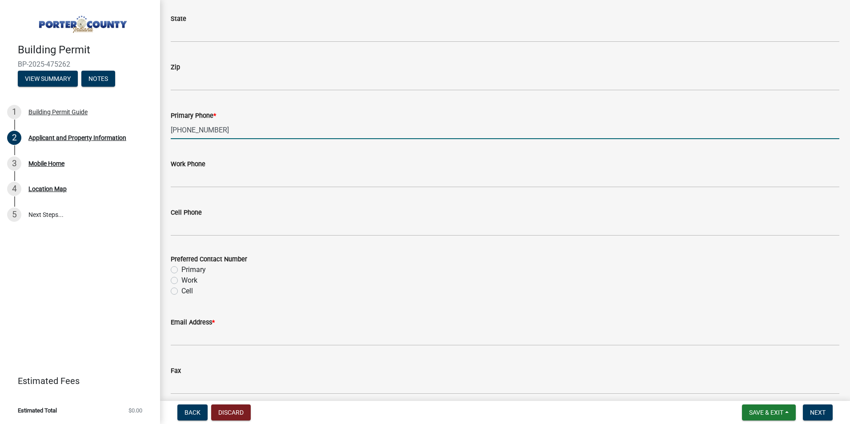
scroll to position [1156, 0]
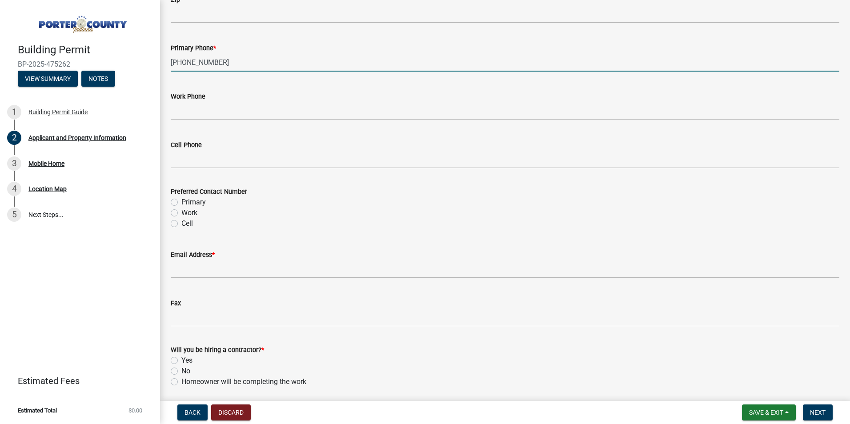
type input "[PHONE_NUMBER]"
click at [184, 215] on label "Work" at bounding box center [189, 213] width 16 height 11
click at [184, 213] on input "Work" at bounding box center [184, 211] width 6 height 6
radio input "true"
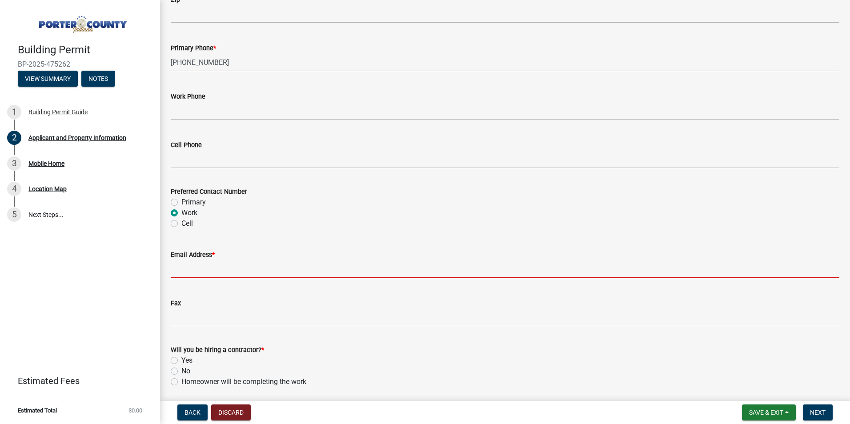
click at [223, 275] on input "Email Address *" at bounding box center [505, 269] width 669 height 18
paste input "[EMAIL_ADDRESS][DOMAIN_NAME]"
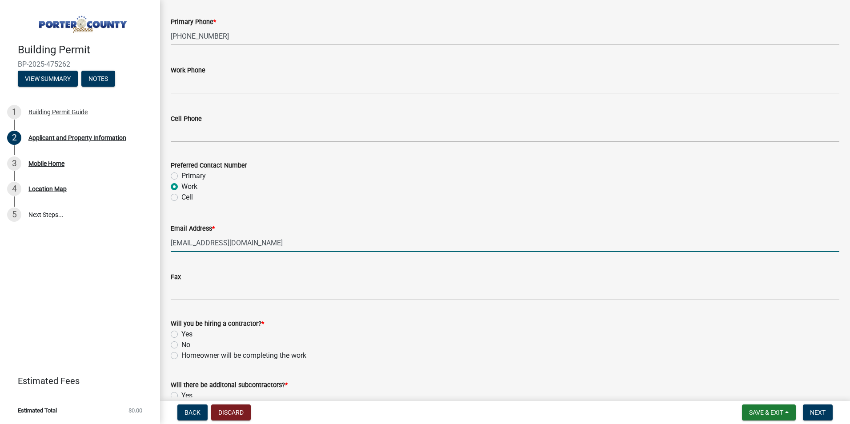
scroll to position [1239, 0]
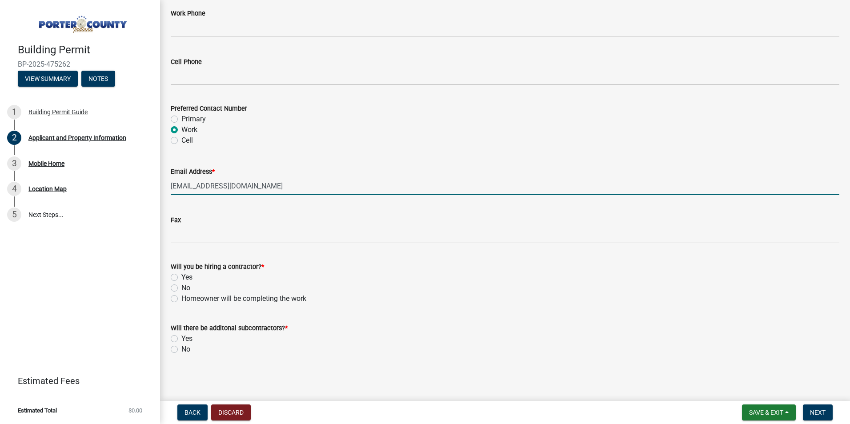
type input "[EMAIL_ADDRESS][DOMAIN_NAME]"
click at [188, 288] on label "No" at bounding box center [185, 288] width 9 height 11
click at [187, 288] on input "No" at bounding box center [184, 286] width 6 height 6
radio input "true"
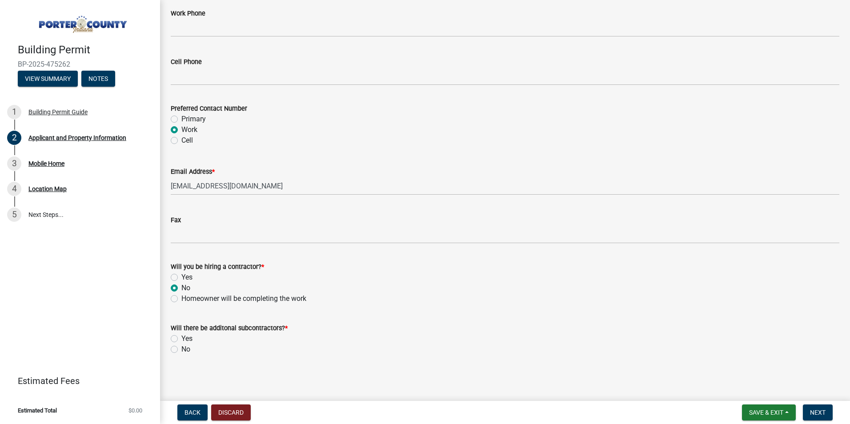
click at [186, 349] on label "No" at bounding box center [185, 349] width 9 height 11
click at [186, 349] on input "No" at bounding box center [184, 347] width 6 height 6
radio input "true"
click at [821, 412] on span "Next" at bounding box center [818, 412] width 16 height 7
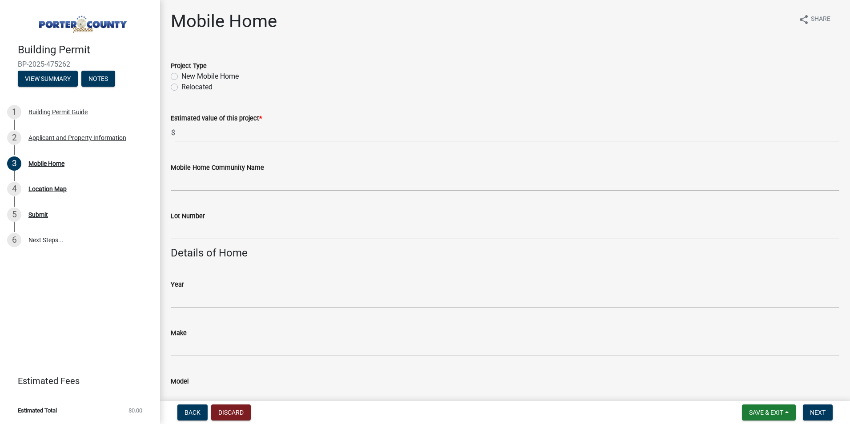
drag, startPoint x: 208, startPoint y: 77, endPoint x: 212, endPoint y: 90, distance: 13.5
click at [208, 77] on label "New Mobile Home" at bounding box center [209, 76] width 57 height 11
click at [187, 77] on input "New Mobile Home" at bounding box center [184, 74] width 6 height 6
radio input "true"
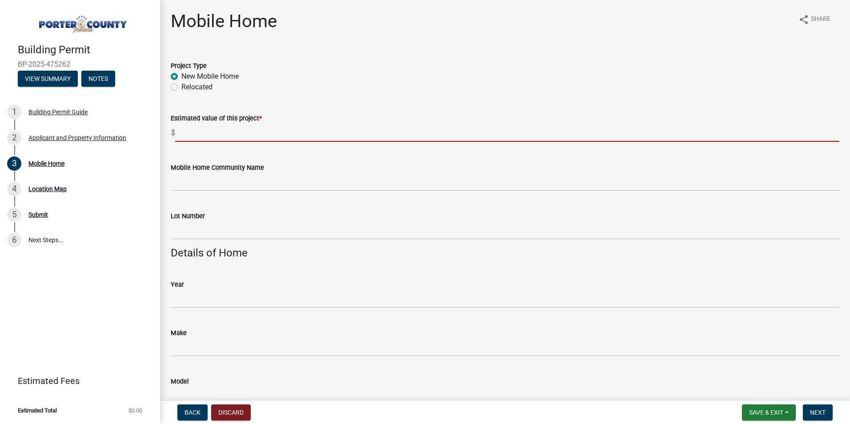
click at [221, 132] on input "text" at bounding box center [507, 133] width 664 height 18
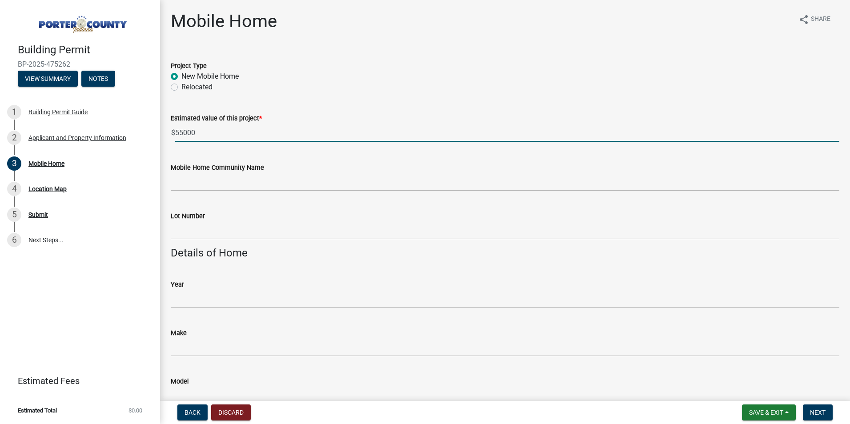
type input "55000"
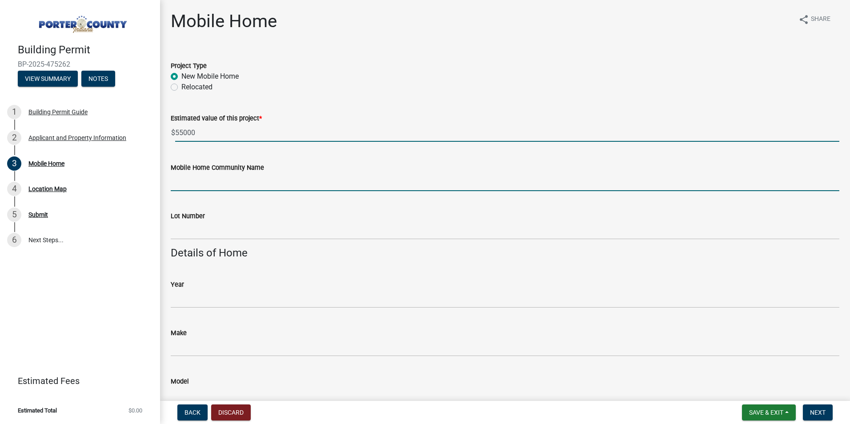
click at [237, 186] on input "Mobile Home Community Name" at bounding box center [505, 182] width 669 height 18
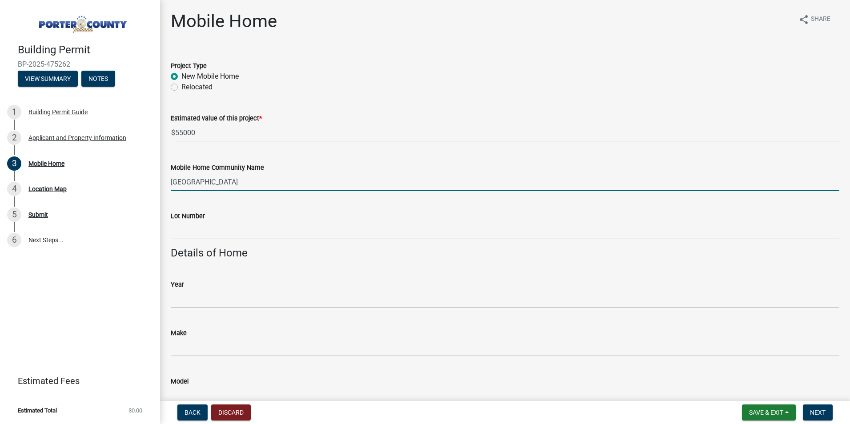
type input "[GEOGRAPHIC_DATA]"
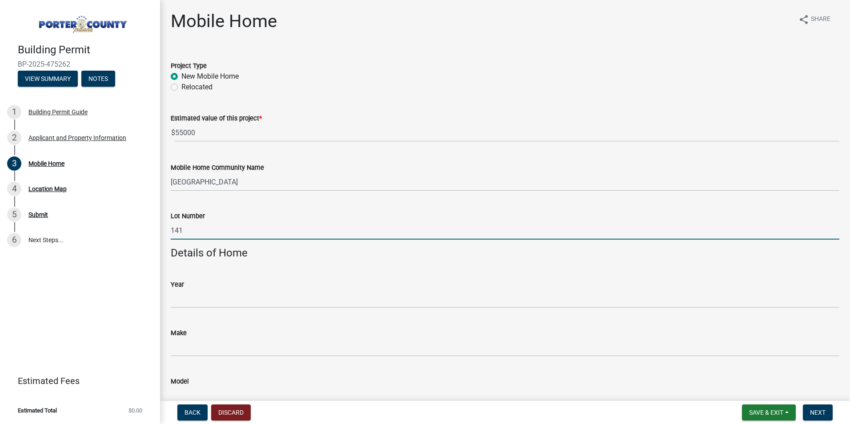
type input "141"
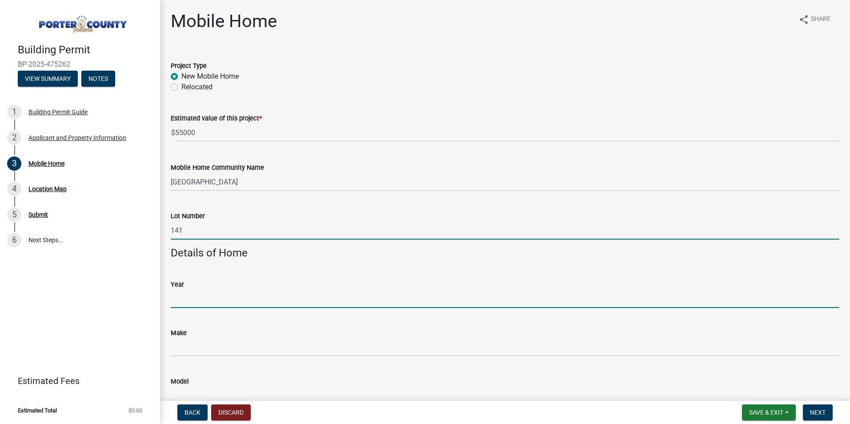
click at [239, 302] on input "Year" at bounding box center [505, 299] width 669 height 18
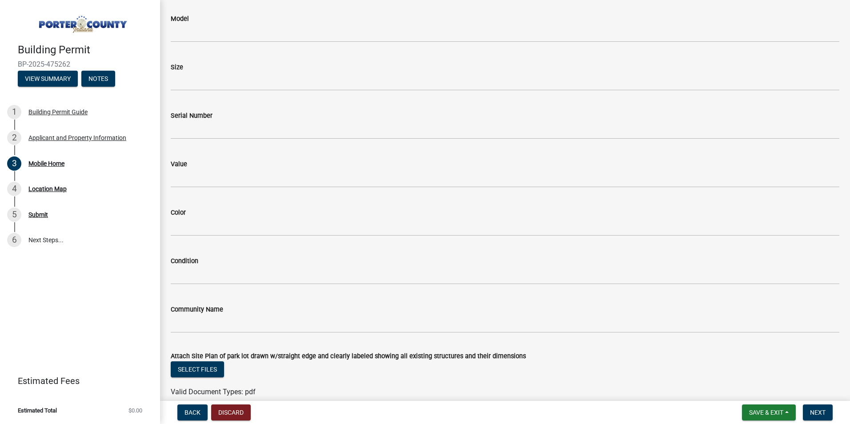
scroll to position [405, 0]
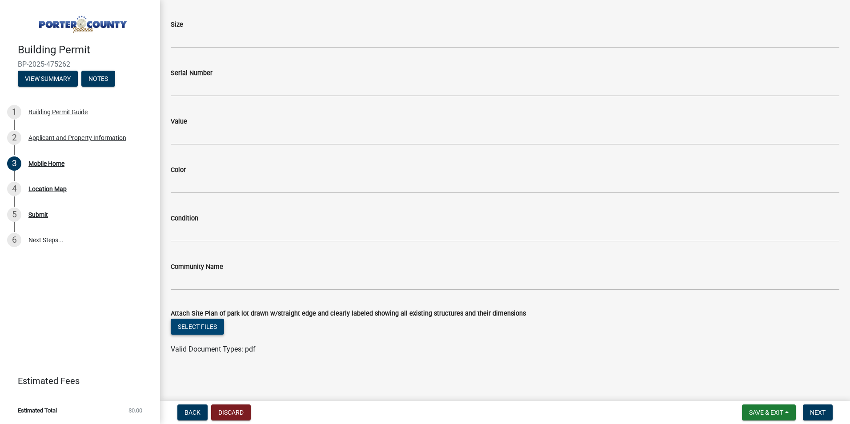
type input "2025"
click at [203, 330] on button "Select files" at bounding box center [197, 327] width 53 height 16
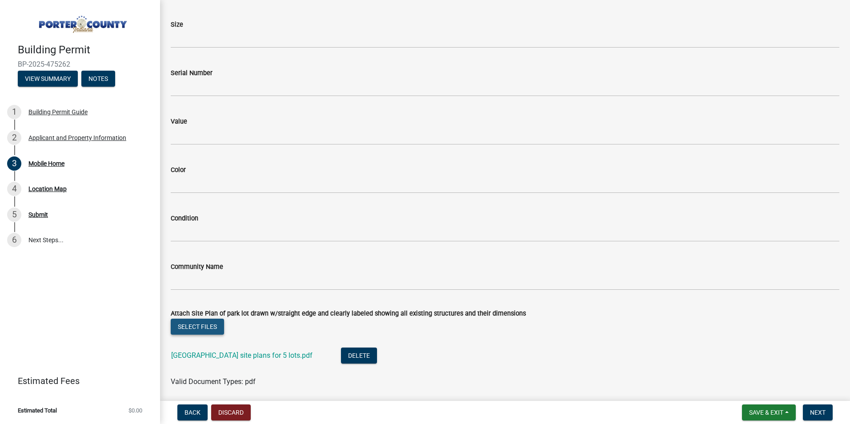
click at [208, 330] on button "Select files" at bounding box center [197, 327] width 53 height 16
click at [816, 411] on span "Next" at bounding box center [818, 412] width 16 height 7
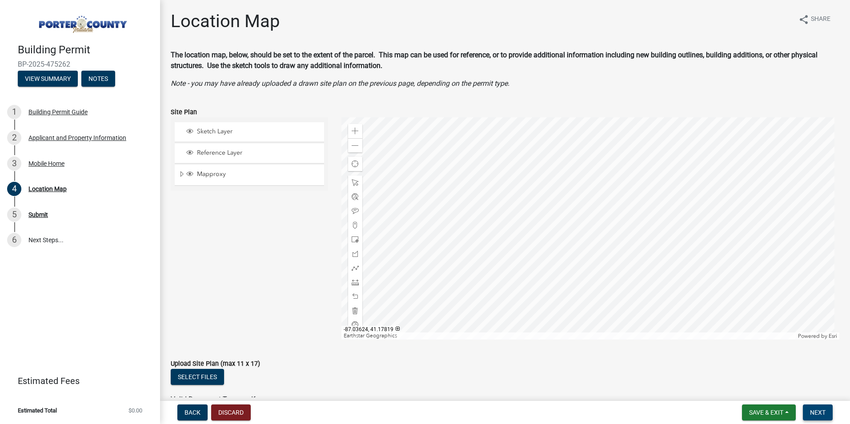
click at [825, 416] on span "Next" at bounding box center [818, 412] width 16 height 7
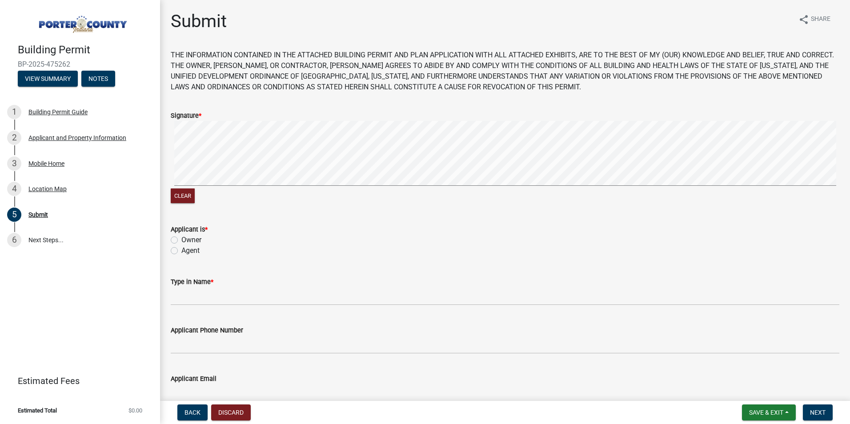
click at [189, 240] on label "Owner" at bounding box center [191, 240] width 20 height 11
click at [187, 240] on input "Owner" at bounding box center [184, 238] width 6 height 6
radio input "true"
click at [191, 251] on label "Agent" at bounding box center [190, 250] width 18 height 11
click at [187, 251] on input "Agent" at bounding box center [184, 248] width 6 height 6
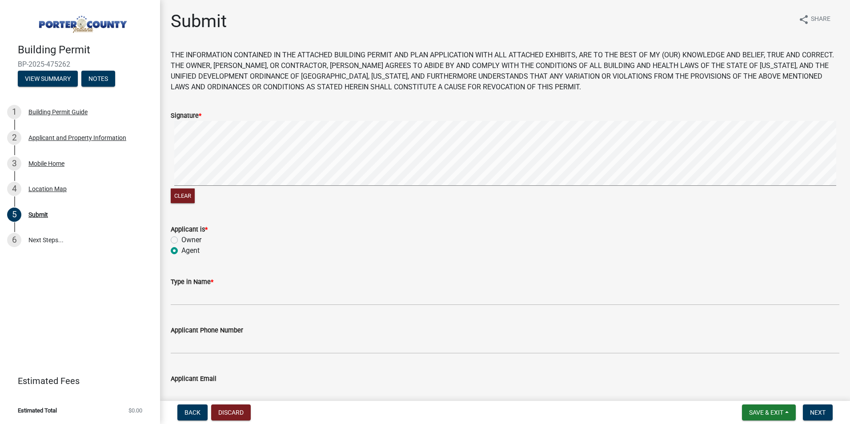
radio input "true"
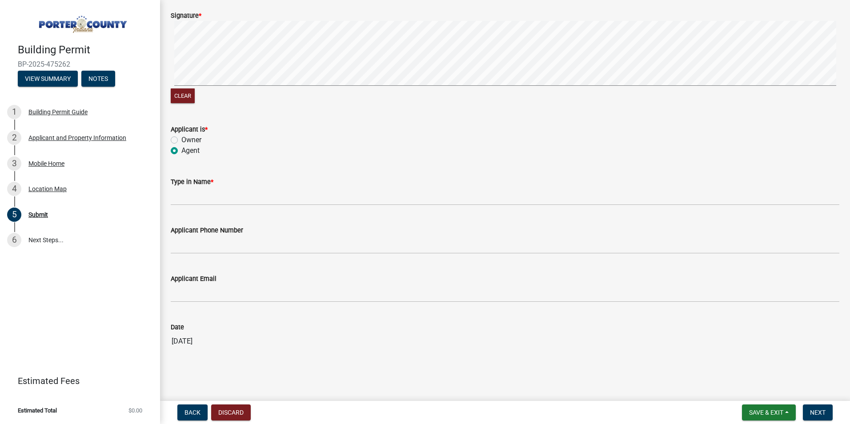
scroll to position [102, 0]
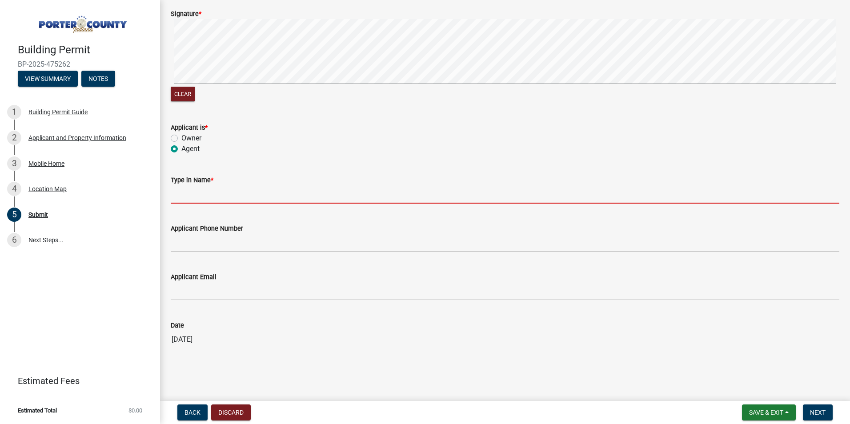
click at [245, 195] on input "Type in Name *" at bounding box center [505, 194] width 669 height 18
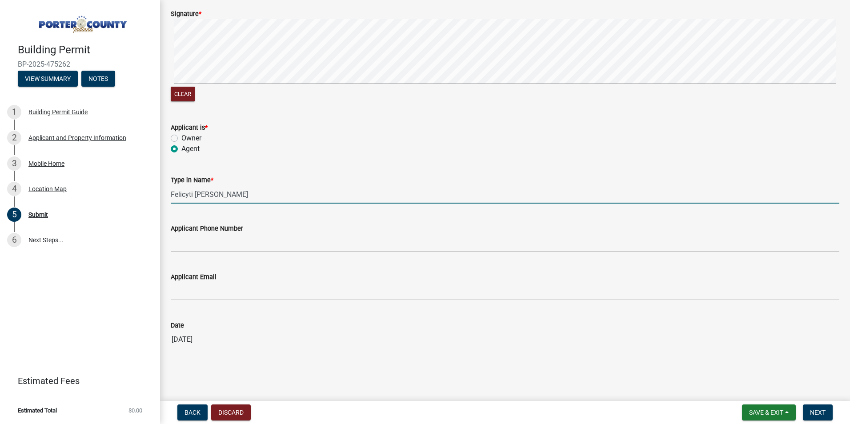
type input "Felicyti [PERSON_NAME]"
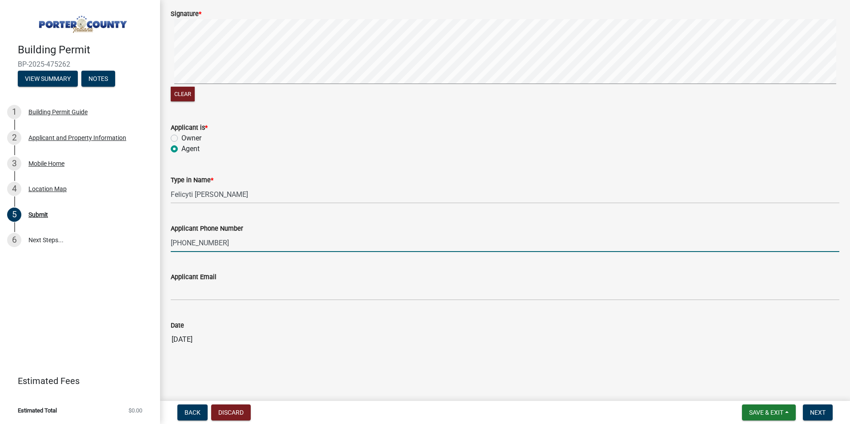
type input "[PHONE_NUMBER]"
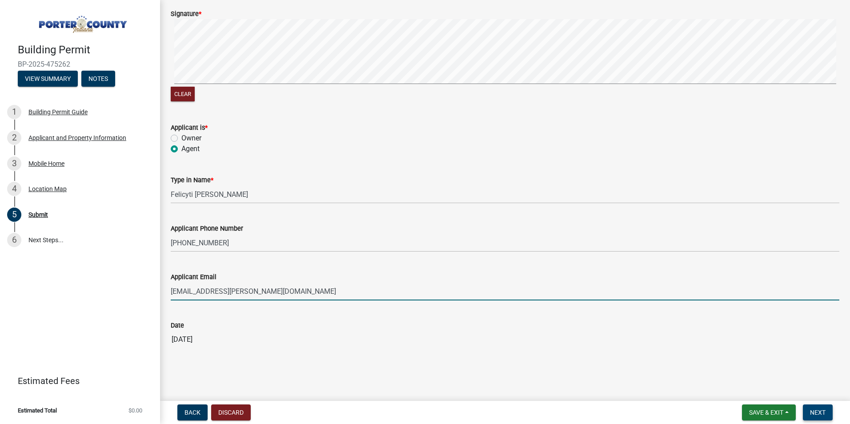
type input "[EMAIL_ADDRESS][PERSON_NAME][DOMAIN_NAME]"
click at [811, 411] on span "Next" at bounding box center [818, 412] width 16 height 7
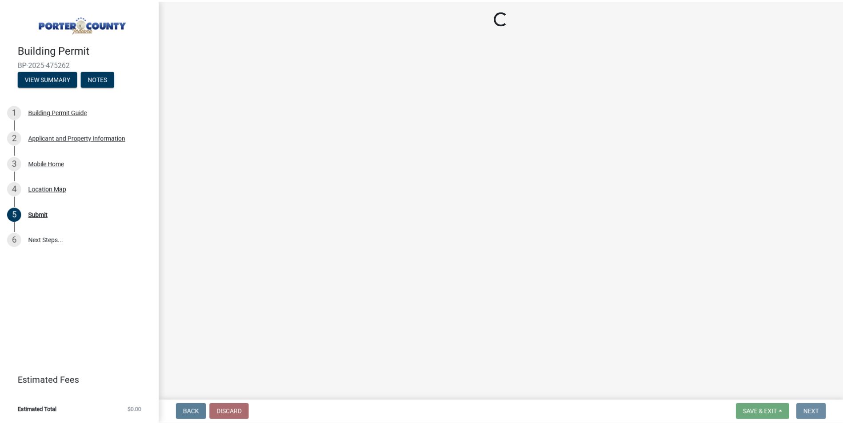
scroll to position [0, 0]
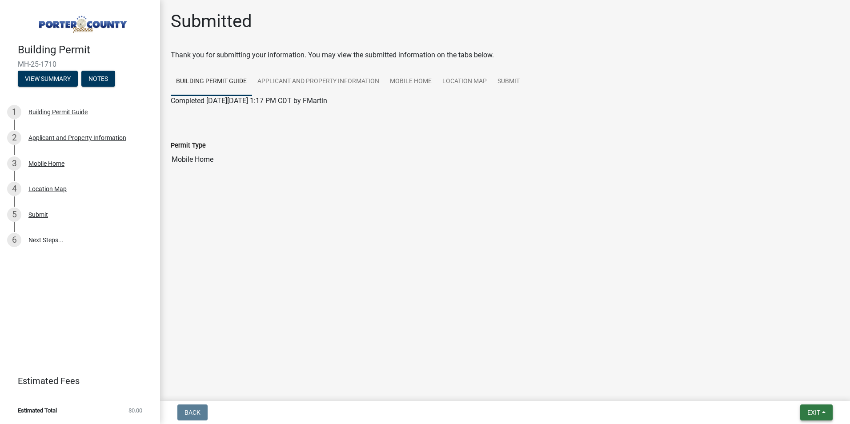
click at [820, 413] on span "Exit" at bounding box center [813, 412] width 13 height 7
click at [802, 388] on button "Save & Exit" at bounding box center [796, 389] width 71 height 21
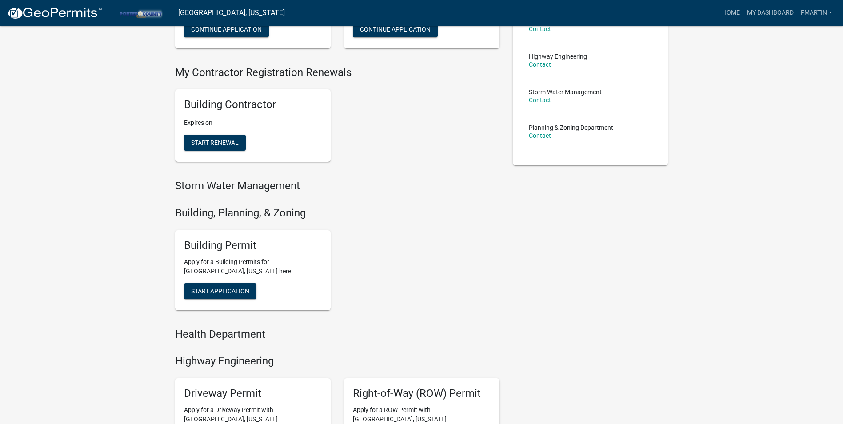
scroll to position [178, 0]
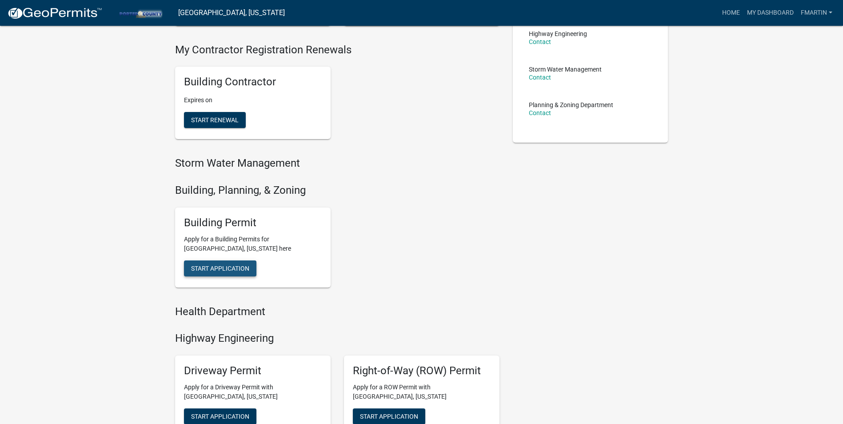
click at [222, 262] on button "Start Application" at bounding box center [220, 268] width 72 height 16
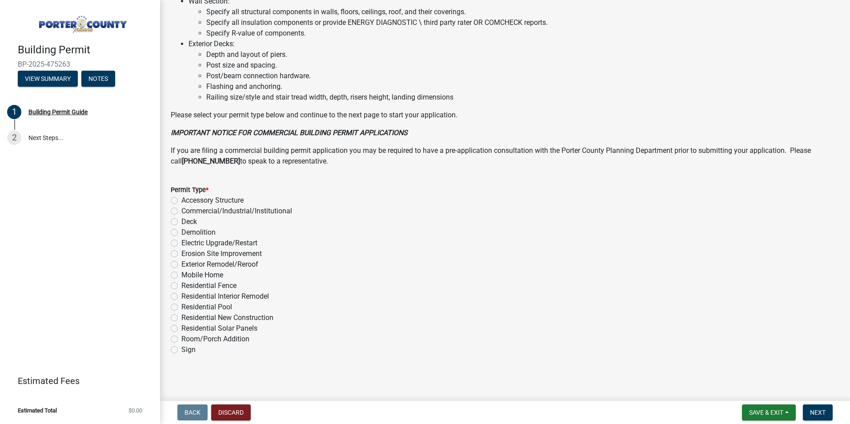
scroll to position [581, 0]
click at [223, 276] on label "Mobile Home" at bounding box center [202, 274] width 42 height 11
click at [187, 275] on input "Mobile Home" at bounding box center [184, 272] width 6 height 6
radio input "true"
click at [825, 411] on span "Next" at bounding box center [818, 412] width 16 height 7
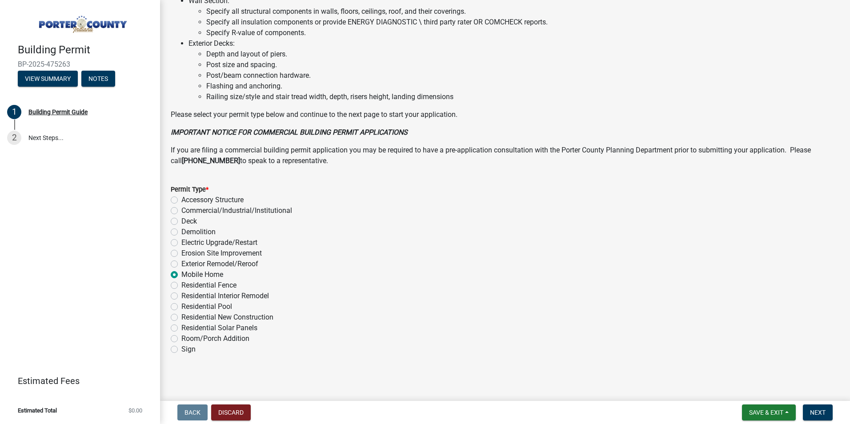
scroll to position [0, 0]
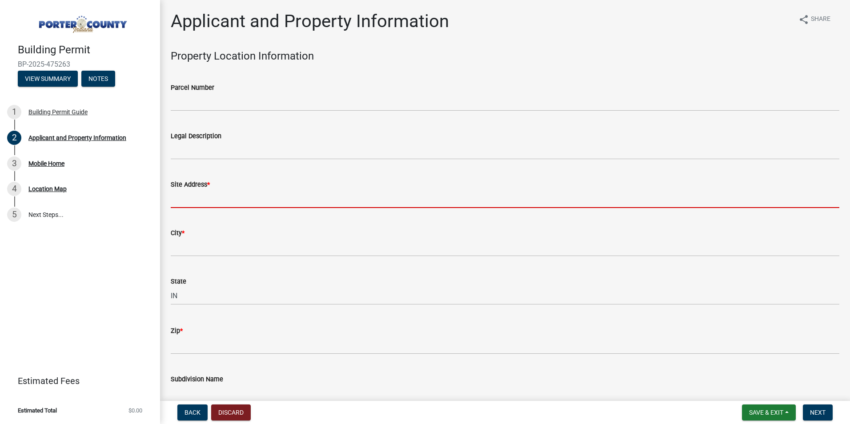
click at [196, 199] on input "Site Address *" at bounding box center [505, 199] width 669 height 18
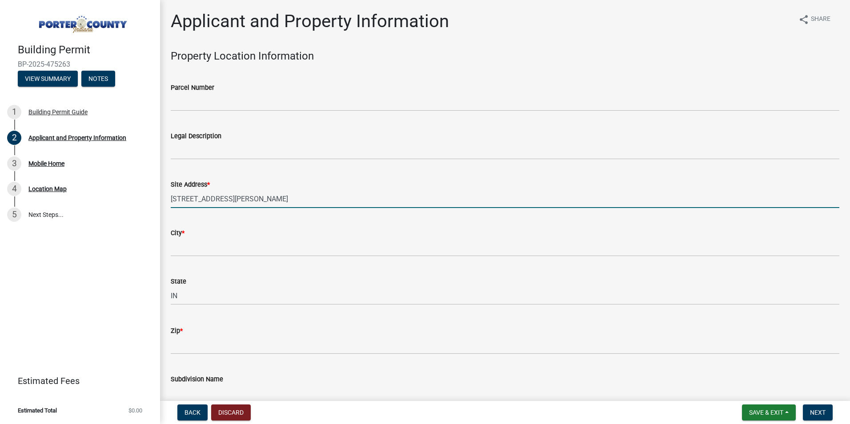
type input "[STREET_ADDRESS][PERSON_NAME]"
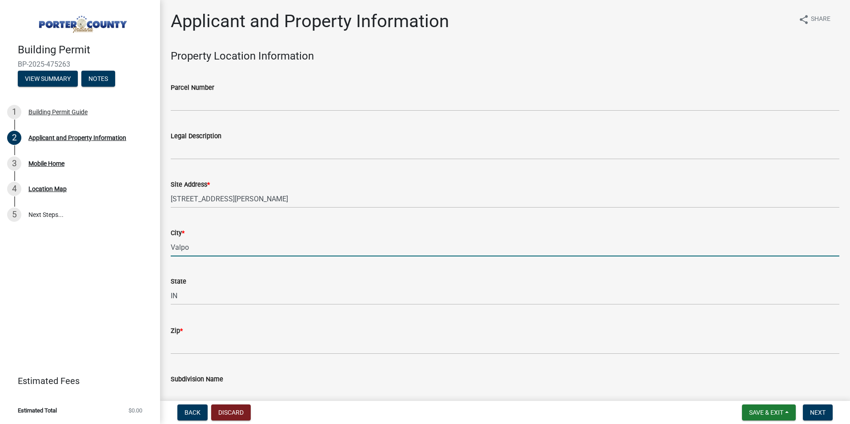
type input "Valpo"
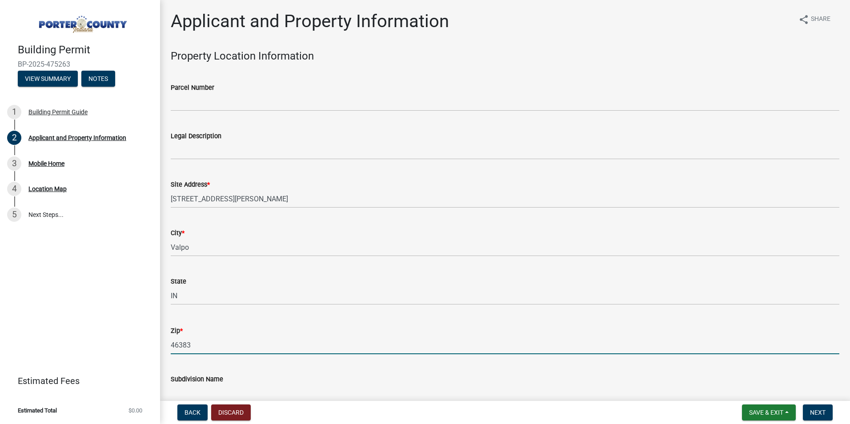
type input "46383"
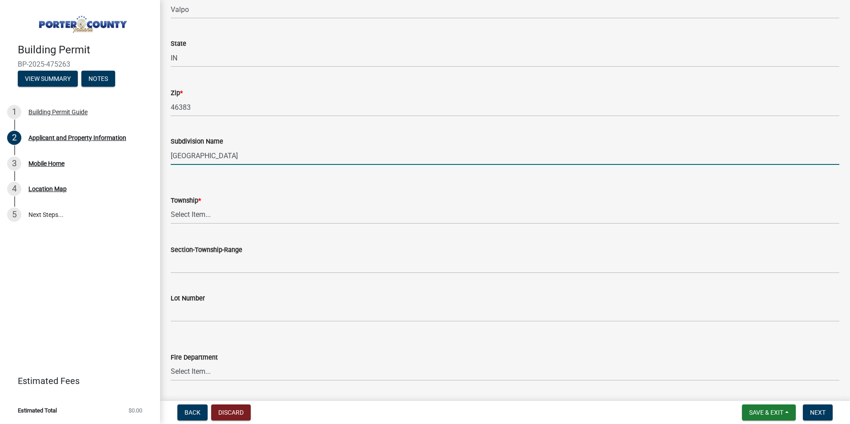
scroll to position [272, 0]
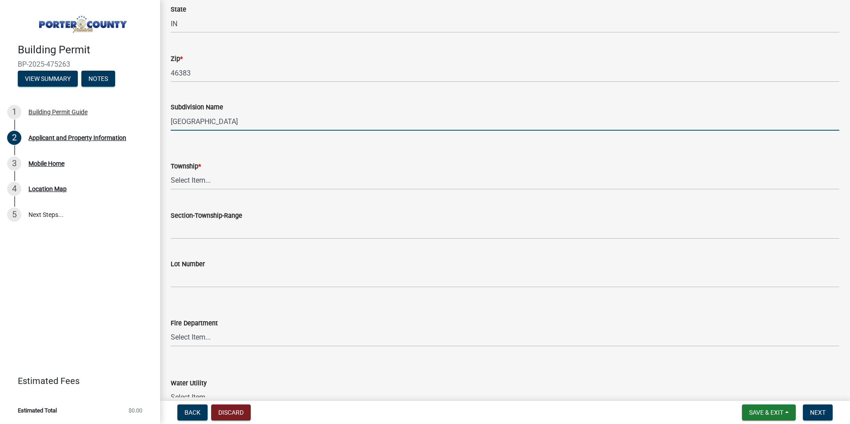
type input "[GEOGRAPHIC_DATA]"
click at [225, 182] on select "Select Item... [PERSON_NAME][GEOGRAPHIC_DATA] [PERSON_NAME][GEOGRAPHIC_DATA] [G…" at bounding box center [505, 181] width 669 height 18
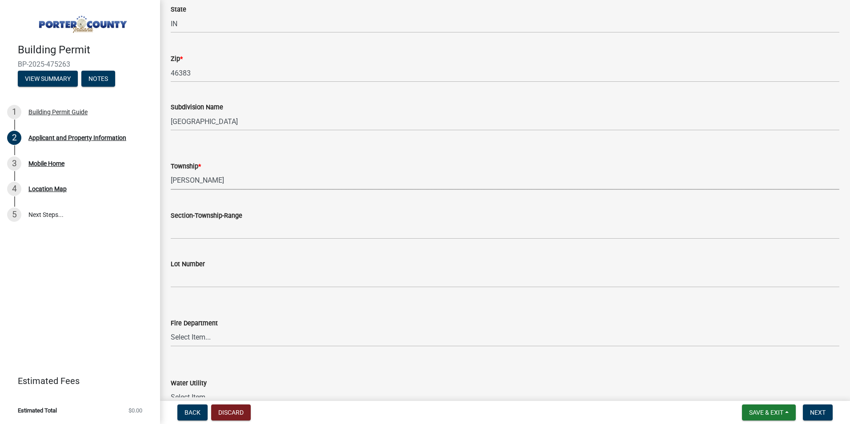
click at [171, 172] on select "Select Item... [PERSON_NAME][GEOGRAPHIC_DATA] [PERSON_NAME][GEOGRAPHIC_DATA] [G…" at bounding box center [505, 181] width 669 height 18
select select "eebc071e-620a-4db8-83e9-cb6b194c67e9"
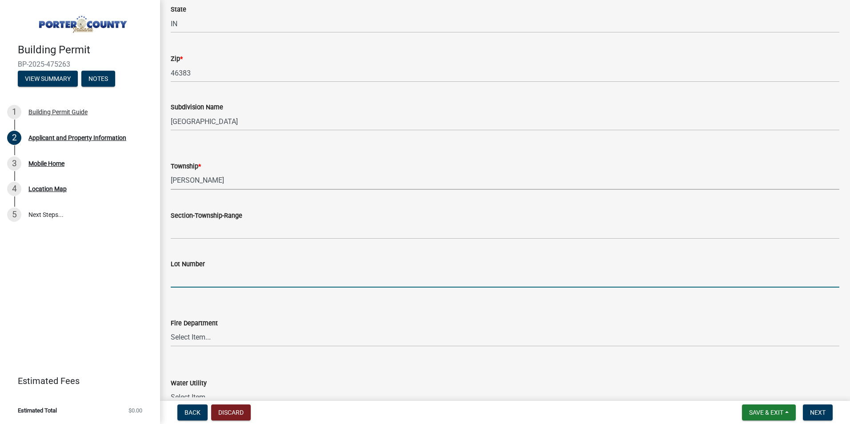
click at [208, 279] on input "Lot Number" at bounding box center [505, 278] width 669 height 18
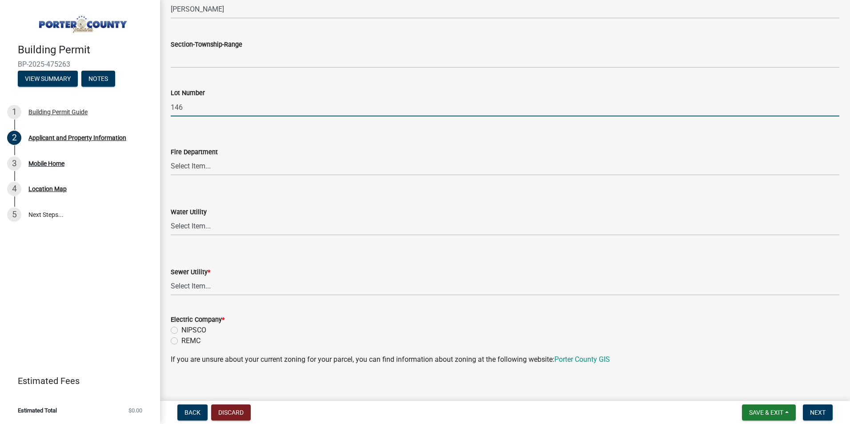
scroll to position [450, 0]
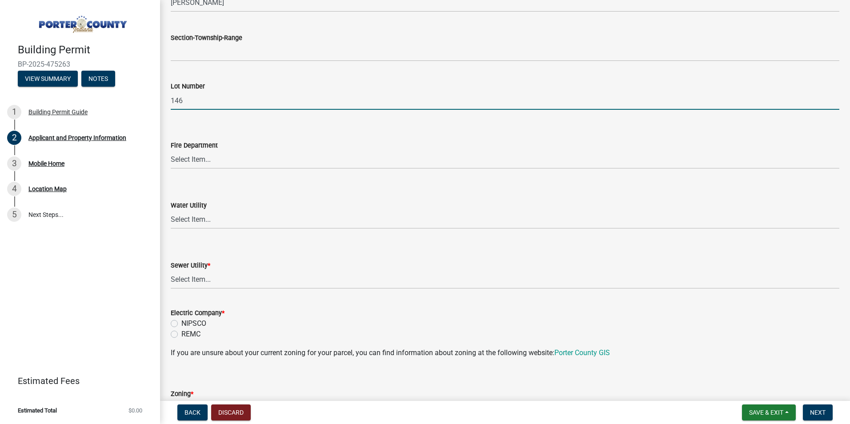
type input "146"
click at [214, 282] on select "Select Item... Aqua [US_STATE] Inc Damon Run Falling Waters Lake Eliza - LEACD …" at bounding box center [505, 280] width 669 height 18
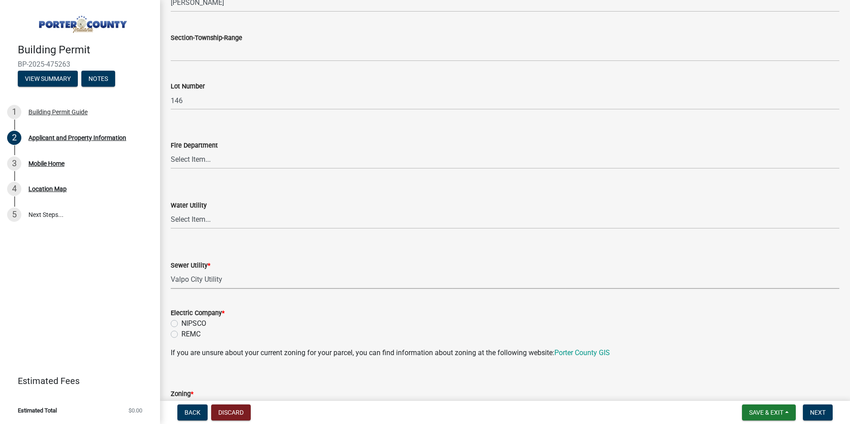
click at [171, 271] on select "Select Item... Aqua [US_STATE] Inc Damon Run Falling Waters Lake Eliza - LEACD …" at bounding box center [505, 280] width 669 height 18
select select "c796f995-08fe-487b-a20e-70ab553361d3"
click at [201, 321] on label "NIPSCO" at bounding box center [193, 323] width 25 height 11
click at [187, 321] on input "NIPSCO" at bounding box center [184, 321] width 6 height 6
radio input "true"
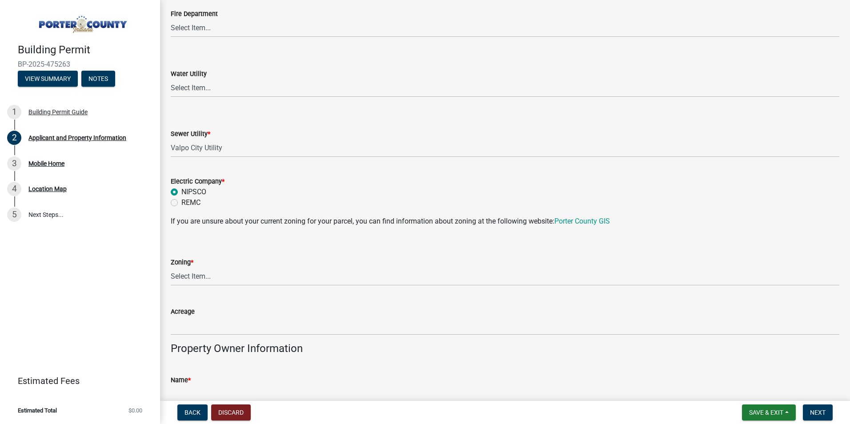
scroll to position [583, 0]
click at [205, 276] on select "Select Item... A1 A2 CH CM CN I1 I2 I3 IN MP OT P1 P2 PUD R1 R2 R3 R4 RL RR" at bounding box center [505, 275] width 669 height 18
click at [171, 266] on select "Select Item... A1 A2 CH CM CN I1 I2 I3 IN MP OT P1 P2 PUD R1 R2 R3 R4 RL RR" at bounding box center [505, 275] width 669 height 18
select select "3f2df8a6-9015-4455-96ac-4843375ad2c5"
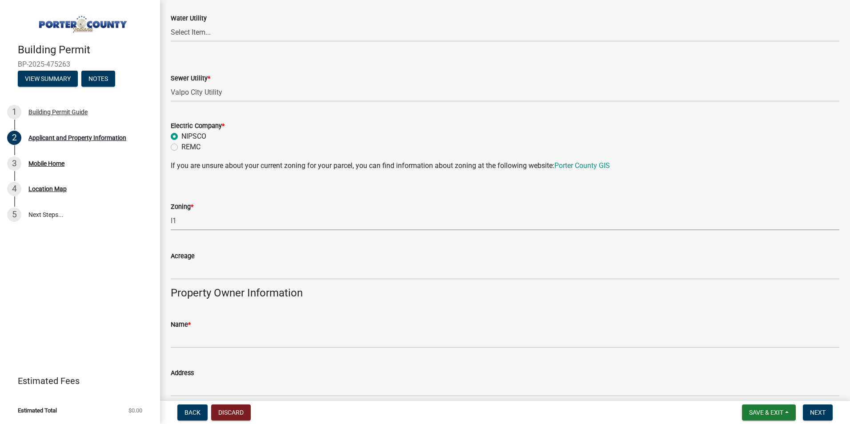
scroll to position [761, 0]
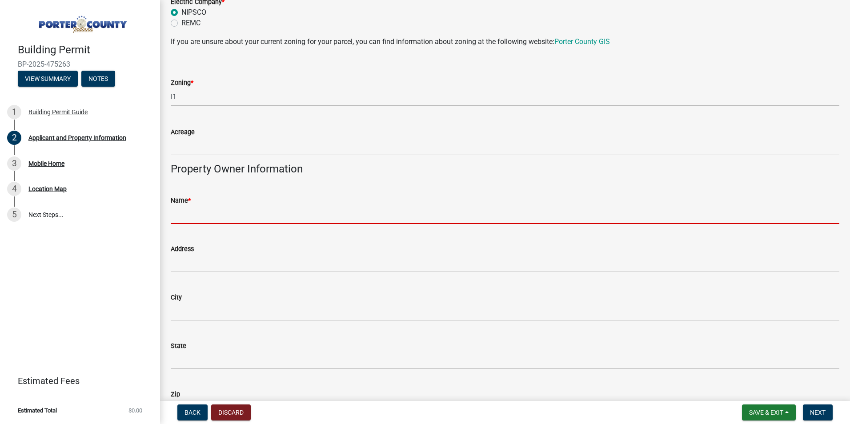
click at [234, 218] on input "Name *" at bounding box center [505, 215] width 669 height 18
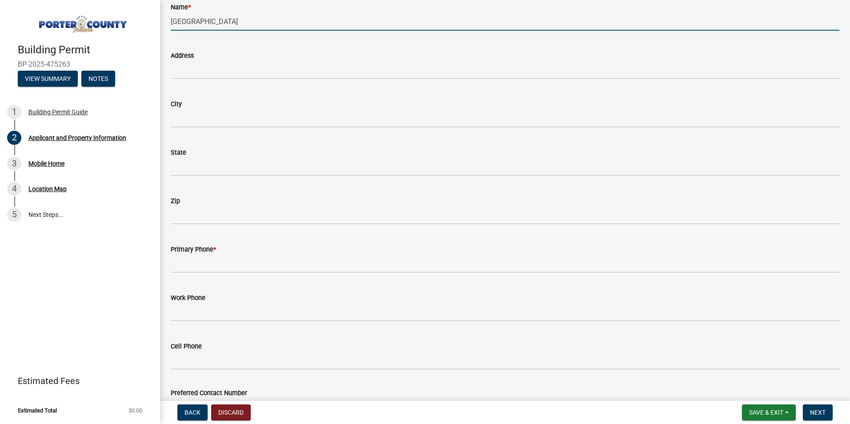
scroll to position [1028, 0]
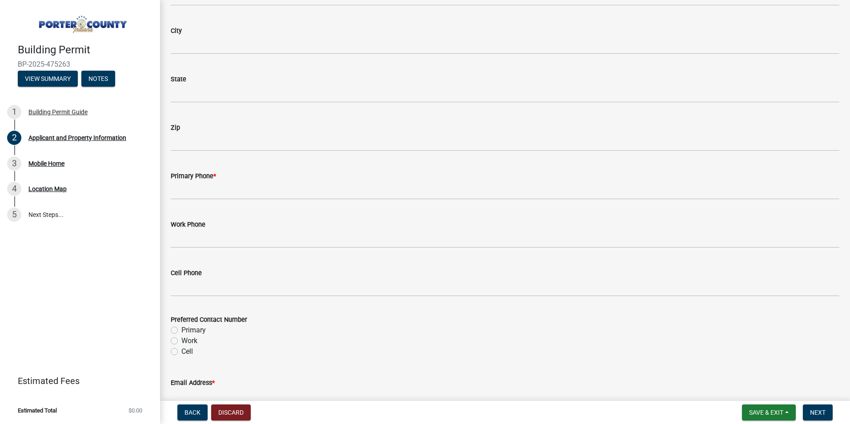
type input "[GEOGRAPHIC_DATA]"
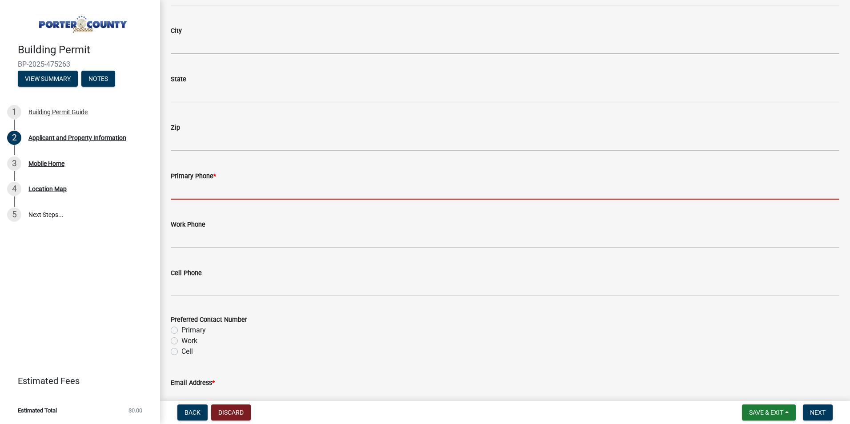
click at [246, 190] on input "Primary Phone *" at bounding box center [505, 190] width 669 height 18
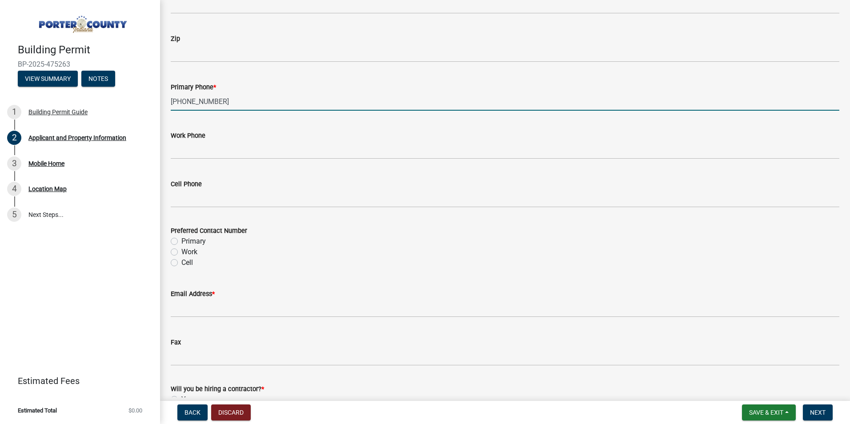
type input "[PHONE_NUMBER]"
click at [192, 253] on label "Work" at bounding box center [189, 252] width 16 height 11
click at [187, 252] on input "Work" at bounding box center [184, 250] width 6 height 6
radio input "true"
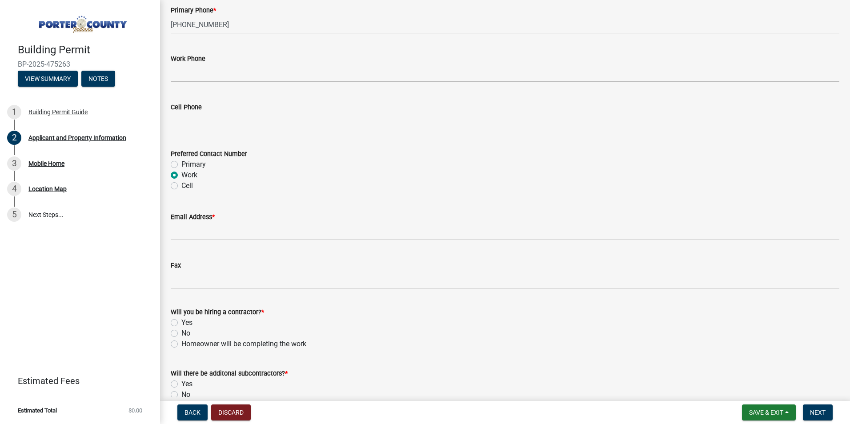
scroll to position [1205, 0]
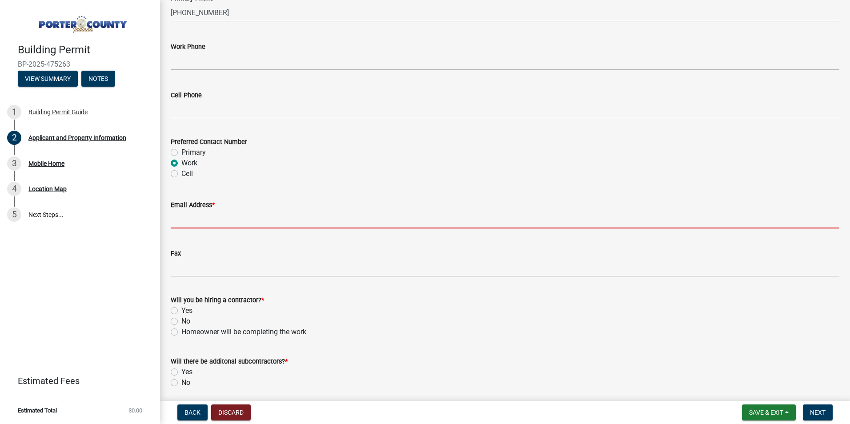
click at [284, 214] on input "Email Address *" at bounding box center [505, 219] width 669 height 18
paste input "[EMAIL_ADDRESS][DOMAIN_NAME]"
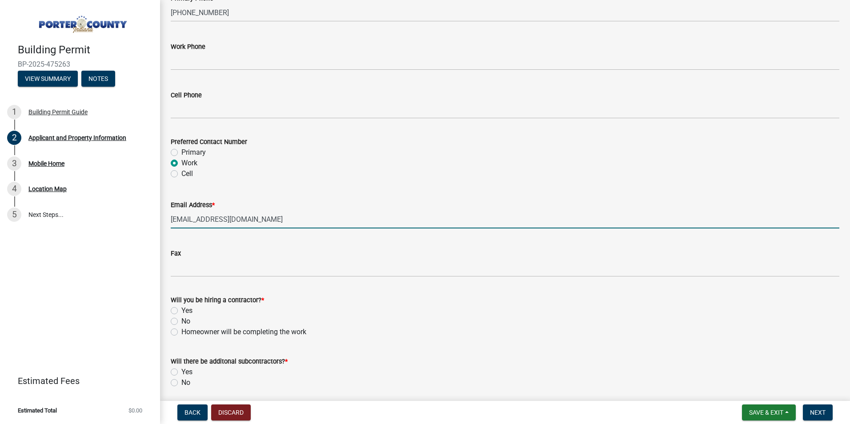
type input "[EMAIL_ADDRESS][DOMAIN_NAME]"
click at [181, 322] on label "No" at bounding box center [185, 321] width 9 height 11
click at [181, 322] on input "No" at bounding box center [184, 319] width 6 height 6
radio input "true"
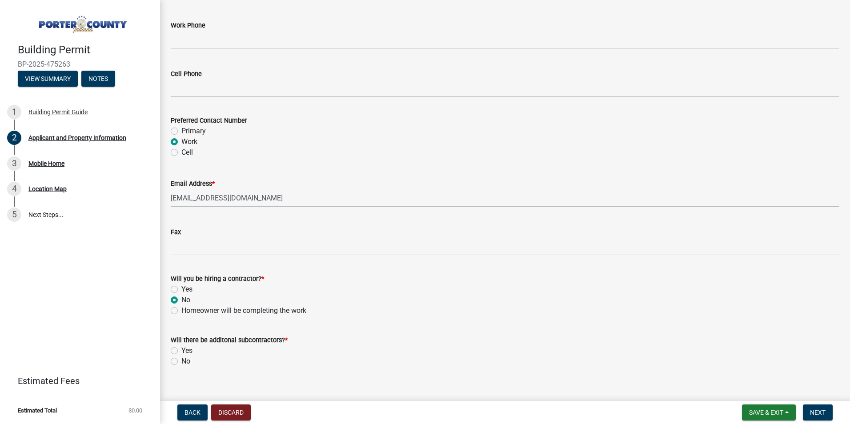
scroll to position [1239, 0]
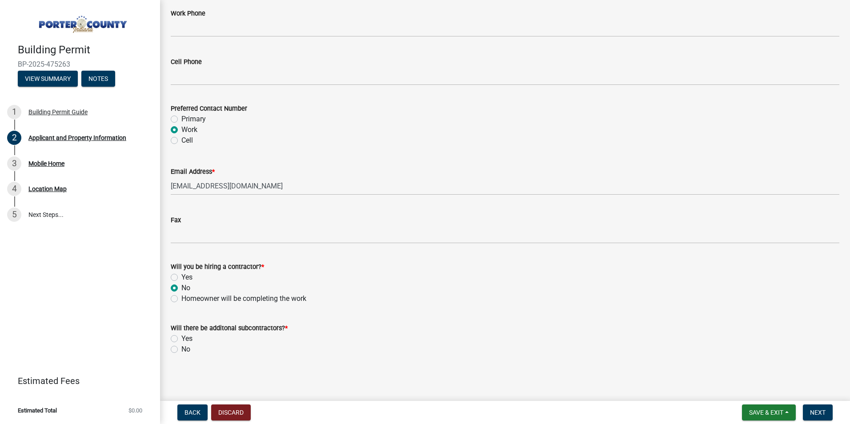
click at [181, 345] on label "No" at bounding box center [185, 349] width 9 height 11
click at [181, 345] on input "No" at bounding box center [184, 347] width 6 height 6
radio input "true"
click at [820, 409] on span "Next" at bounding box center [818, 412] width 16 height 7
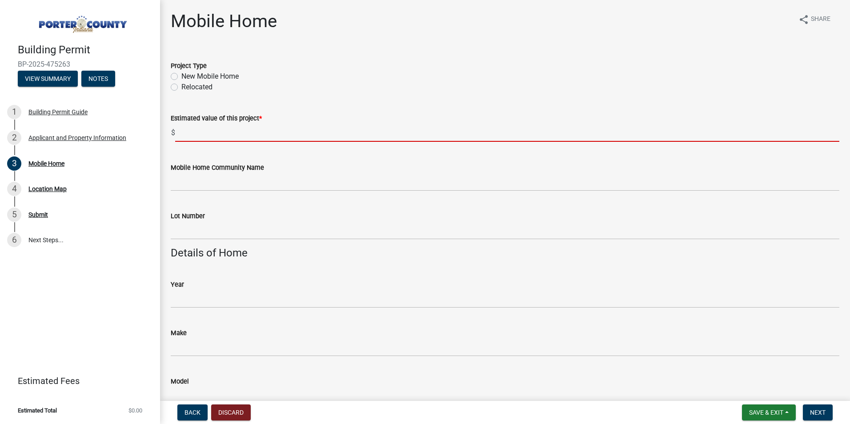
click at [270, 136] on input "text" at bounding box center [507, 133] width 664 height 18
click at [221, 76] on label "New Mobile Home" at bounding box center [209, 76] width 57 height 11
click at [187, 76] on input "New Mobile Home" at bounding box center [184, 74] width 6 height 6
radio input "true"
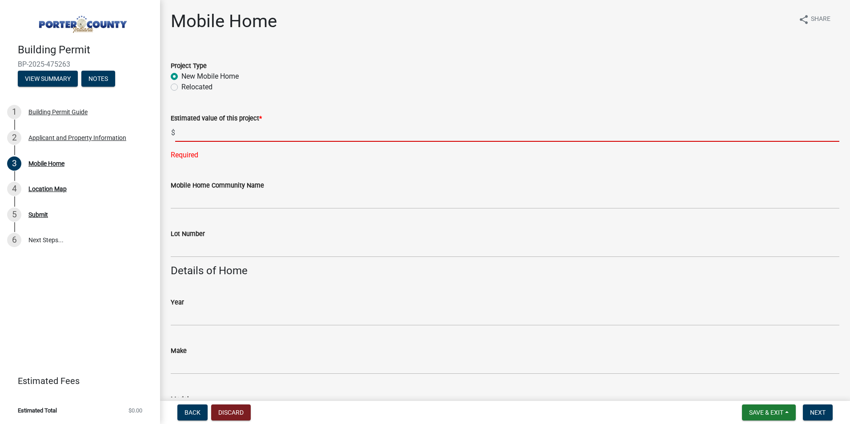
click at [228, 135] on input "text" at bounding box center [507, 133] width 664 height 18
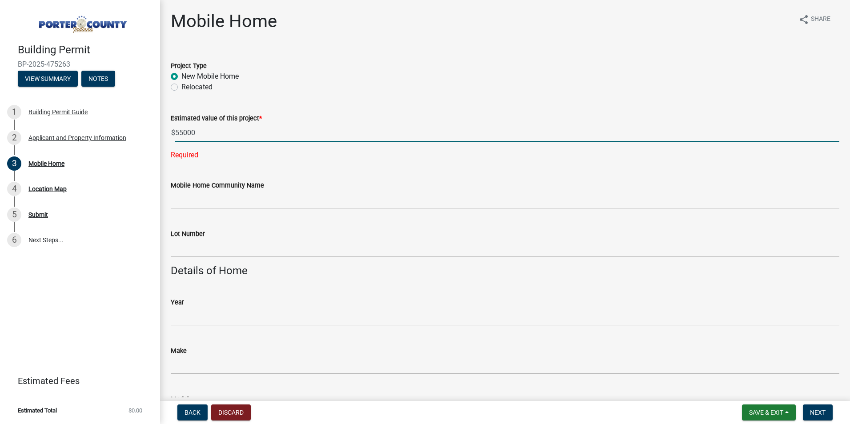
type input "55000"
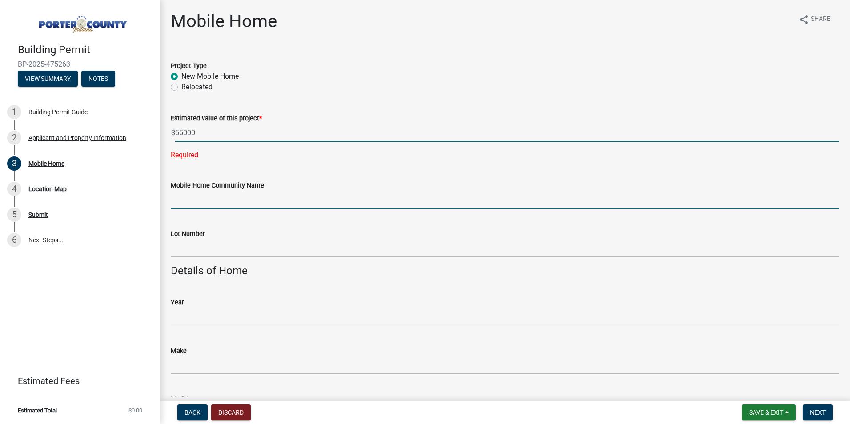
click at [240, 201] on wm-data-entity-input-list "Project Type New Mobile Home Relocated Estimated value of this project * $ 5500…" at bounding box center [505, 418] width 669 height 736
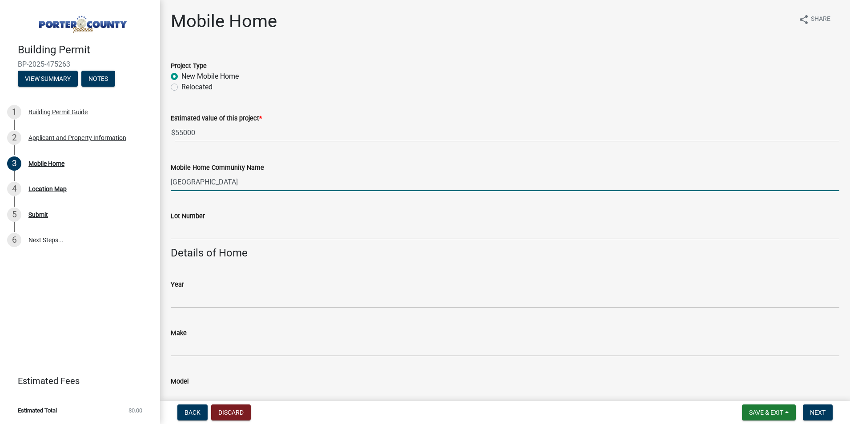
type input "[GEOGRAPHIC_DATA]"
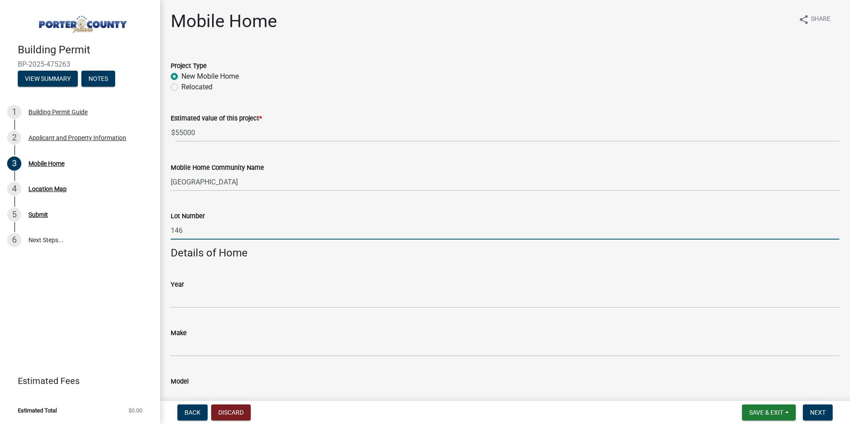
type input "146"
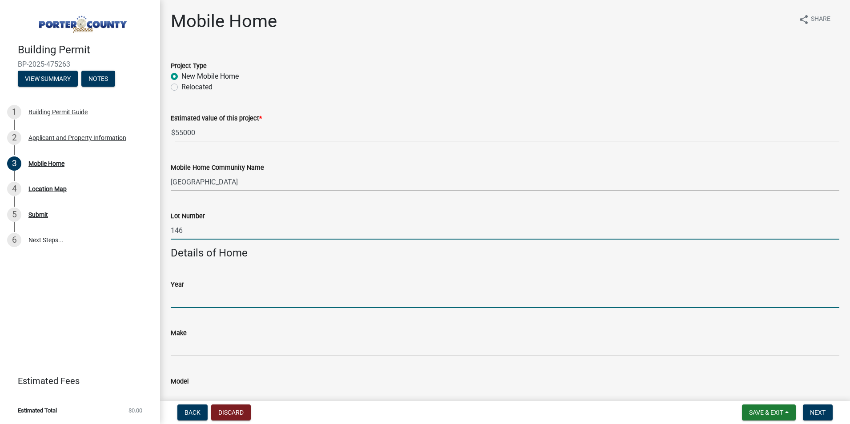
click at [240, 295] on input "Year" at bounding box center [505, 299] width 669 height 18
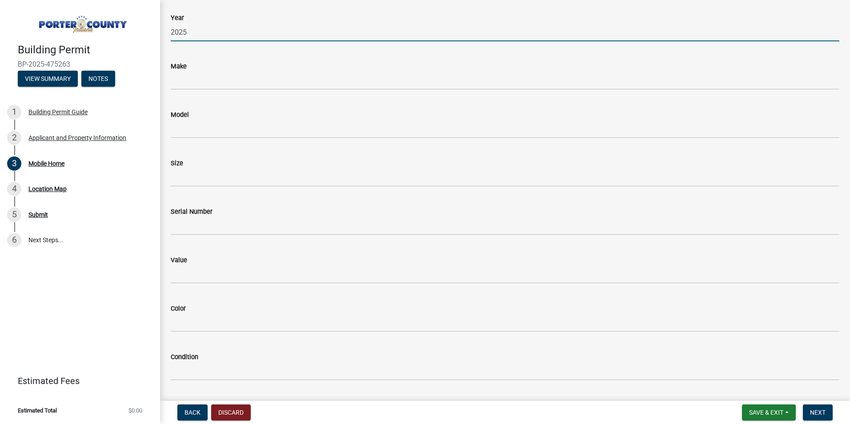
scroll to position [405, 0]
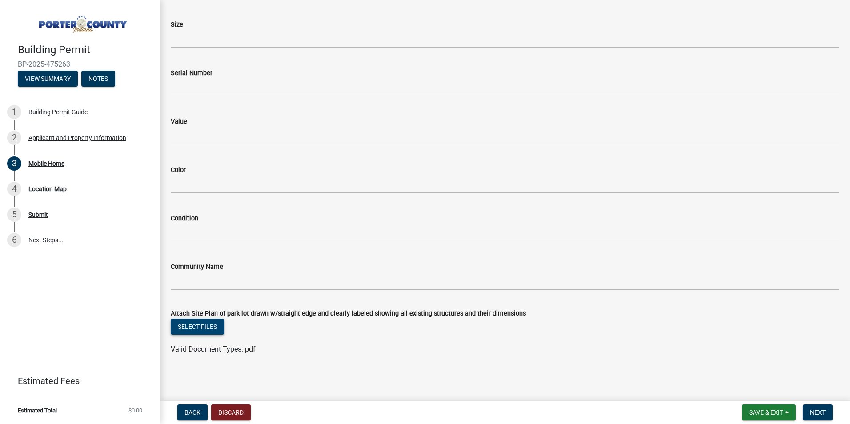
type input "2025"
click at [217, 325] on button "Select files" at bounding box center [197, 327] width 53 height 16
click at [197, 330] on button "Select files" at bounding box center [197, 327] width 53 height 16
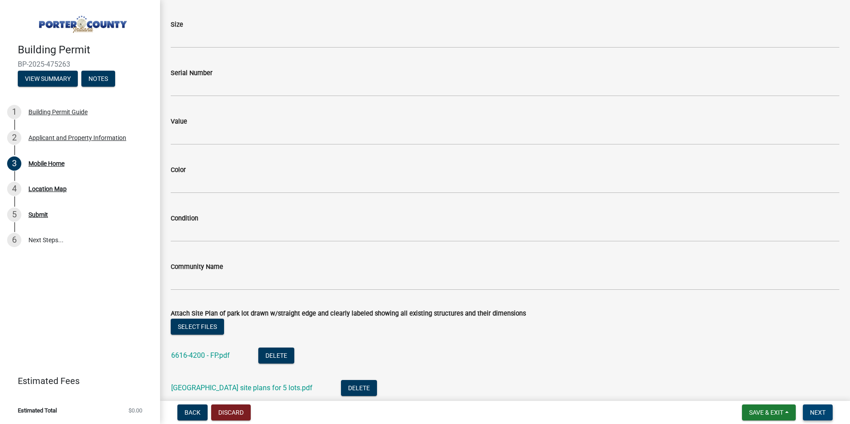
click at [823, 414] on span "Next" at bounding box center [818, 412] width 16 height 7
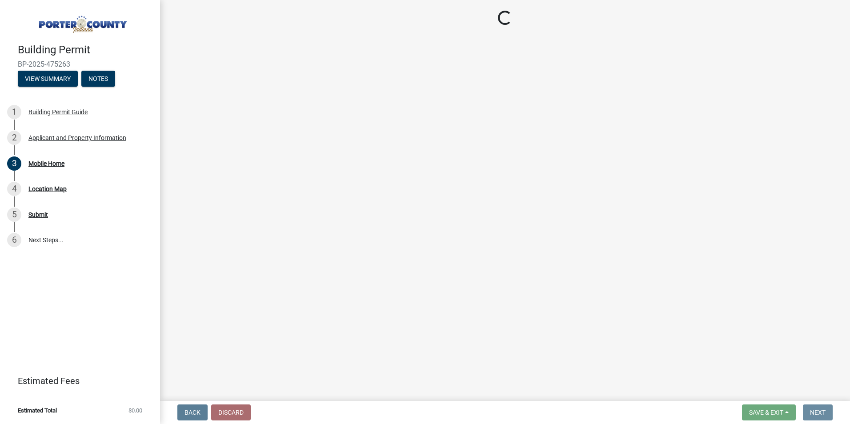
scroll to position [0, 0]
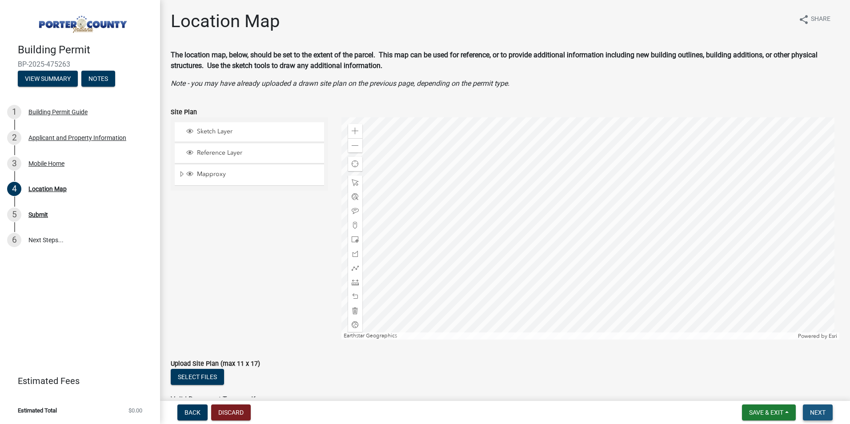
click at [822, 414] on span "Next" at bounding box center [818, 412] width 16 height 7
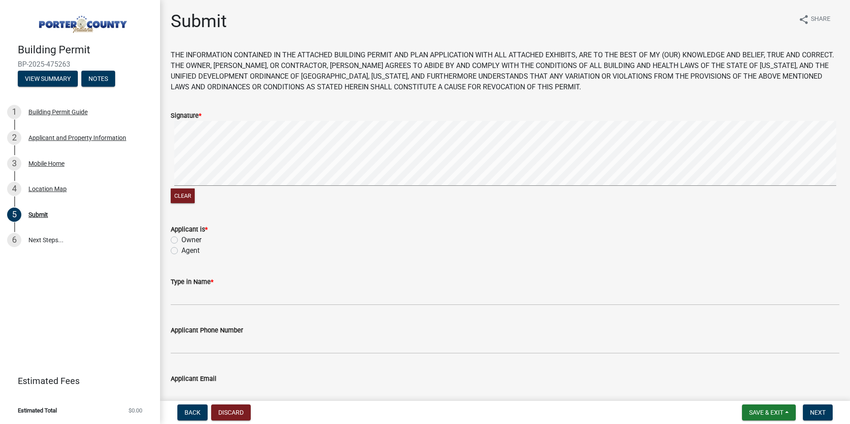
click at [193, 241] on label "Owner" at bounding box center [191, 240] width 20 height 11
click at [187, 240] on input "Owner" at bounding box center [184, 238] width 6 height 6
radio input "true"
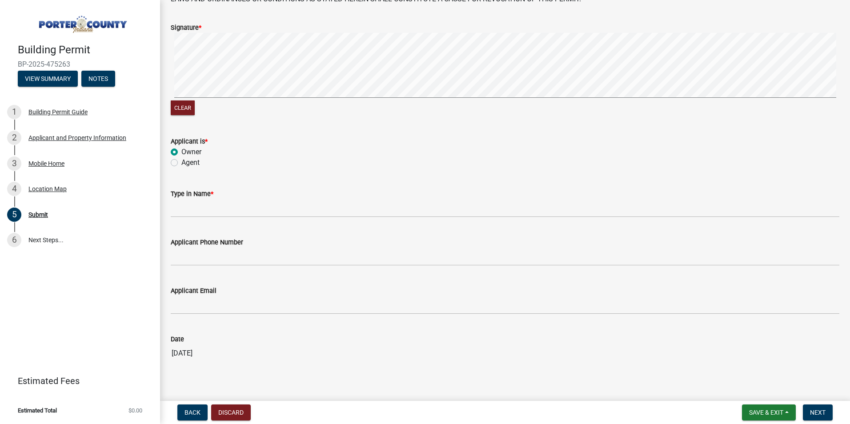
scroll to position [89, 0]
click at [184, 160] on label "Agent" at bounding box center [190, 161] width 18 height 11
click at [184, 160] on input "Agent" at bounding box center [184, 159] width 6 height 6
radio input "true"
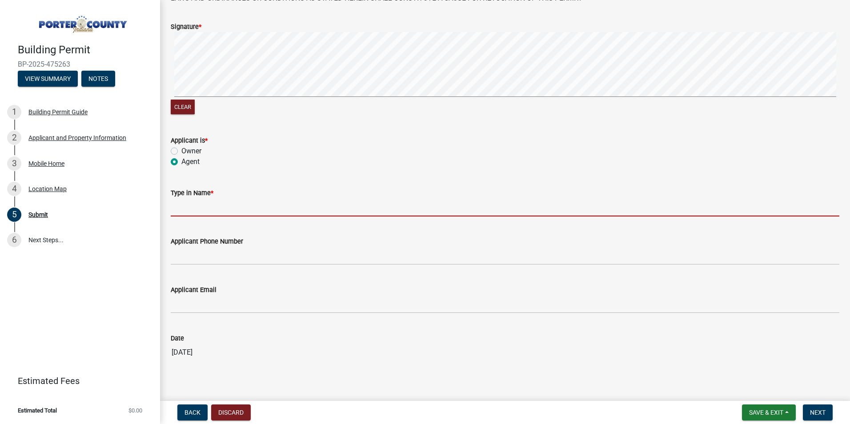
click at [223, 212] on input "Type in Name *" at bounding box center [505, 207] width 669 height 18
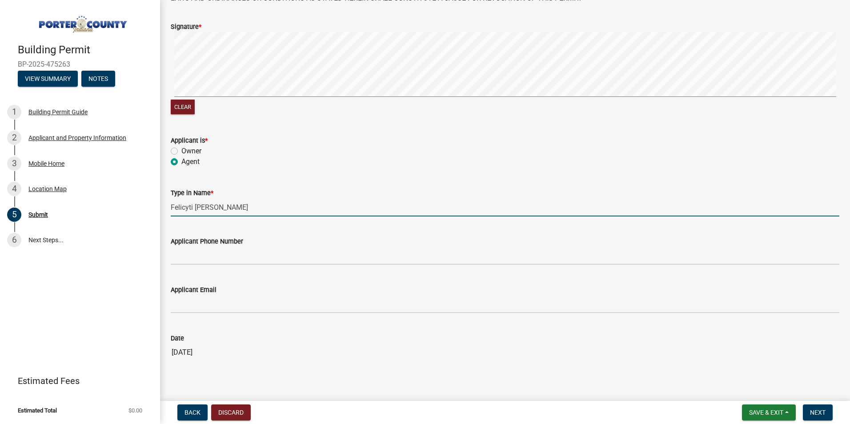
type input "Felicyti [PERSON_NAME]"
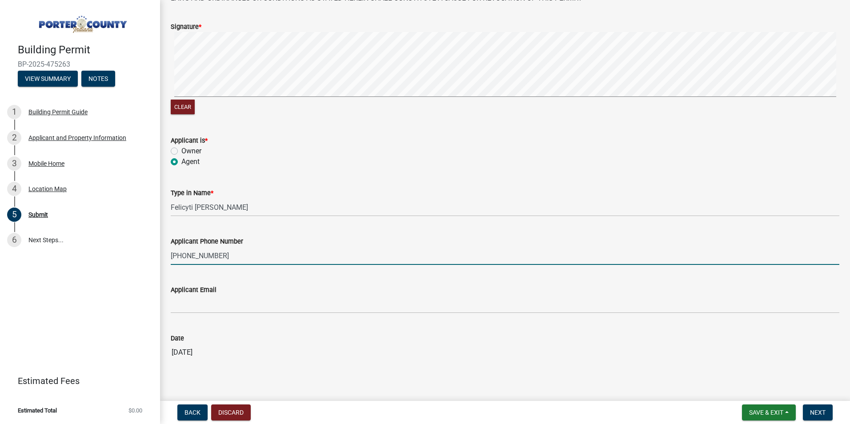
type input "[PHONE_NUMBER]"
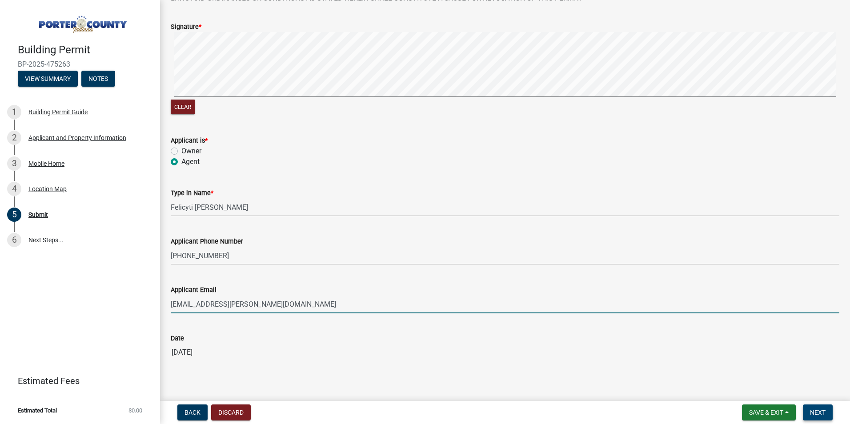
type input "[EMAIL_ADDRESS][PERSON_NAME][DOMAIN_NAME]"
click at [826, 412] on button "Next" at bounding box center [818, 412] width 30 height 16
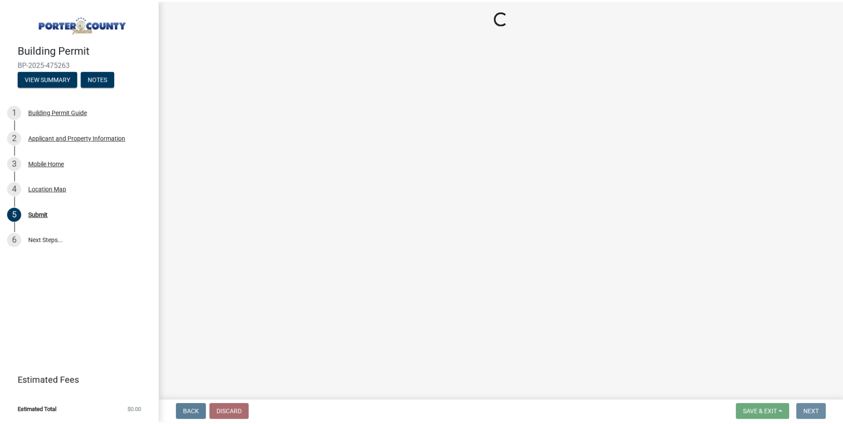
scroll to position [0, 0]
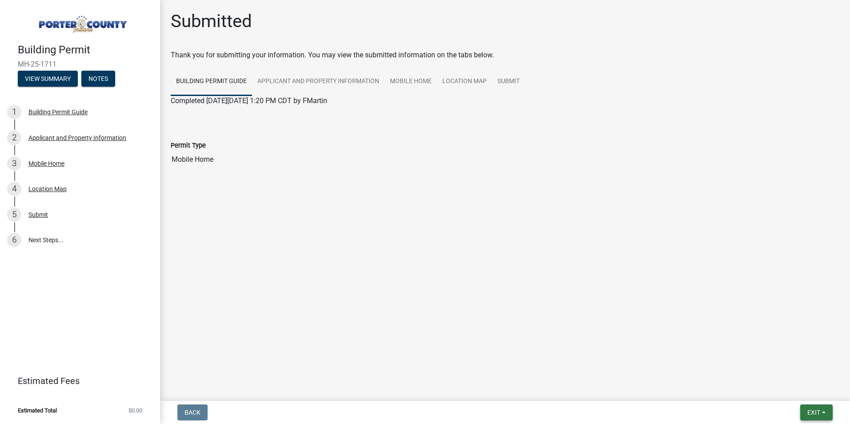
click at [812, 413] on span "Exit" at bounding box center [813, 412] width 13 height 7
click at [805, 383] on button "Save & Exit" at bounding box center [796, 389] width 71 height 21
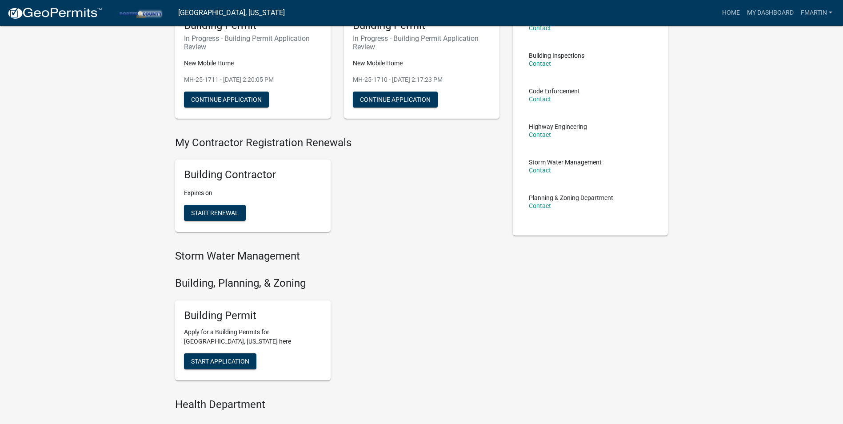
scroll to position [89, 0]
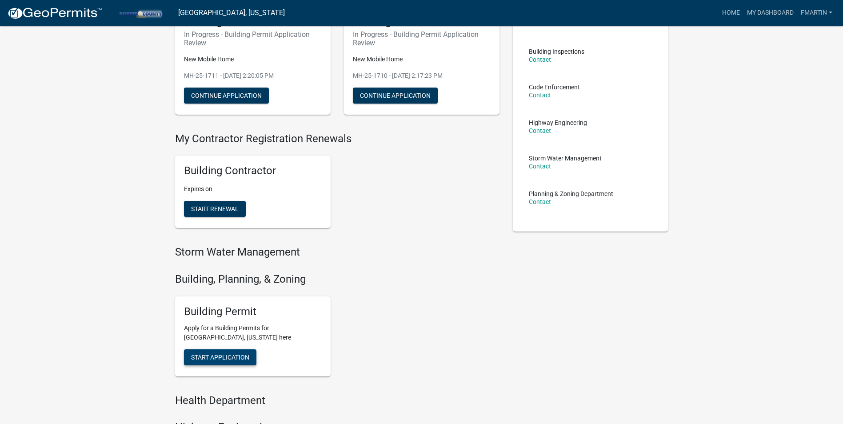
click at [246, 351] on button "Start Application" at bounding box center [220, 357] width 72 height 16
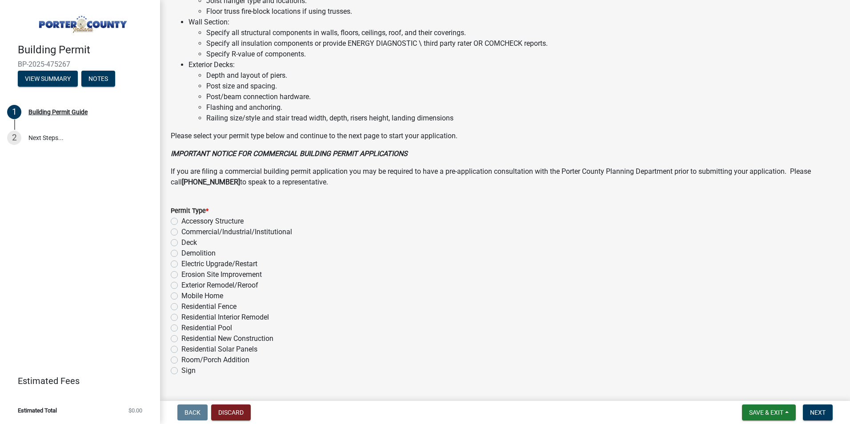
scroll to position [581, 0]
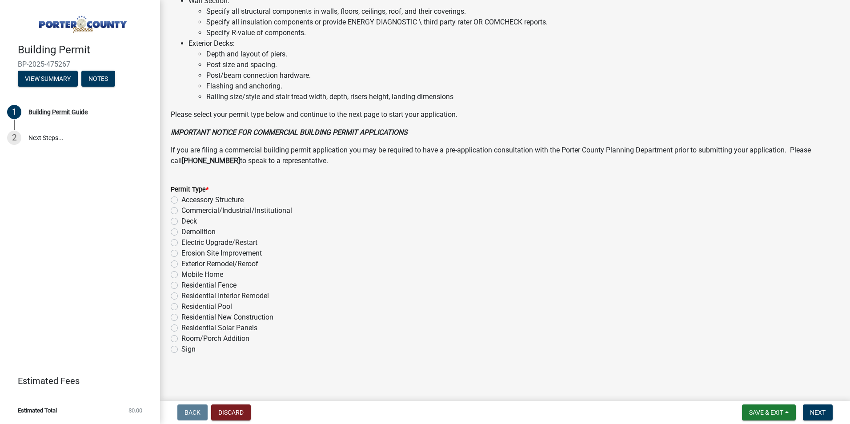
drag, startPoint x: 209, startPoint y: 273, endPoint x: 335, endPoint y: 310, distance: 131.0
click at [209, 273] on label "Mobile Home" at bounding box center [202, 274] width 42 height 11
click at [187, 273] on input "Mobile Home" at bounding box center [184, 272] width 6 height 6
radio input "true"
click at [809, 409] on button "Next" at bounding box center [818, 412] width 30 height 16
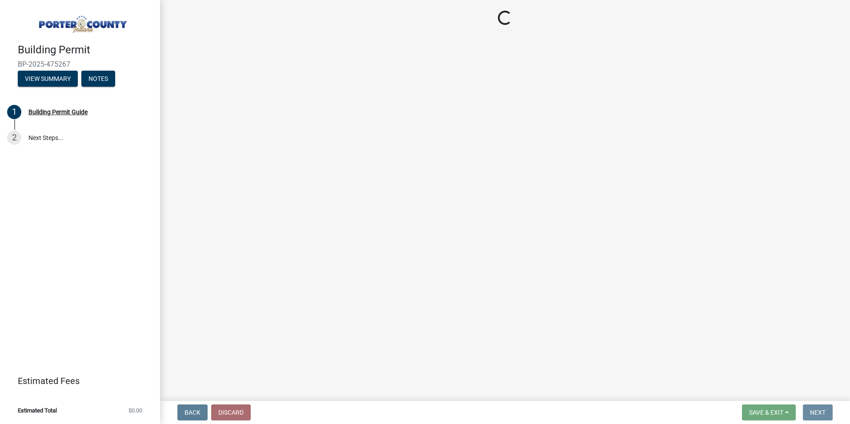
scroll to position [0, 0]
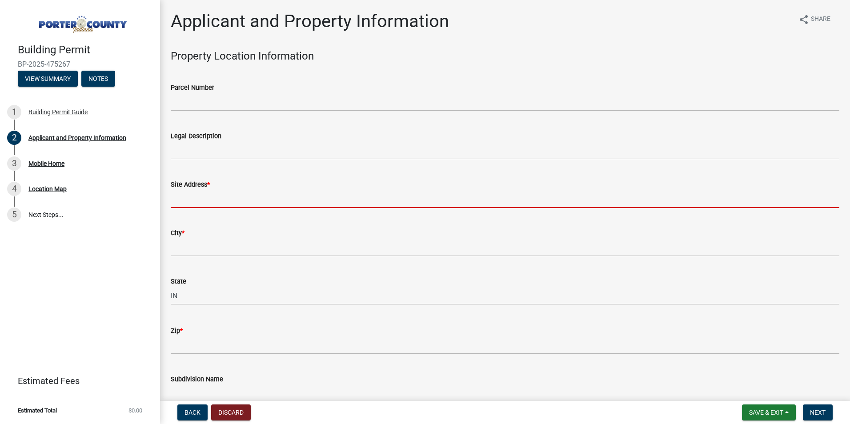
click at [194, 200] on input "Site Address *" at bounding box center [505, 199] width 669 height 18
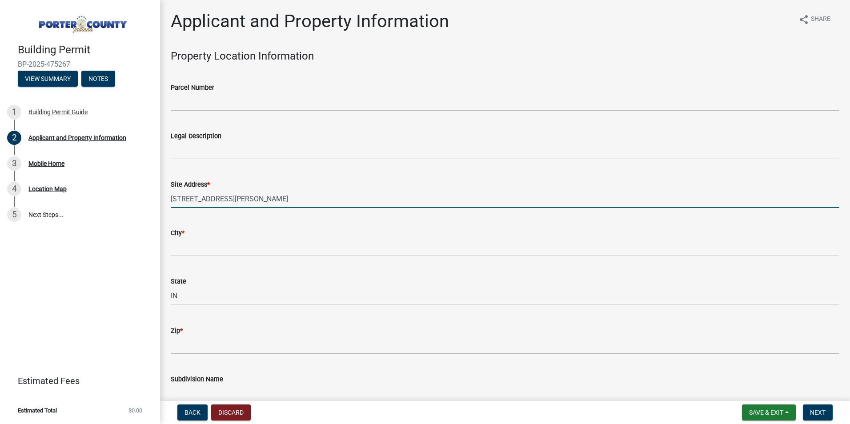
type input "[STREET_ADDRESS][PERSON_NAME]"
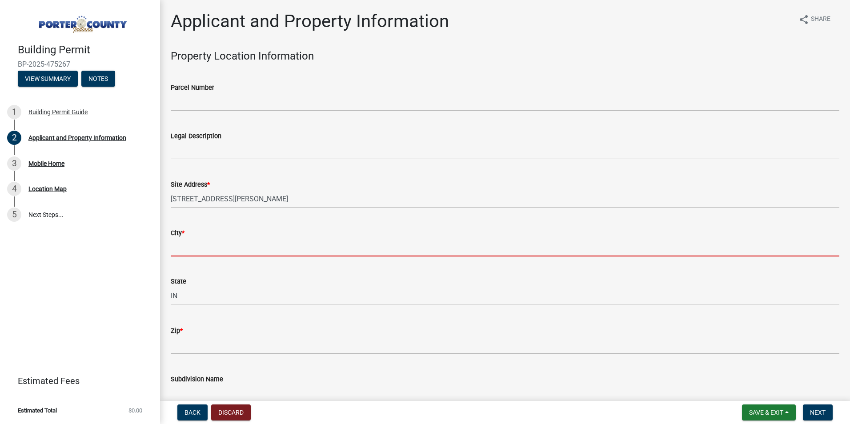
type input "c"
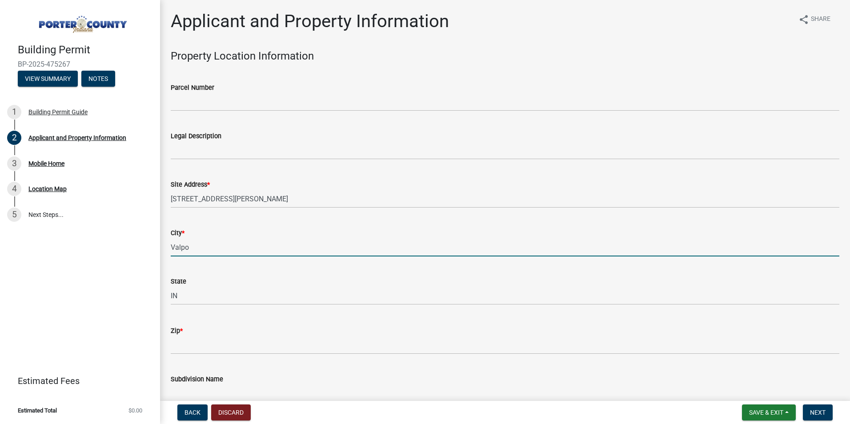
type input "Valpo"
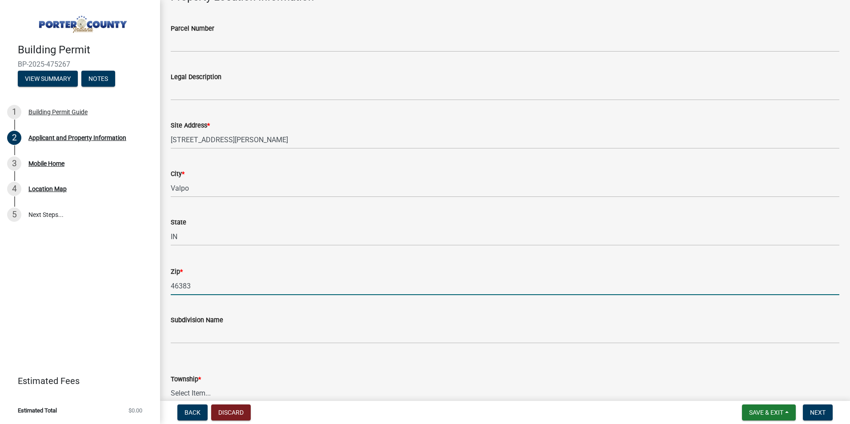
scroll to position [133, 0]
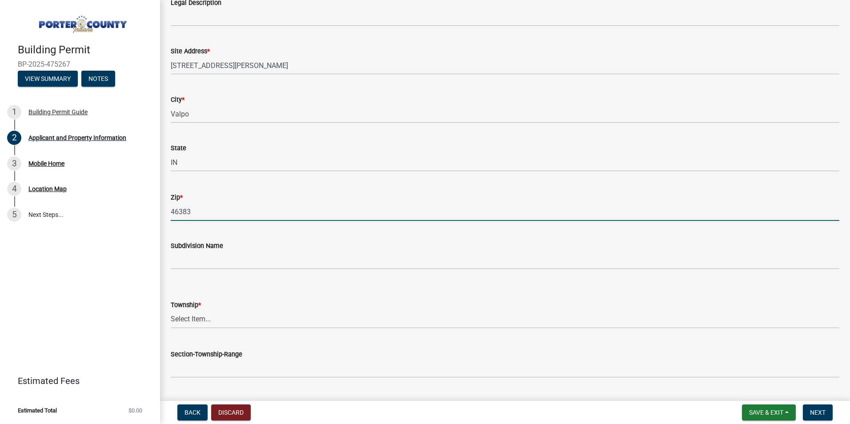
type input "46383"
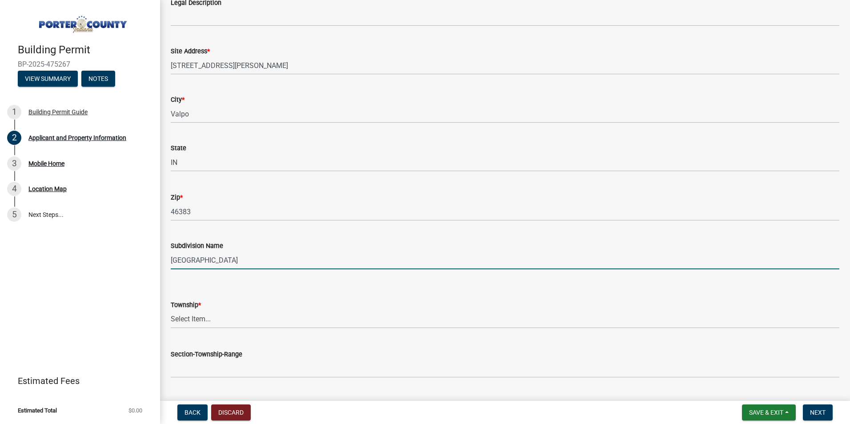
type input "[GEOGRAPHIC_DATA]"
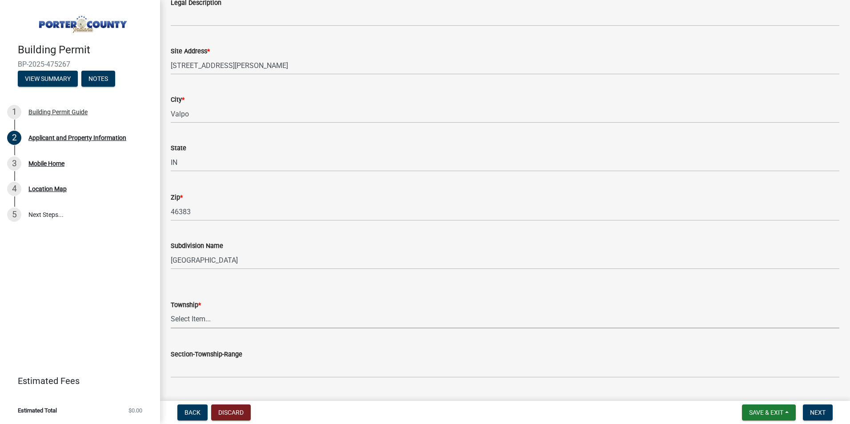
click at [209, 320] on select "Select Item... [PERSON_NAME][GEOGRAPHIC_DATA] [PERSON_NAME][GEOGRAPHIC_DATA] [G…" at bounding box center [505, 319] width 669 height 18
click at [171, 310] on select "Select Item... [PERSON_NAME][GEOGRAPHIC_DATA] [PERSON_NAME][GEOGRAPHIC_DATA] [G…" at bounding box center [505, 319] width 669 height 18
select select "eebc071e-620a-4db8-83e9-cb6b194c67e9"
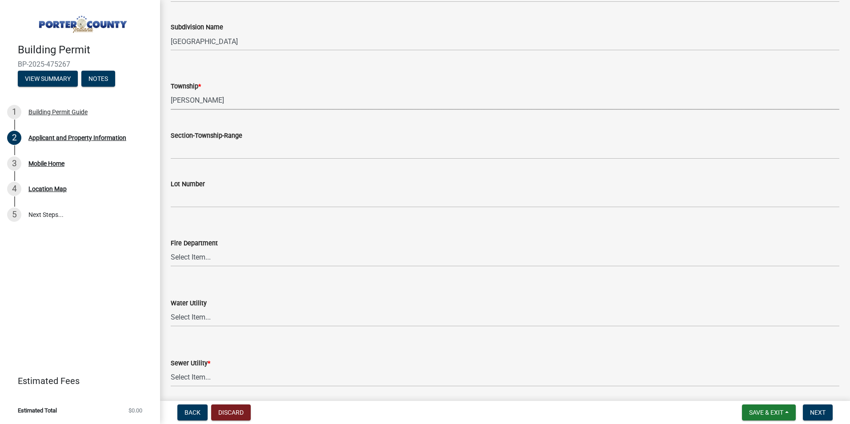
scroll to position [356, 0]
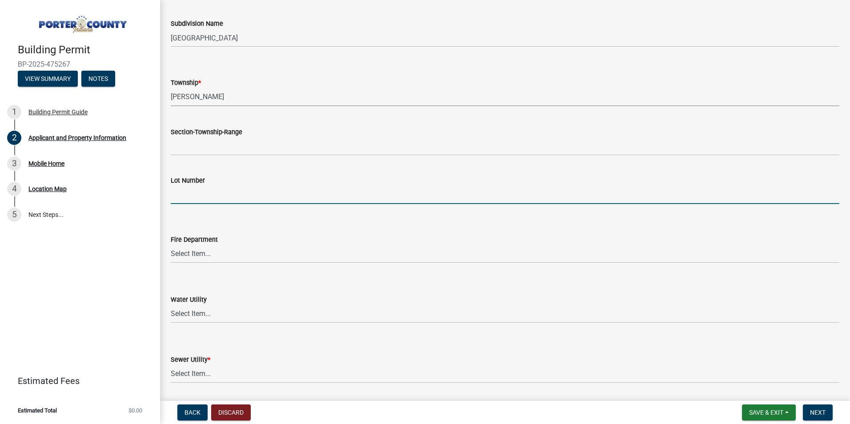
click at [248, 194] on input "Lot Number" at bounding box center [505, 195] width 669 height 18
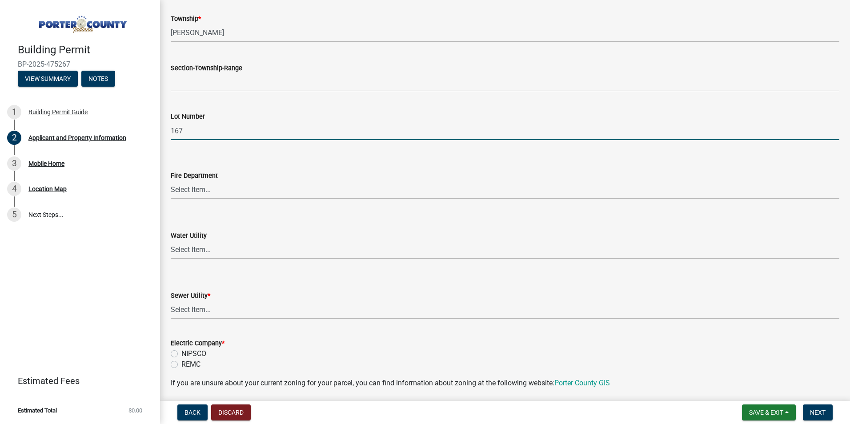
scroll to position [533, 0]
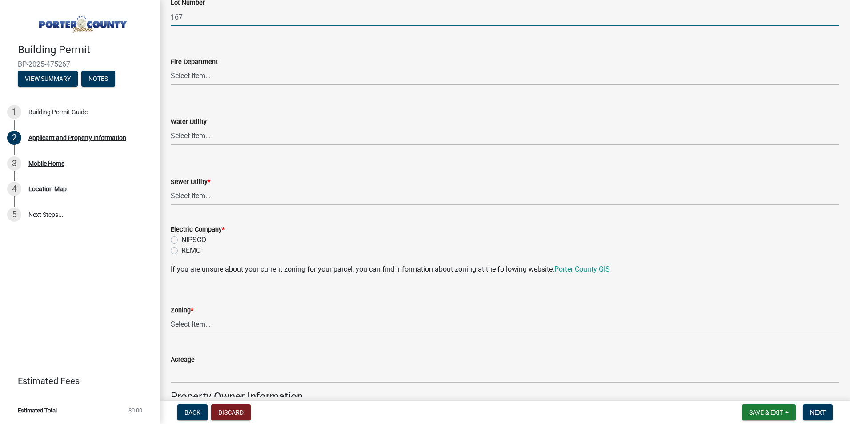
type input "167"
click at [216, 190] on select "Select Item... Aqua [US_STATE] Inc Damon Run Falling Waters Lake Eliza - LEACD …" at bounding box center [505, 196] width 669 height 18
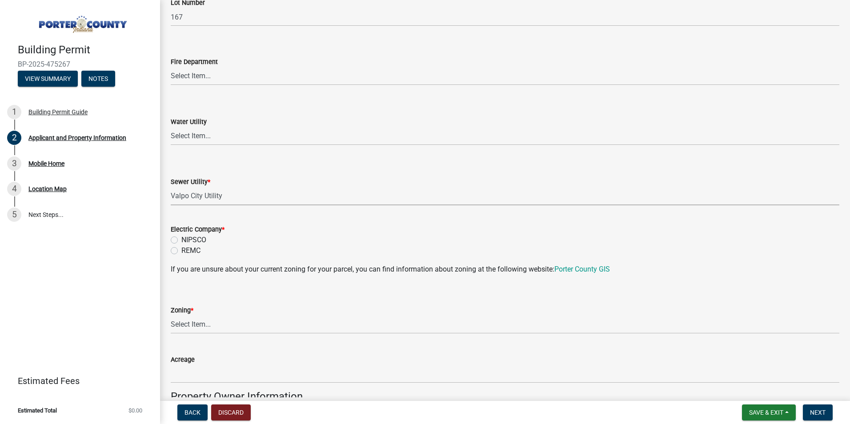
click at [171, 187] on select "Select Item... Aqua [US_STATE] Inc Damon Run Falling Waters Lake Eliza - LEACD …" at bounding box center [505, 196] width 669 height 18
select select "c796f995-08fe-487b-a20e-70ab553361d3"
click at [199, 237] on label "NIPSCO" at bounding box center [193, 240] width 25 height 11
click at [187, 237] on input "NIPSCO" at bounding box center [184, 238] width 6 height 6
radio input "true"
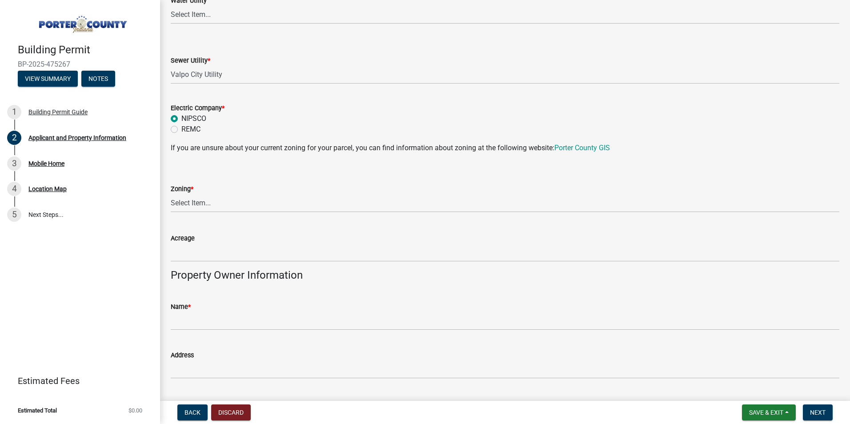
scroll to position [667, 0]
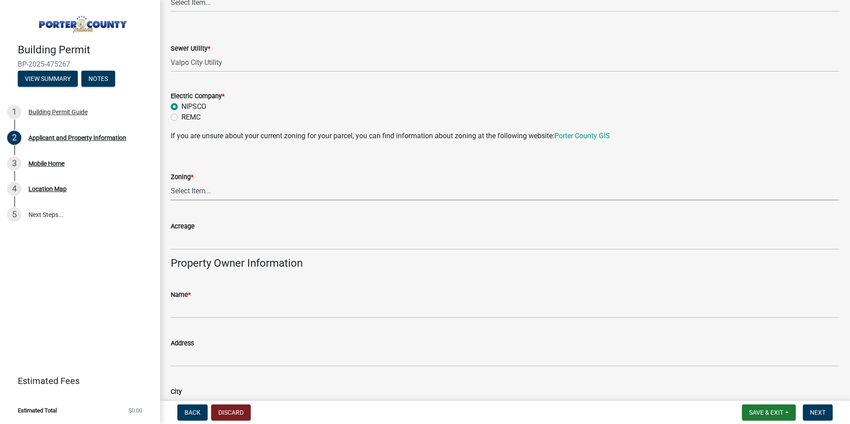
click at [222, 198] on select "Select Item... A1 A2 CH CM CN I1 I2 I3 IN MP OT P1 P2 PUD R1 R2 R3 R4 RL RR" at bounding box center [505, 191] width 669 height 18
click at [171, 182] on select "Select Item... A1 A2 CH CM CN I1 I2 I3 IN MP OT P1 P2 PUD R1 R2 R3 R4 RL RR" at bounding box center [505, 191] width 669 height 18
select select "3f2df8a6-9015-4455-96ac-4843375ad2c5"
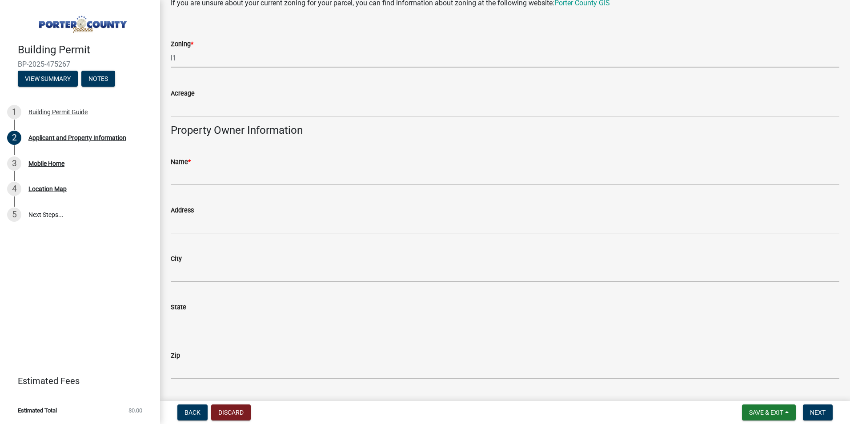
scroll to position [800, 0]
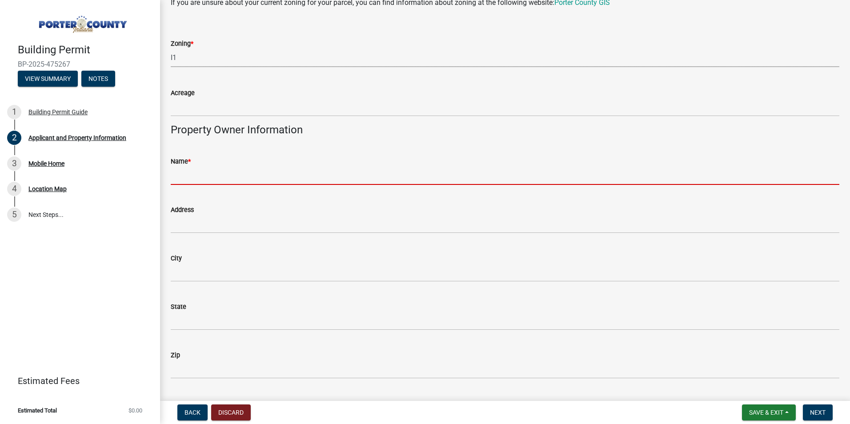
click at [231, 168] on input "Name *" at bounding box center [505, 176] width 669 height 18
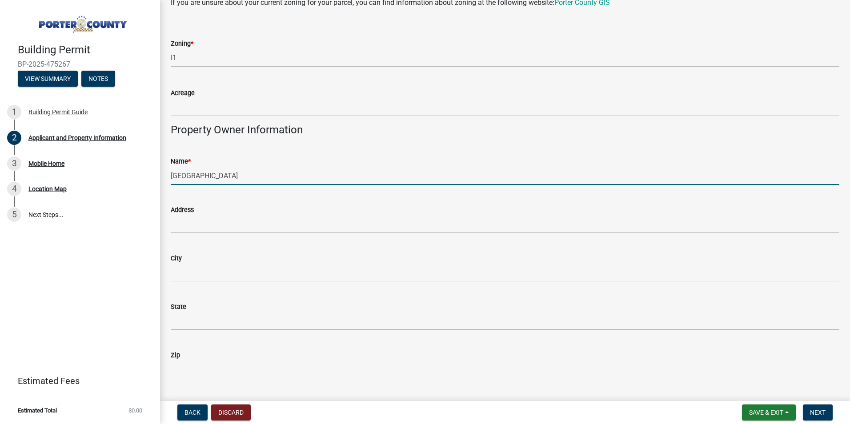
click at [243, 173] on input "[GEOGRAPHIC_DATA]" at bounding box center [505, 176] width 669 height 18
type input "[GEOGRAPHIC_DATA]"
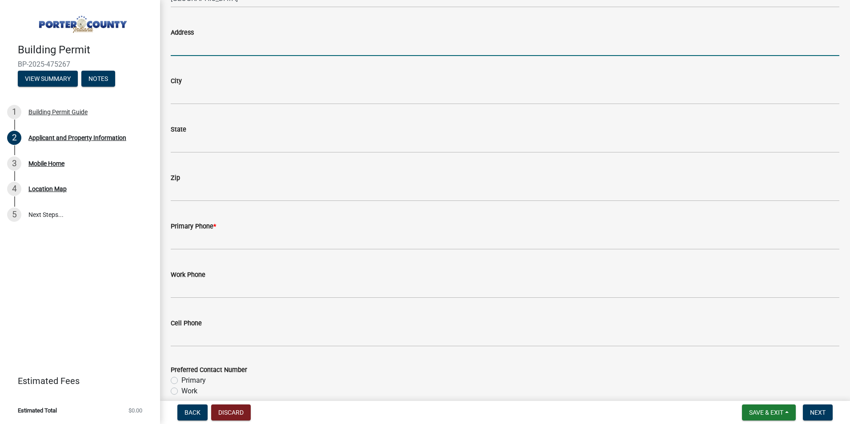
scroll to position [978, 0]
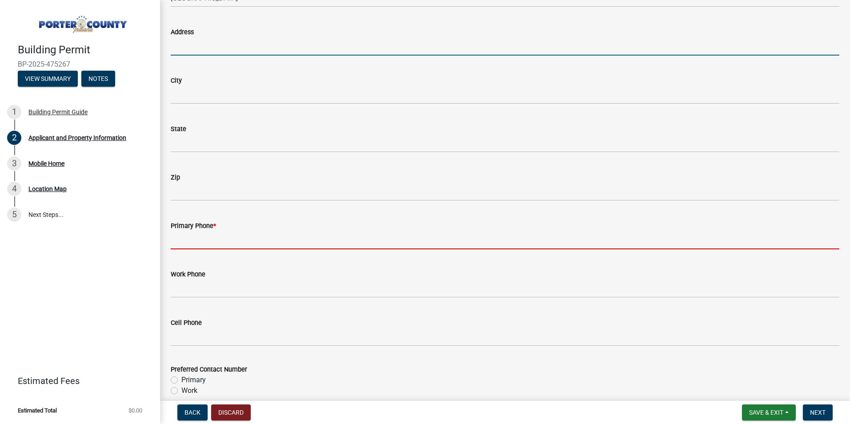
click at [239, 238] on input "Primary Phone *" at bounding box center [505, 240] width 669 height 18
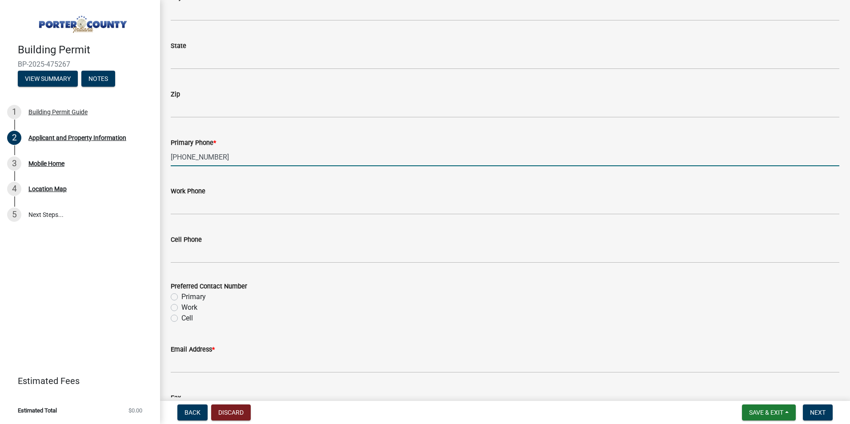
scroll to position [1156, 0]
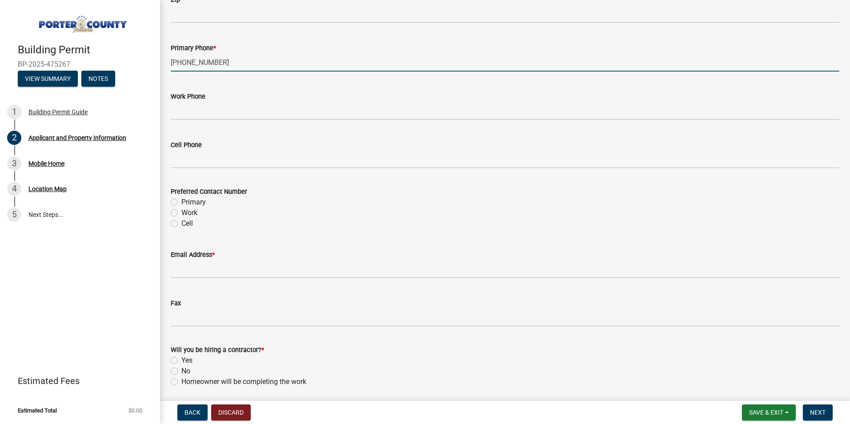
type input "[PHONE_NUMBER]"
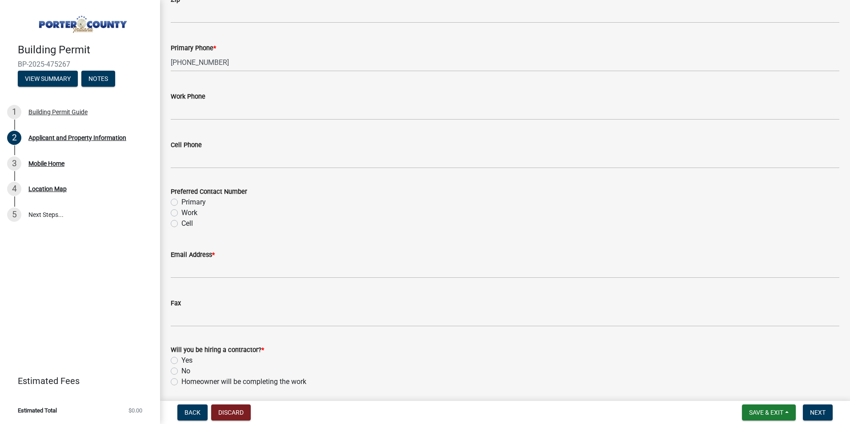
click at [181, 214] on label "Work" at bounding box center [189, 213] width 16 height 11
click at [181, 213] on input "Work" at bounding box center [184, 211] width 6 height 6
radio input "true"
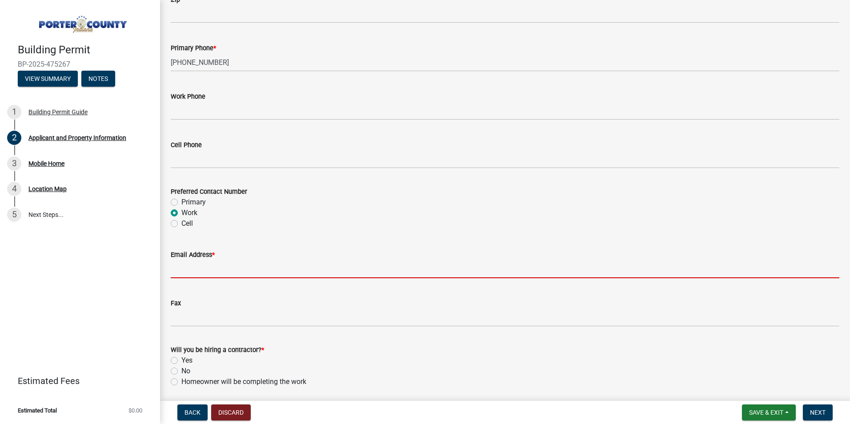
click at [324, 269] on input "Email Address *" at bounding box center [505, 269] width 669 height 18
paste input "[EMAIL_ADDRESS][DOMAIN_NAME]"
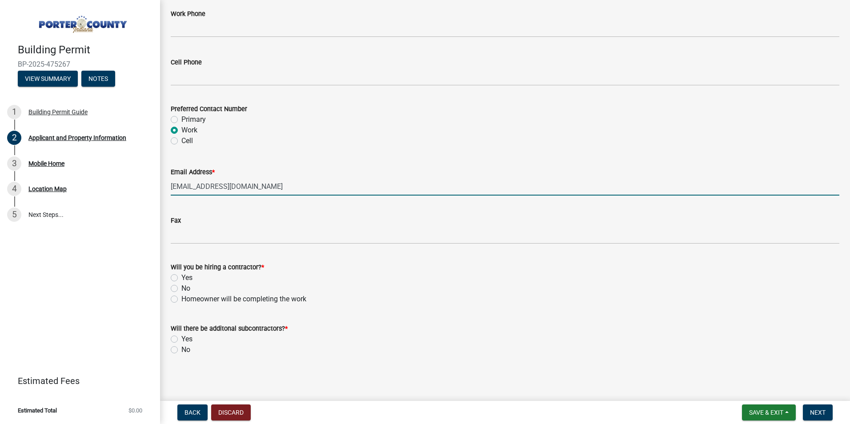
scroll to position [1239, 0]
type input "[EMAIL_ADDRESS][DOMAIN_NAME]"
click at [193, 288] on div "No" at bounding box center [505, 288] width 669 height 11
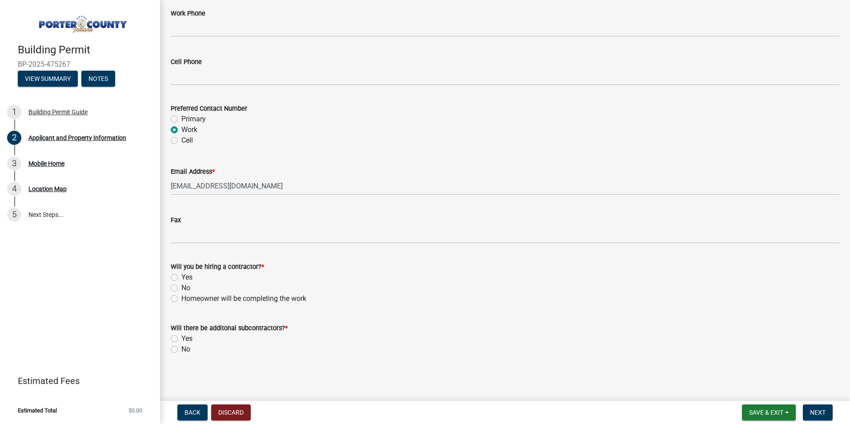
click at [187, 287] on label "No" at bounding box center [185, 288] width 9 height 11
click at [187, 287] on input "No" at bounding box center [184, 286] width 6 height 6
radio input "true"
click at [178, 348] on div "No" at bounding box center [505, 349] width 669 height 11
click at [181, 350] on label "No" at bounding box center [185, 349] width 9 height 11
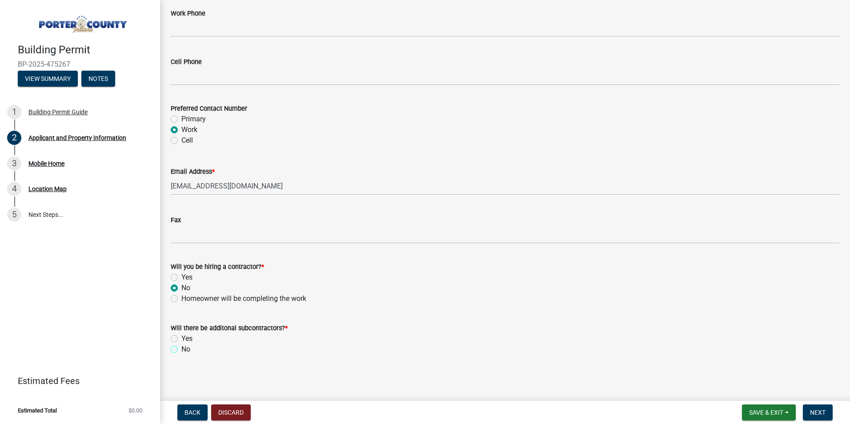
click at [181, 350] on input "No" at bounding box center [184, 347] width 6 height 6
radio input "true"
click at [826, 408] on button "Next" at bounding box center [818, 412] width 30 height 16
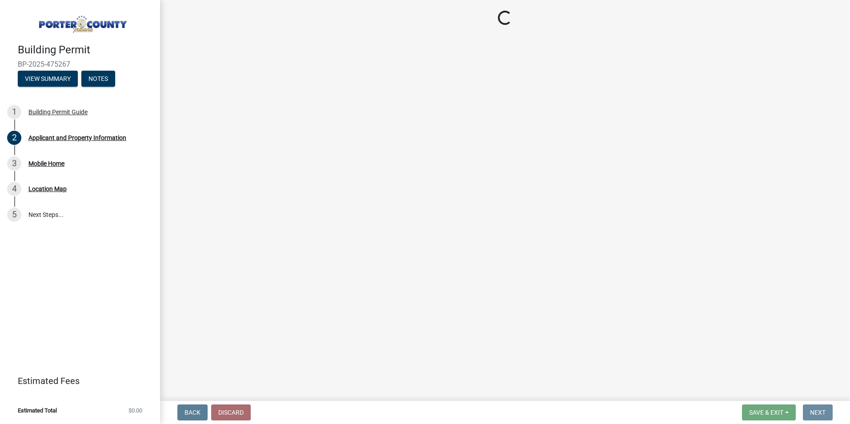
scroll to position [0, 0]
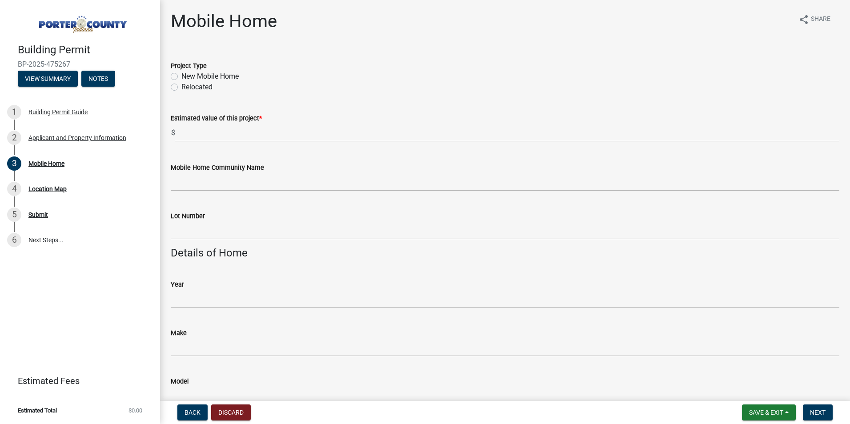
drag, startPoint x: 216, startPoint y: 77, endPoint x: 220, endPoint y: 119, distance: 42.4
click at [216, 77] on label "New Mobile Home" at bounding box center [209, 76] width 57 height 11
click at [187, 77] on input "New Mobile Home" at bounding box center [184, 74] width 6 height 6
radio input "true"
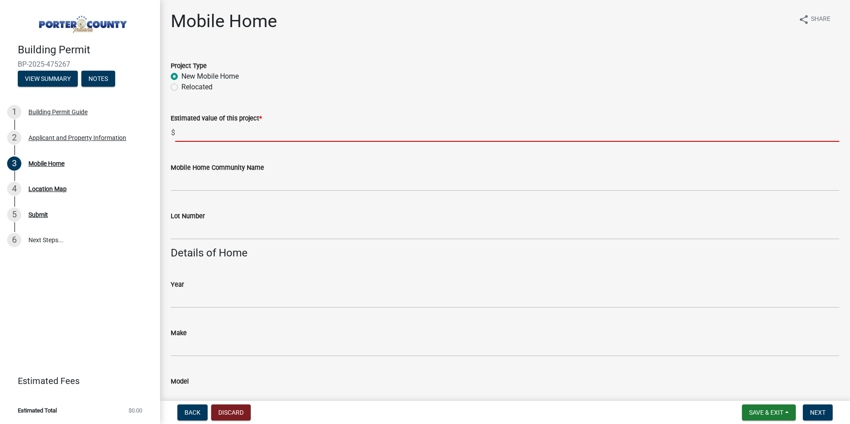
click at [220, 134] on input "text" at bounding box center [507, 133] width 664 height 18
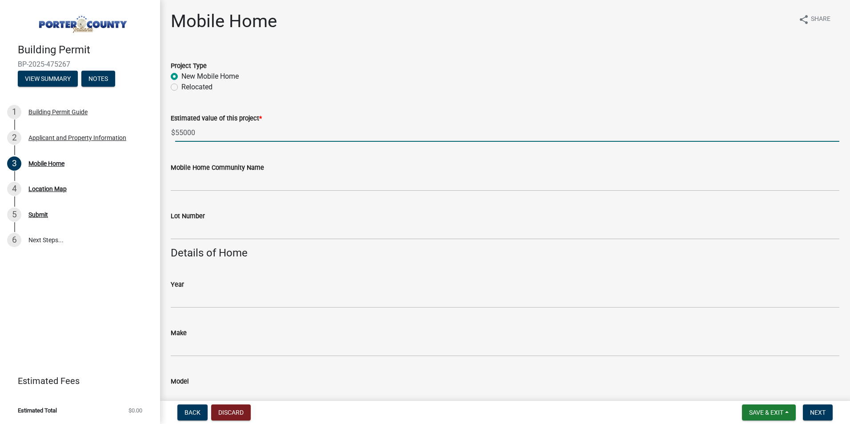
type input "55000"
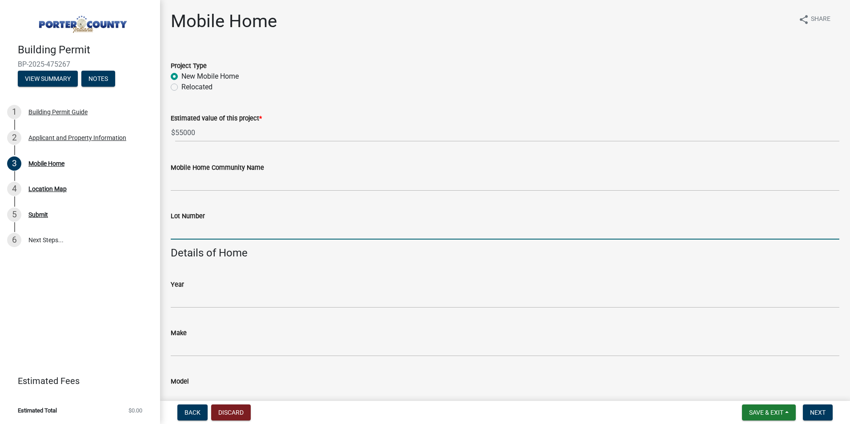
click at [239, 228] on input "Lot Number" at bounding box center [505, 230] width 669 height 18
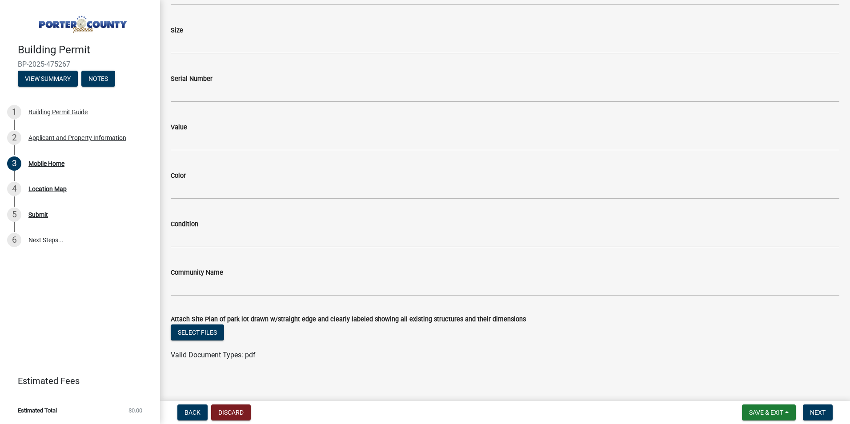
scroll to position [405, 0]
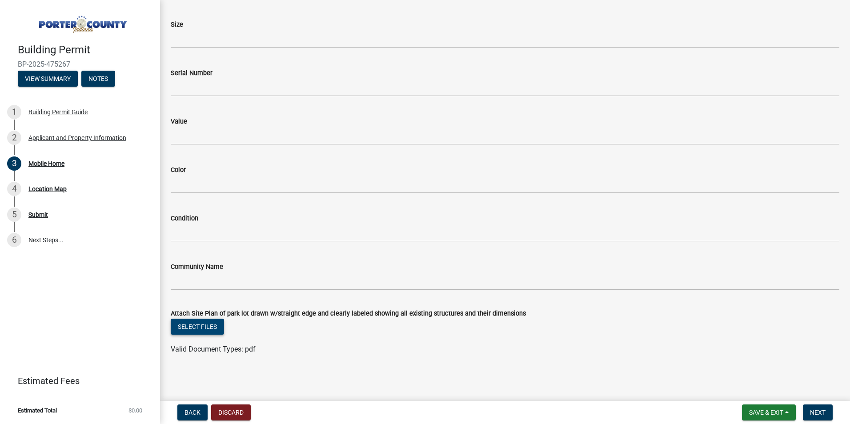
type input "167"
click at [207, 327] on button "Select files" at bounding box center [197, 327] width 53 height 16
click at [185, 330] on button "Select files" at bounding box center [197, 327] width 53 height 16
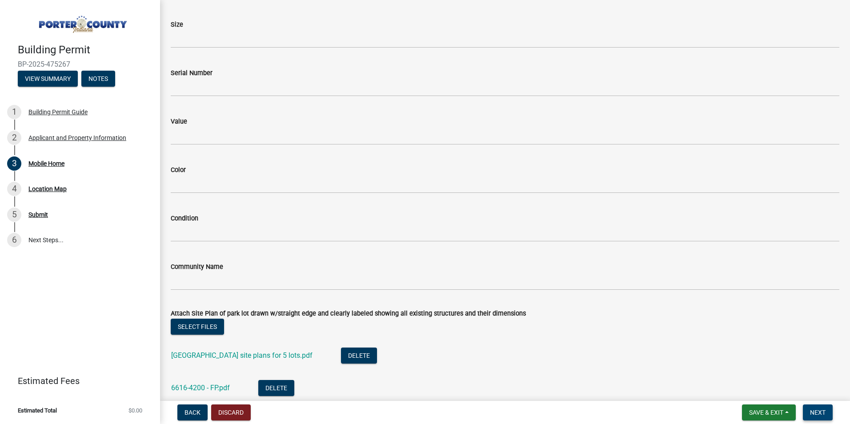
click at [824, 412] on span "Next" at bounding box center [818, 412] width 16 height 7
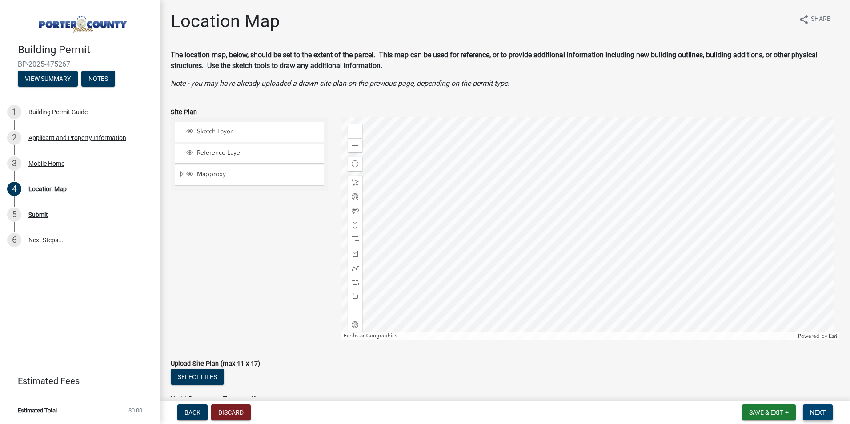
click at [813, 408] on button "Next" at bounding box center [818, 412] width 30 height 16
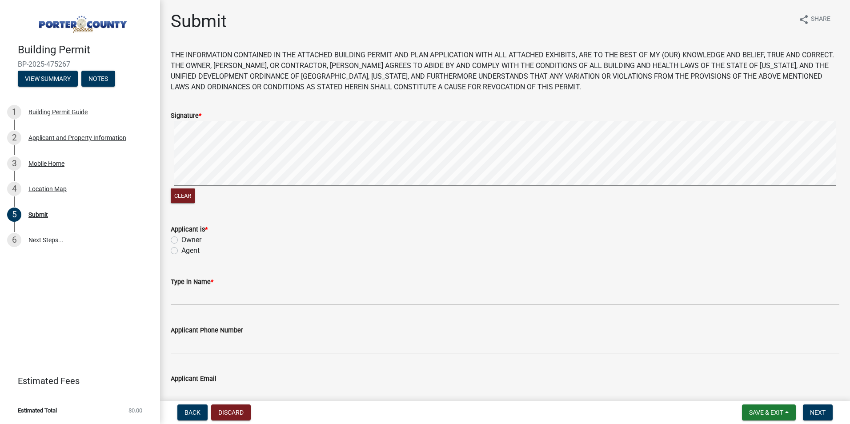
click at [193, 250] on label "Agent" at bounding box center [190, 250] width 18 height 11
click at [187, 250] on input "Agent" at bounding box center [184, 248] width 6 height 6
radio input "true"
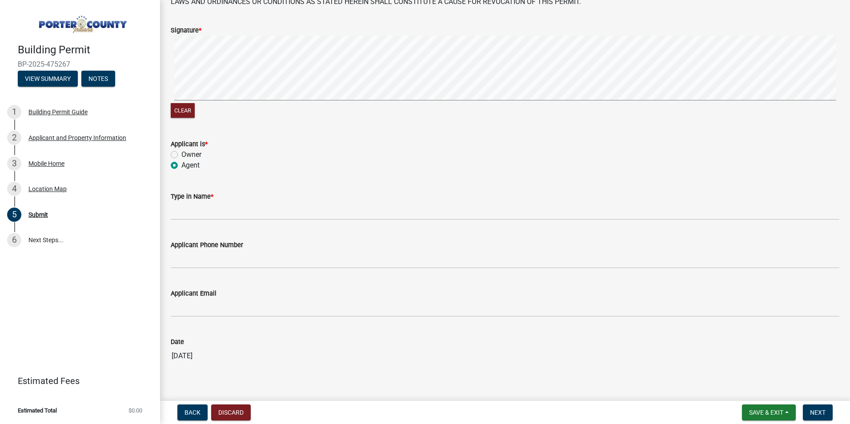
scroll to position [89, 0]
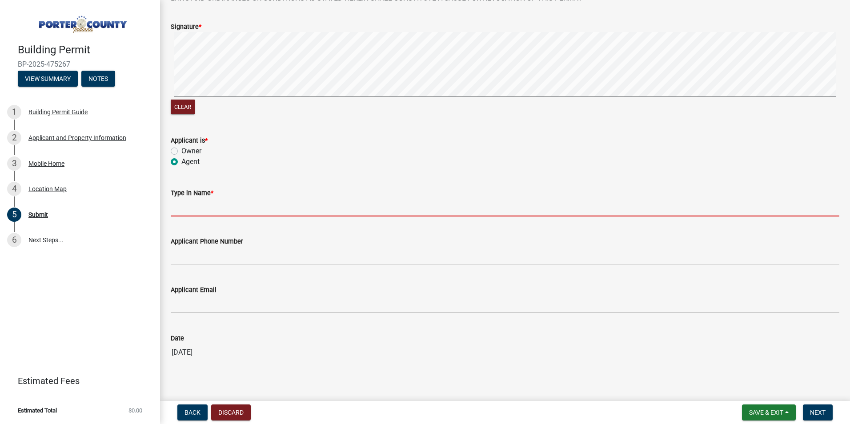
click at [228, 213] on input "Type in Name *" at bounding box center [505, 207] width 669 height 18
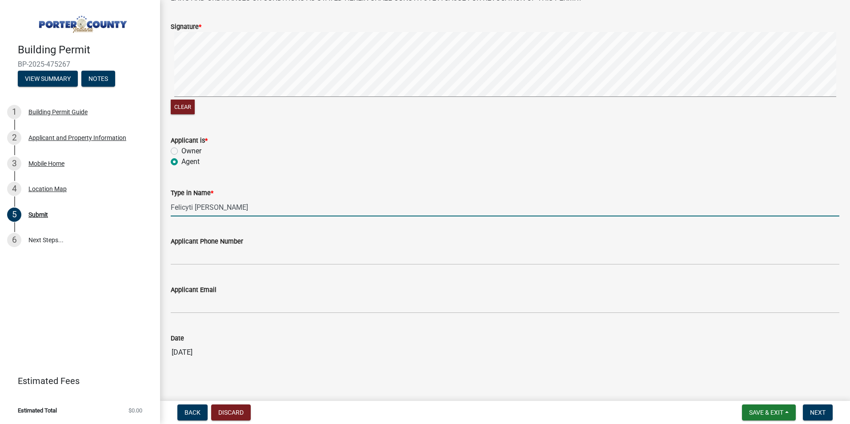
type input "Felicyti [PERSON_NAME]"
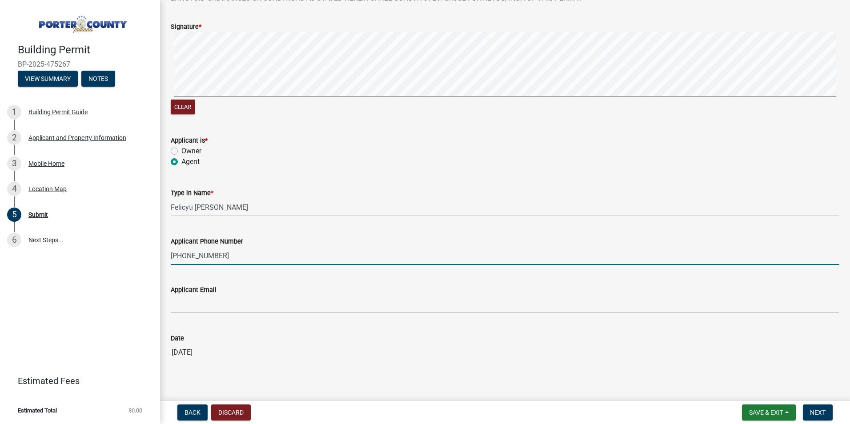
type input "[PHONE_NUMBER]"
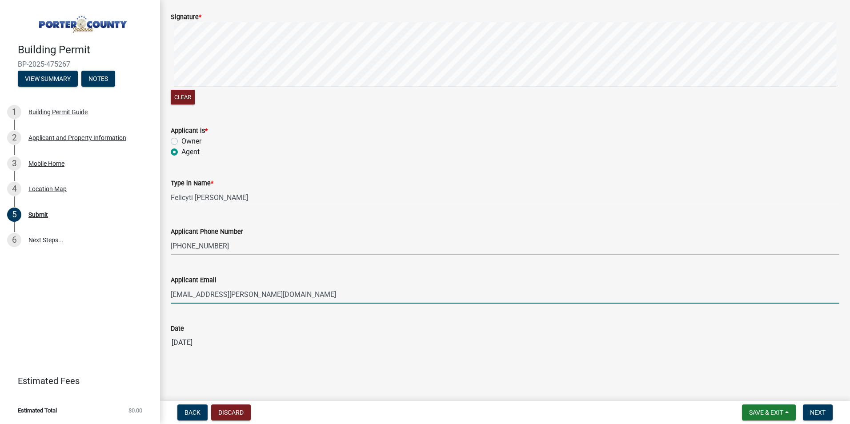
scroll to position [102, 0]
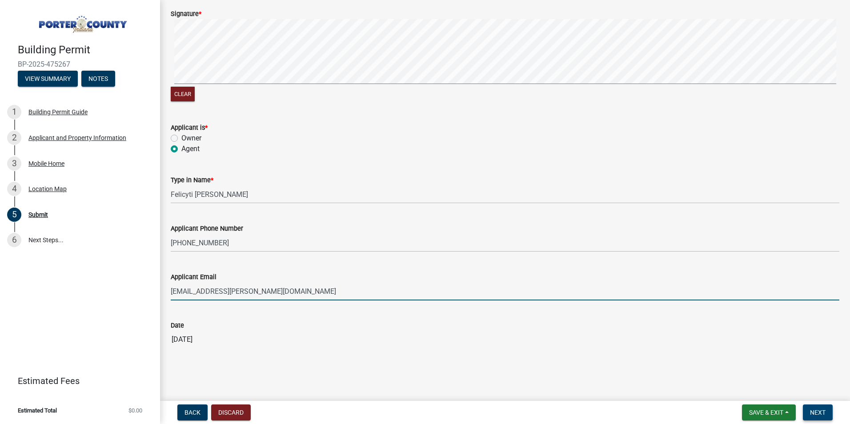
type input "[EMAIL_ADDRESS][PERSON_NAME][DOMAIN_NAME]"
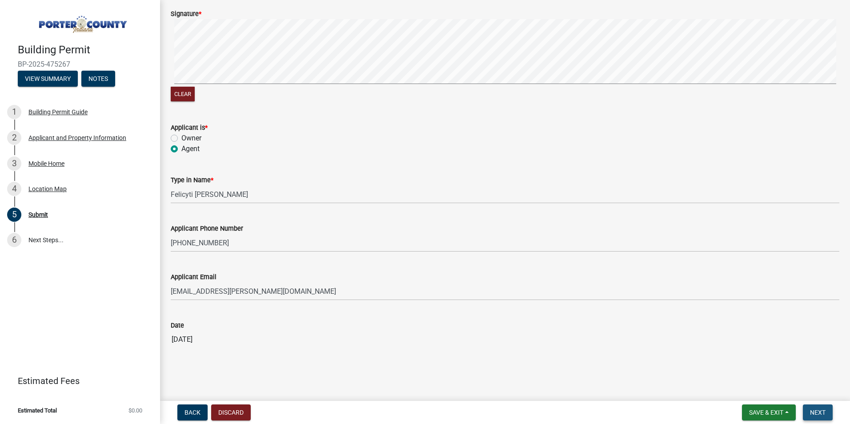
click at [816, 409] on span "Next" at bounding box center [818, 412] width 16 height 7
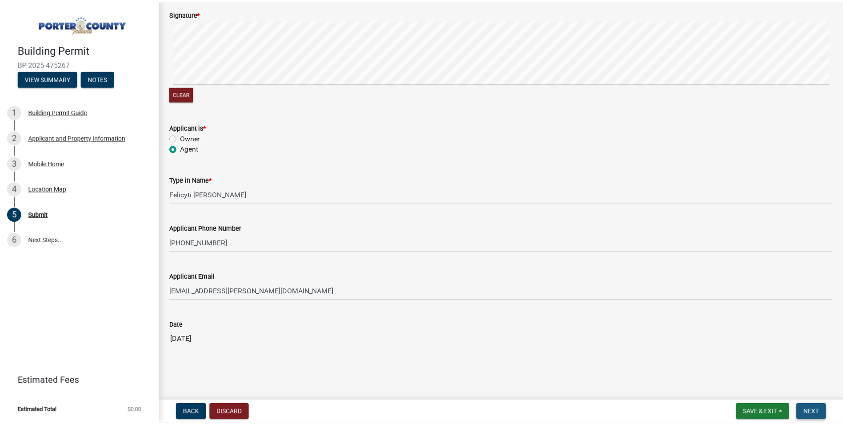
scroll to position [0, 0]
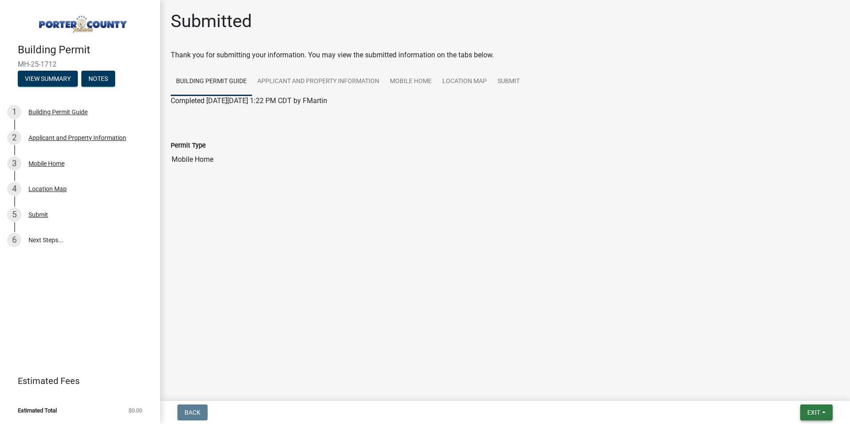
click at [817, 414] on span "Exit" at bounding box center [813, 412] width 13 height 7
click at [801, 388] on button "Save & Exit" at bounding box center [796, 389] width 71 height 21
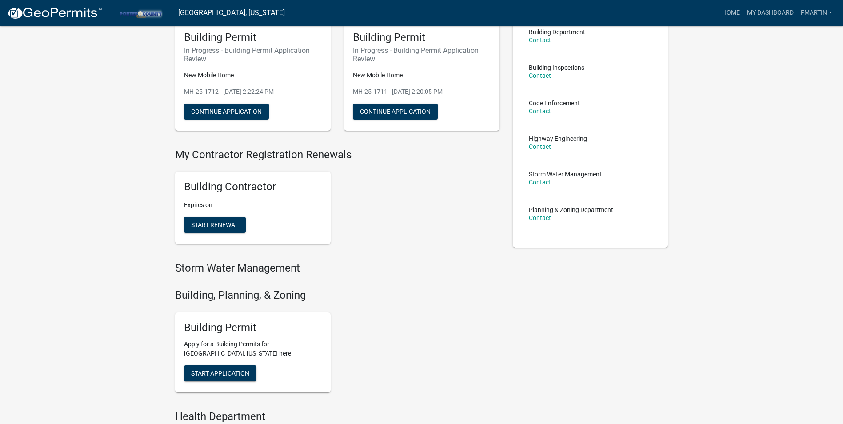
scroll to position [178, 0]
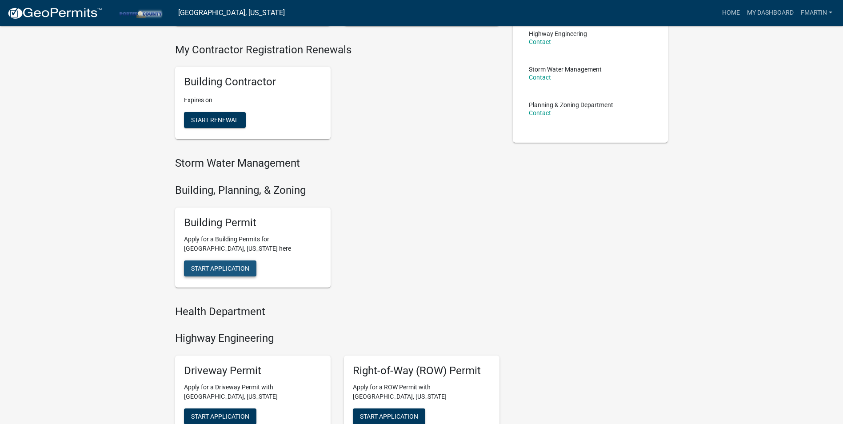
click at [227, 266] on span "Start Application" at bounding box center [220, 267] width 58 height 7
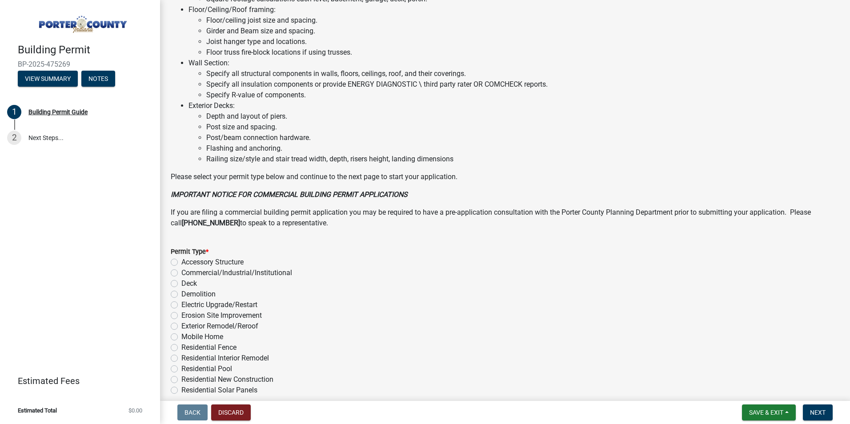
scroll to position [581, 0]
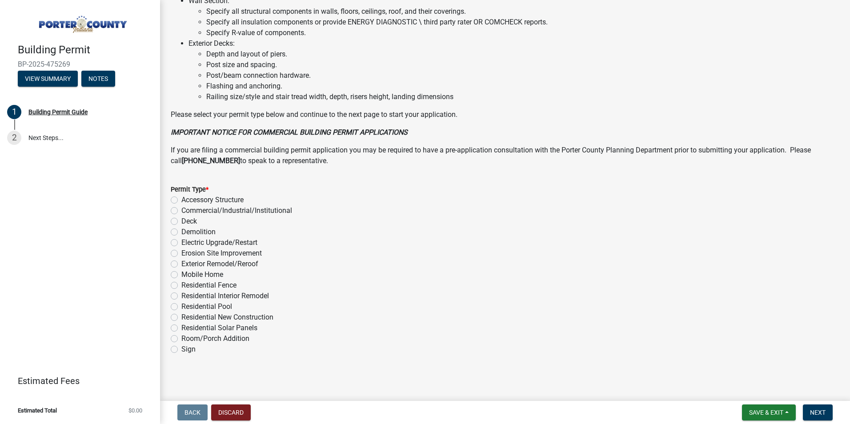
click at [218, 274] on label "Mobile Home" at bounding box center [202, 274] width 42 height 11
click at [187, 274] on input "Mobile Home" at bounding box center [184, 272] width 6 height 6
radio input "true"
click at [816, 407] on button "Next" at bounding box center [818, 412] width 30 height 16
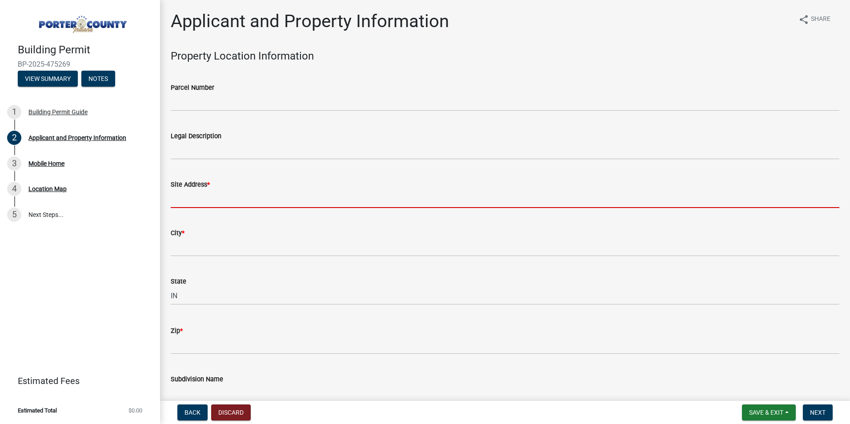
click at [204, 194] on input "Site Address *" at bounding box center [505, 199] width 669 height 18
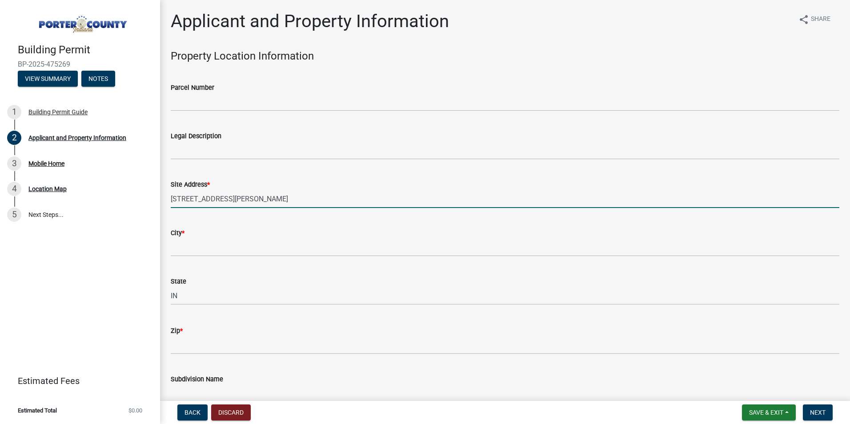
type input "[STREET_ADDRESS][PERSON_NAME]"
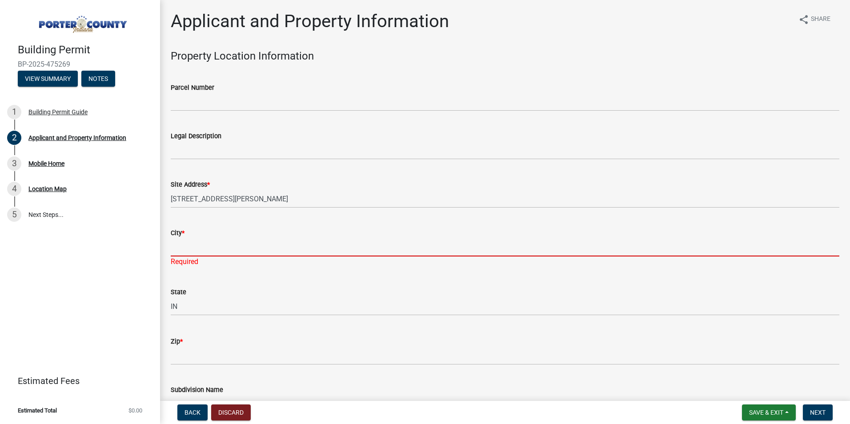
click at [231, 242] on input "City *" at bounding box center [505, 247] width 669 height 18
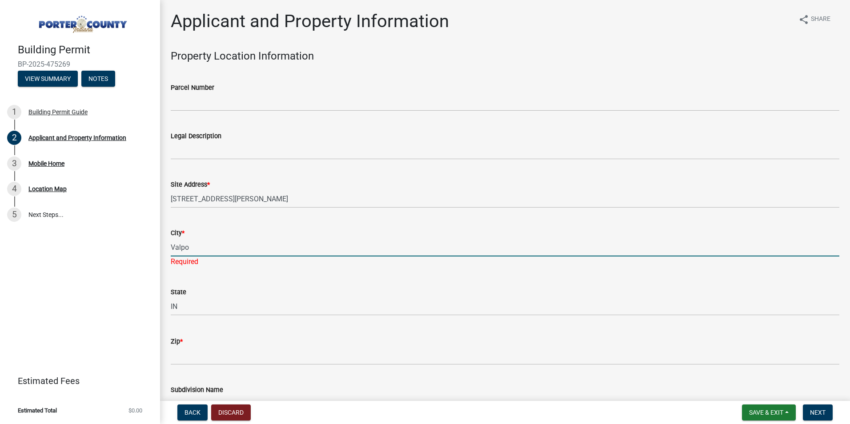
type input "Valpo"
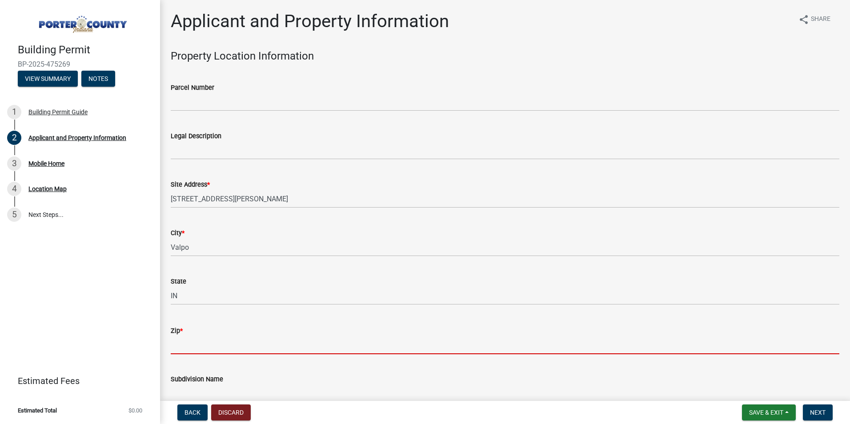
click at [227, 360] on wm-data-entity-input "Zip *" at bounding box center [505, 337] width 669 height 48
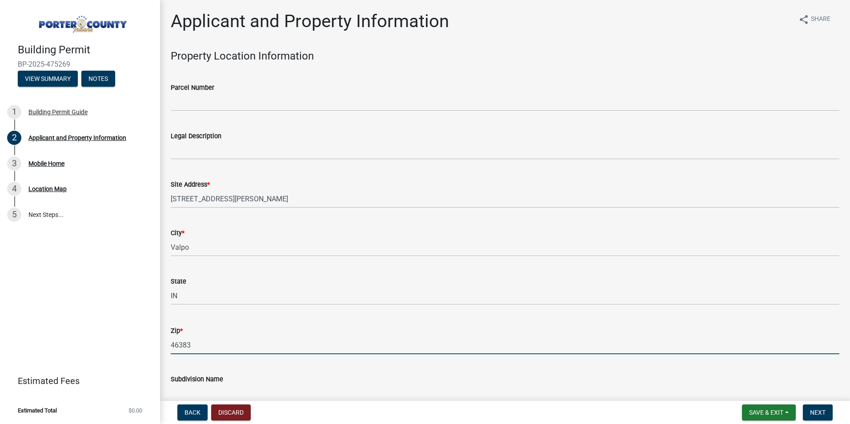
type input "46383"
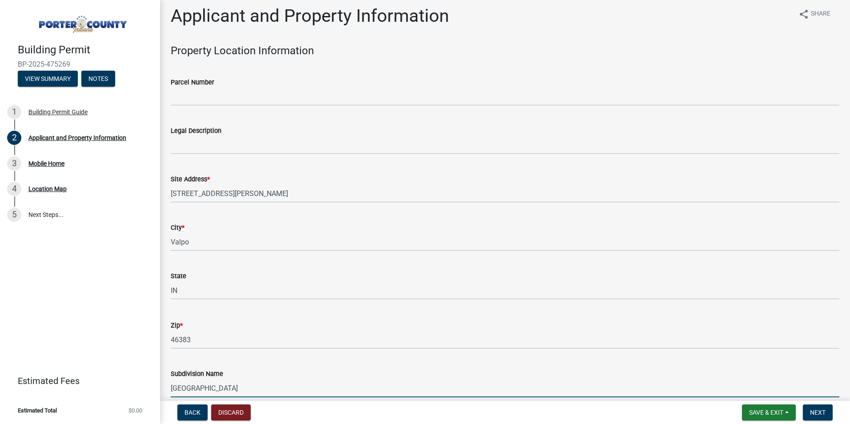
drag, startPoint x: 236, startPoint y: 384, endPoint x: 167, endPoint y: 378, distance: 69.2
click at [167, 378] on div "Subdivision Name [GEOGRAPHIC_DATA]" at bounding box center [505, 376] width 682 height 41
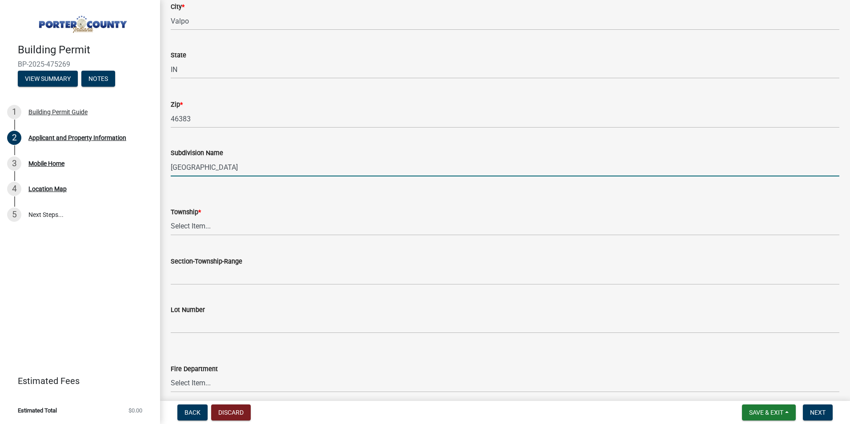
scroll to position [228, 0]
type input "[GEOGRAPHIC_DATA]"
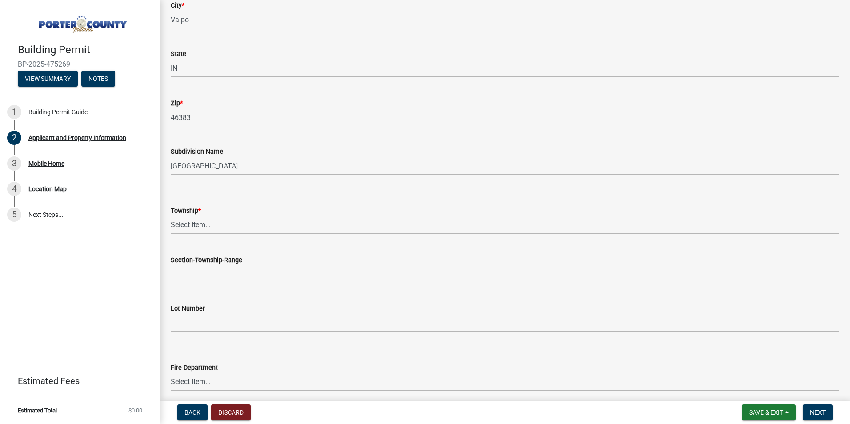
drag, startPoint x: 195, startPoint y: 221, endPoint x: 205, endPoint y: 221, distance: 9.8
click at [195, 221] on select "Select Item... [PERSON_NAME][GEOGRAPHIC_DATA] [PERSON_NAME][GEOGRAPHIC_DATA] [G…" at bounding box center [505, 225] width 669 height 18
click at [171, 216] on select "Select Item... [PERSON_NAME][GEOGRAPHIC_DATA] [PERSON_NAME][GEOGRAPHIC_DATA] [G…" at bounding box center [505, 225] width 669 height 18
select select "eebc071e-620a-4db8-83e9-cb6b194c67e9"
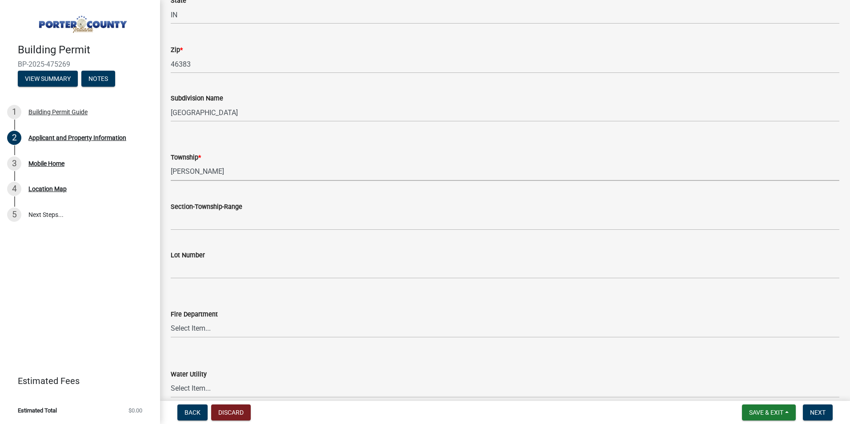
scroll to position [361, 0]
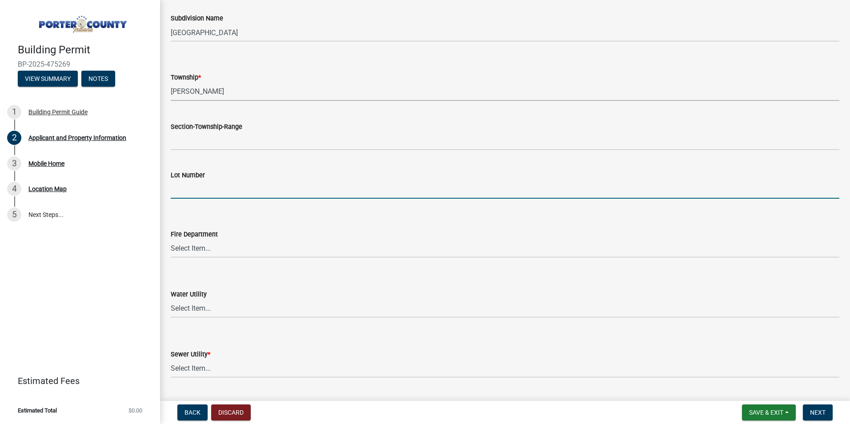
click at [202, 196] on input "Lot Number" at bounding box center [505, 189] width 669 height 18
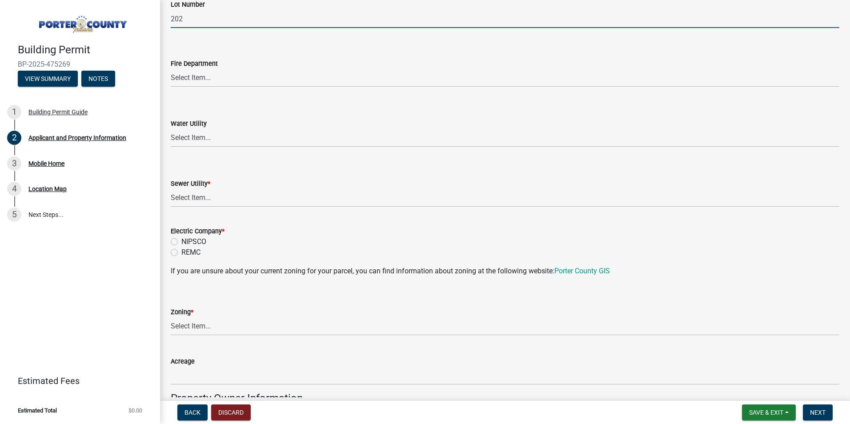
scroll to position [539, 0]
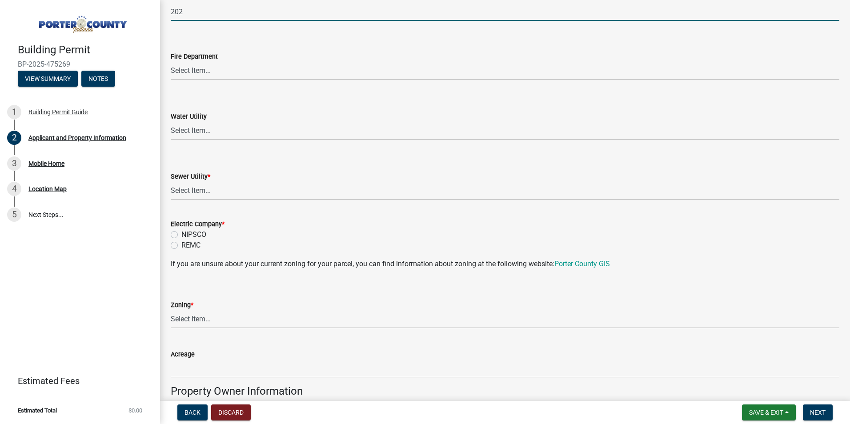
type input "202"
click at [221, 188] on select "Select Item... Aqua [US_STATE] Inc Damon Run Falling Waters Lake Eliza - LEACD …" at bounding box center [505, 191] width 669 height 18
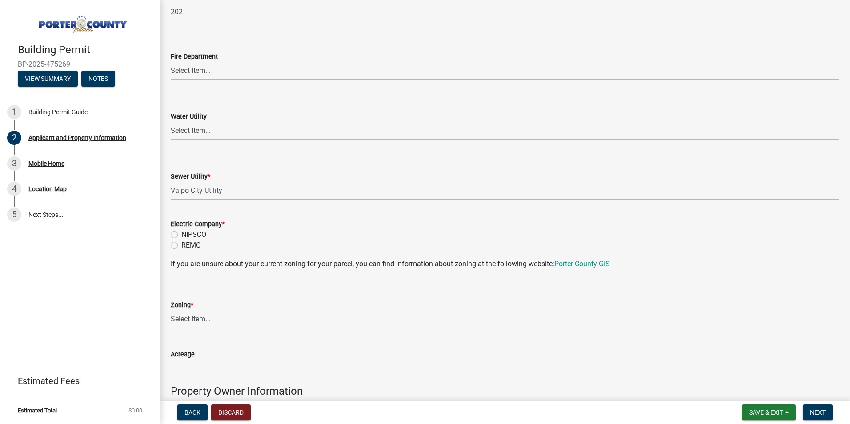
click at [171, 182] on select "Select Item... Aqua [US_STATE] Inc Damon Run Falling Waters Lake Eliza - LEACD …" at bounding box center [505, 191] width 669 height 18
select select "c796f995-08fe-487b-a20e-70ab553361d3"
click at [200, 235] on label "NIPSCO" at bounding box center [193, 234] width 25 height 11
click at [187, 235] on input "NIPSCO" at bounding box center [184, 232] width 6 height 6
radio input "true"
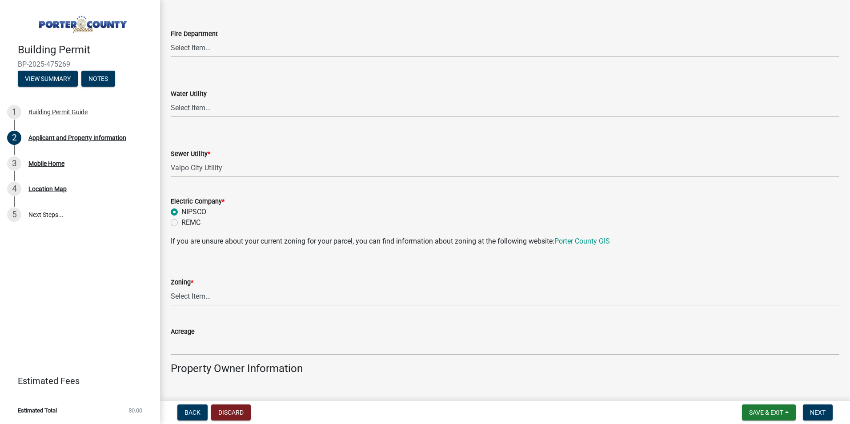
scroll to position [583, 0]
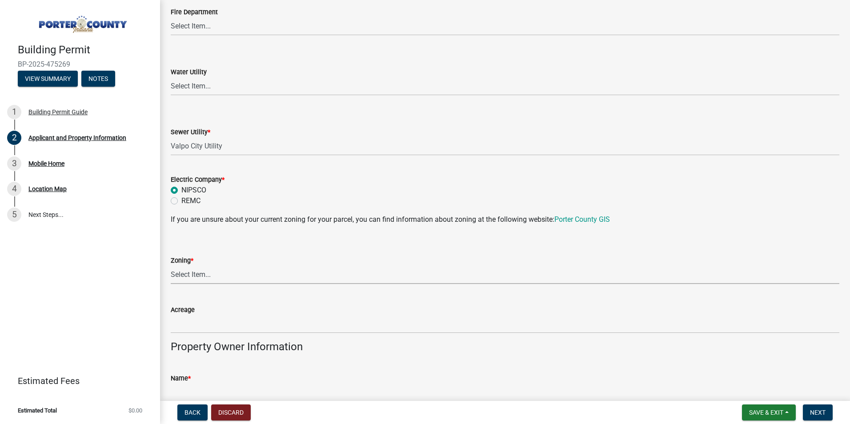
click at [219, 266] on select "Select Item... A1 A2 CH CM CN I1 I2 I3 IN MP OT P1 P2 PUD R1 R2 R3 R4 RL RR" at bounding box center [505, 275] width 669 height 18
click at [197, 276] on select "Select Item... A1 A2 CH CM CN I1 I2 I3 IN MP OT P1 P2 PUD R1 R2 R3 R4 RL RR" at bounding box center [505, 275] width 669 height 18
click at [171, 266] on select "Select Item... A1 A2 CH CM CN I1 I2 I3 IN MP OT P1 P2 PUD R1 R2 R3 R4 RL RR" at bounding box center [505, 275] width 669 height 18
select select "3f2df8a6-9015-4455-96ac-4843375ad2c5"
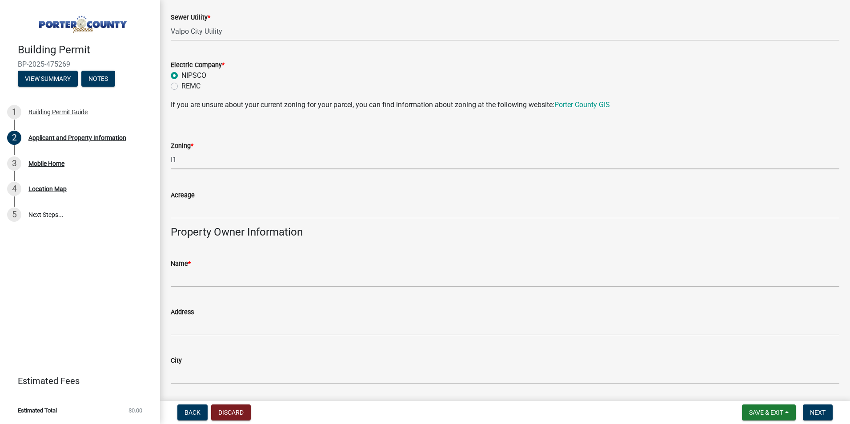
scroll to position [805, 0]
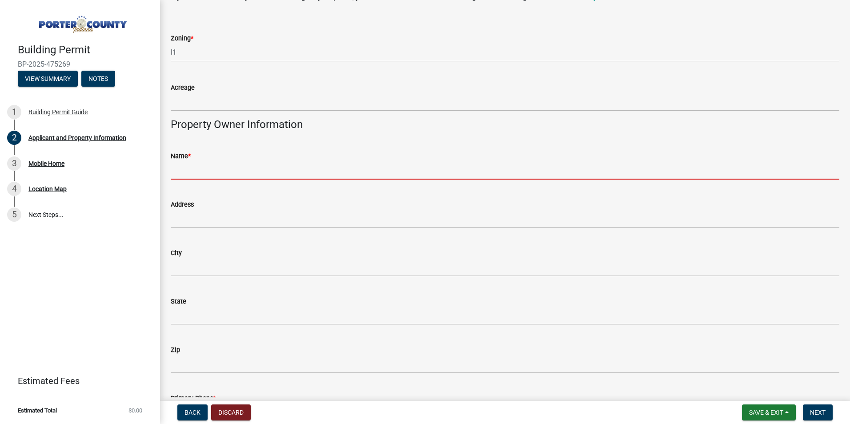
click at [215, 173] on input "Name *" at bounding box center [505, 170] width 669 height 18
paste input "[GEOGRAPHIC_DATA]"
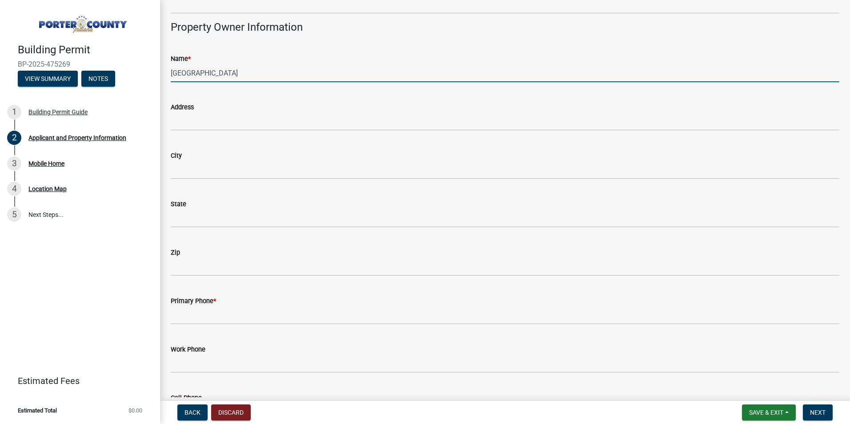
scroll to position [1028, 0]
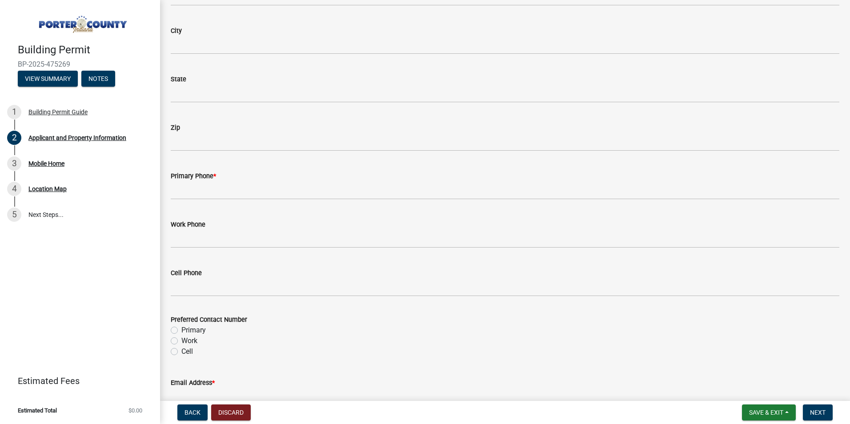
type input "[GEOGRAPHIC_DATA]"
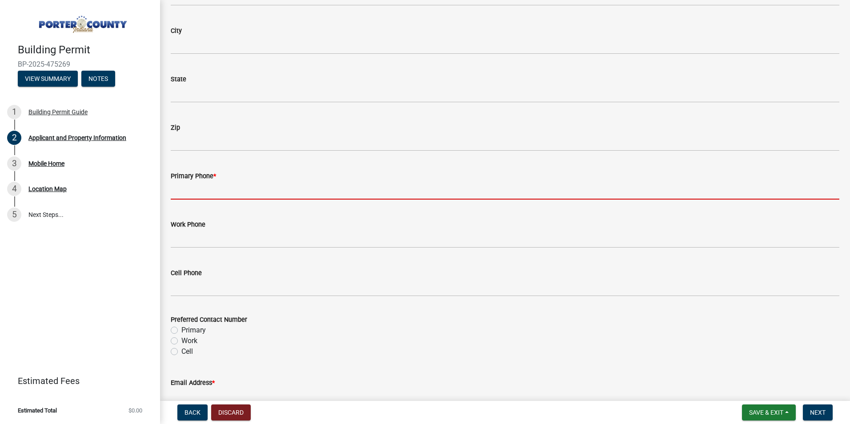
click at [228, 185] on input "Primary Phone *" at bounding box center [505, 190] width 669 height 18
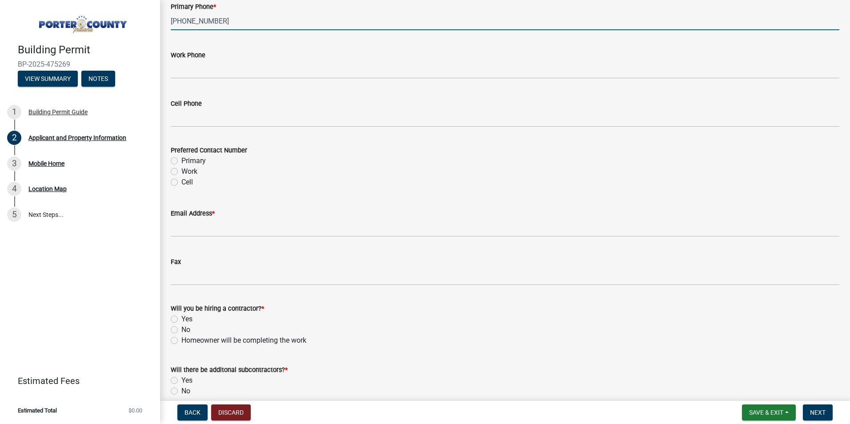
scroll to position [1205, 0]
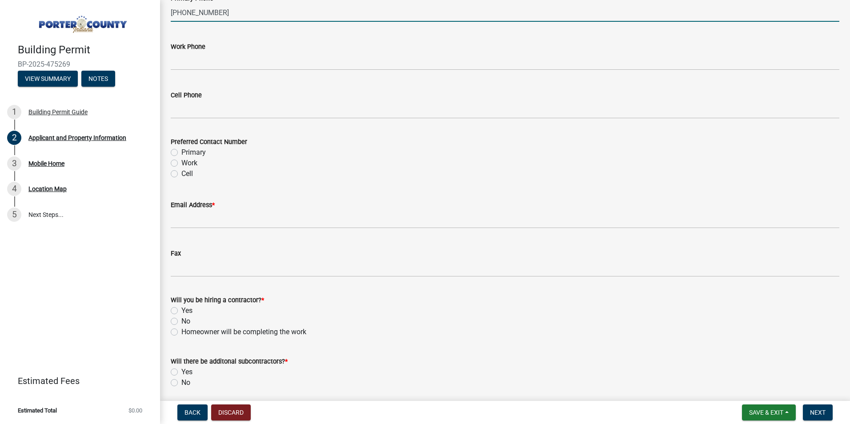
type input "[PHONE_NUMBER]"
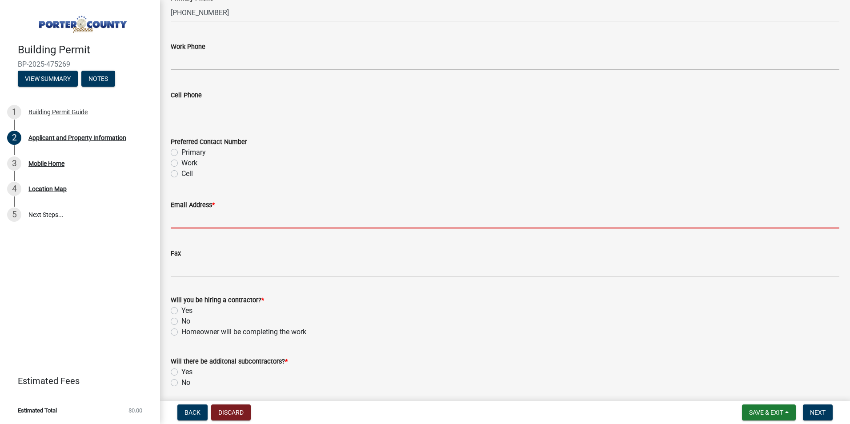
click at [240, 226] on input "Email Address *" at bounding box center [505, 219] width 669 height 18
paste input "[EMAIL_ADDRESS][DOMAIN_NAME]"
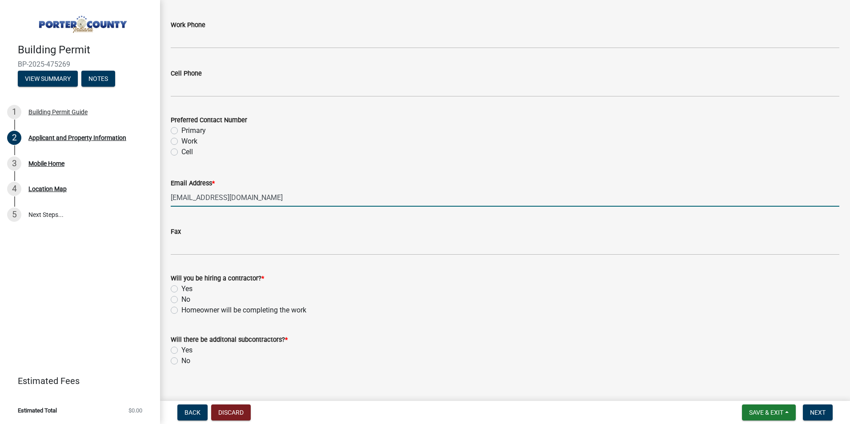
scroll to position [1239, 0]
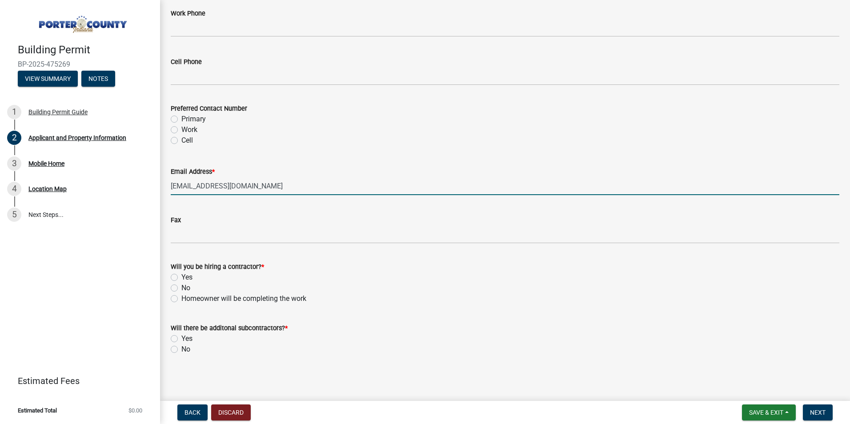
type input "[EMAIL_ADDRESS][DOMAIN_NAME]"
click at [188, 288] on label "No" at bounding box center [185, 288] width 9 height 11
click at [187, 288] on input "No" at bounding box center [184, 286] width 6 height 6
radio input "true"
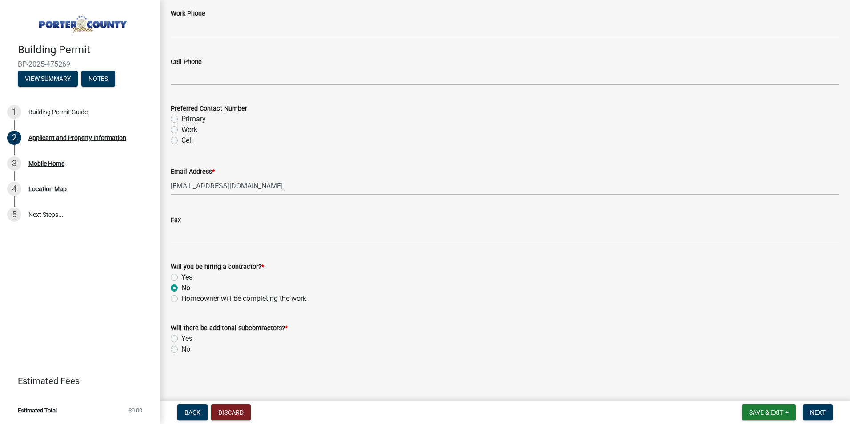
click at [186, 345] on label "No" at bounding box center [185, 349] width 9 height 11
click at [186, 345] on input "No" at bounding box center [184, 347] width 6 height 6
radio input "true"
click at [811, 414] on span "Next" at bounding box center [818, 412] width 16 height 7
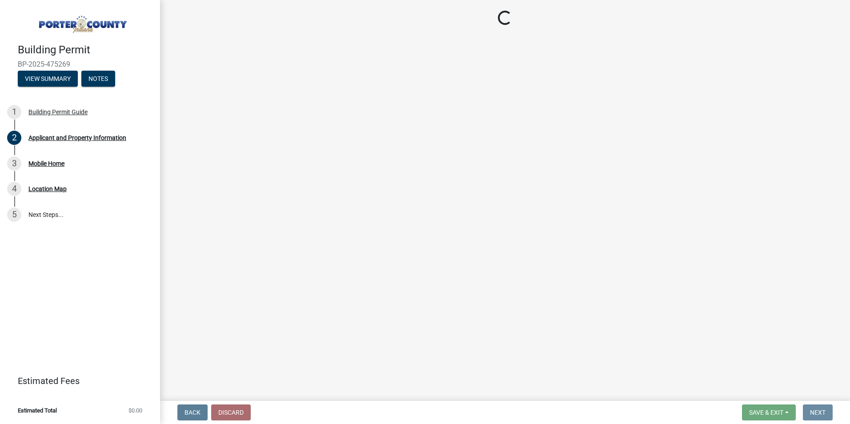
scroll to position [0, 0]
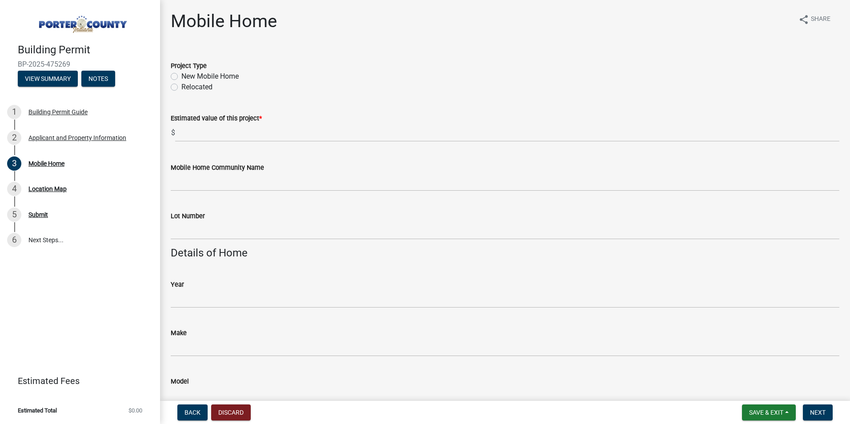
click at [224, 78] on label "New Mobile Home" at bounding box center [209, 76] width 57 height 11
click at [187, 77] on input "New Mobile Home" at bounding box center [184, 74] width 6 height 6
radio input "true"
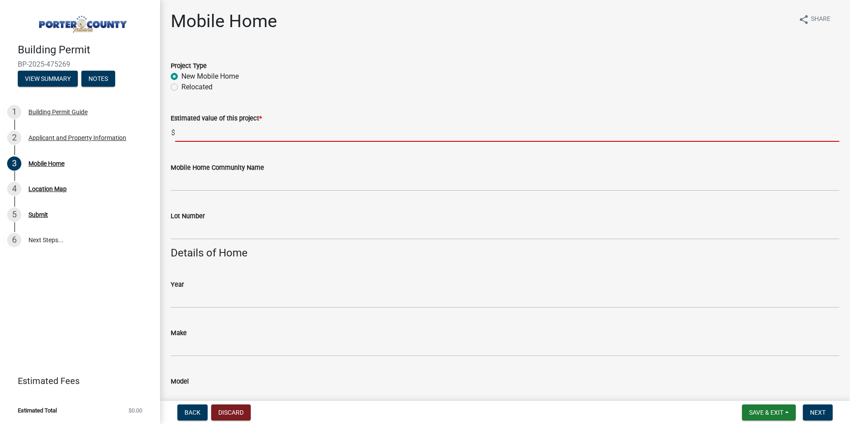
click at [228, 134] on input "text" at bounding box center [507, 133] width 664 height 18
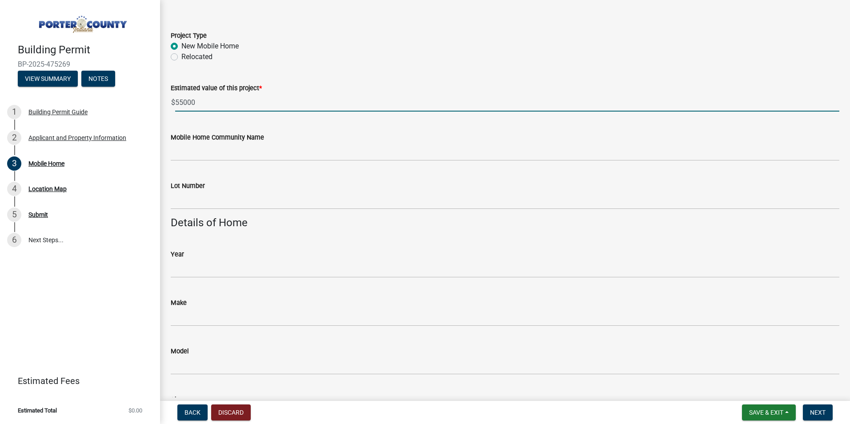
scroll to position [44, 0]
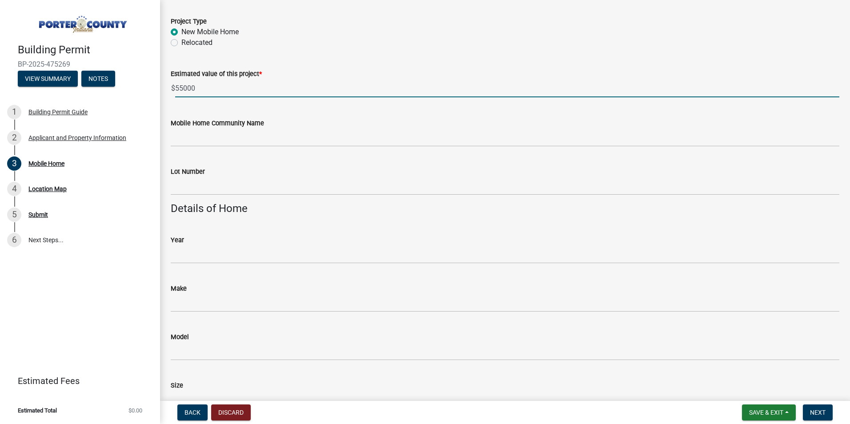
type input "55000"
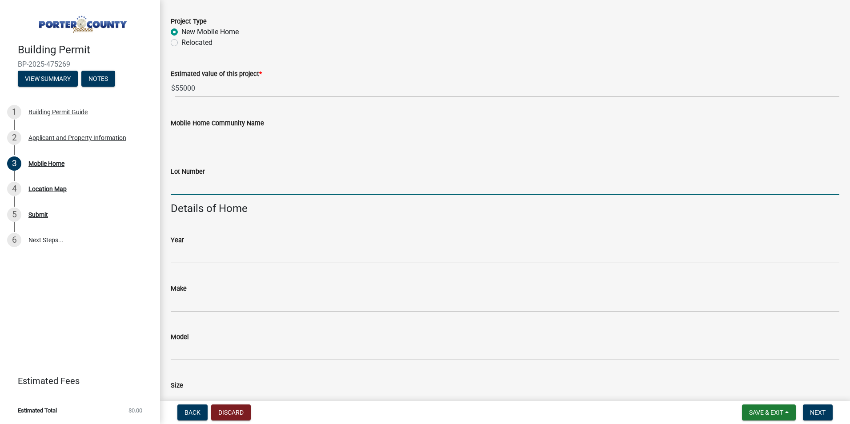
click at [237, 190] on input "Lot Number" at bounding box center [505, 186] width 669 height 18
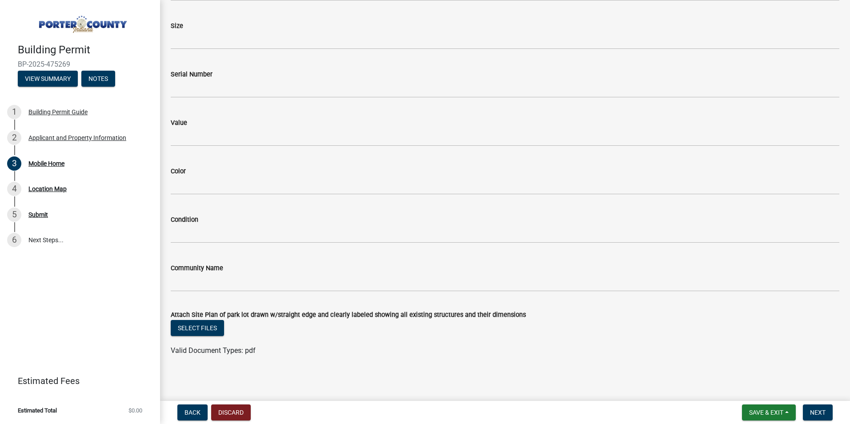
scroll to position [405, 0]
type input "202"
click at [207, 325] on button "Select files" at bounding box center [197, 327] width 53 height 16
click at [216, 328] on button "Select files" at bounding box center [197, 327] width 53 height 16
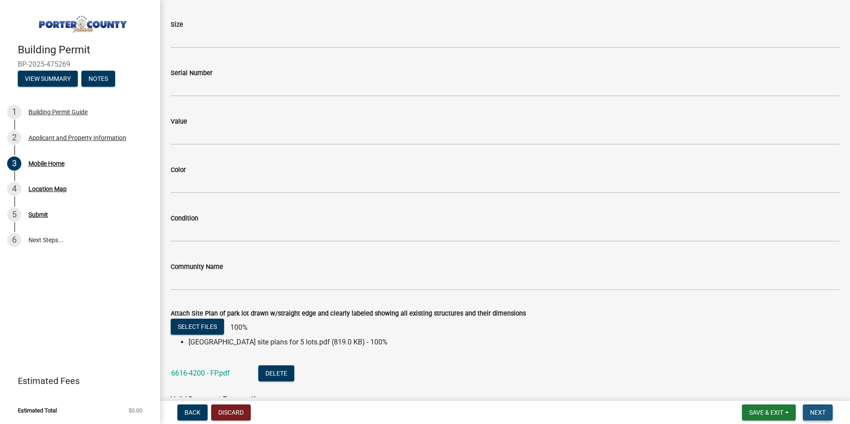
click at [823, 415] on span "Next" at bounding box center [818, 412] width 16 height 7
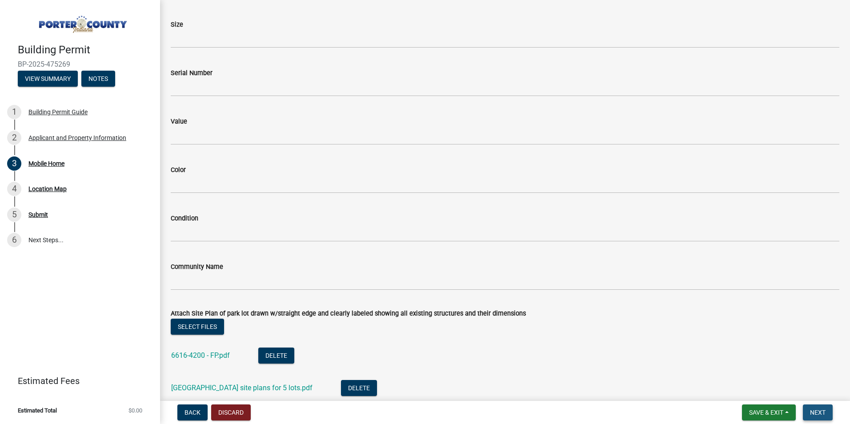
click at [823, 415] on span "Next" at bounding box center [818, 412] width 16 height 7
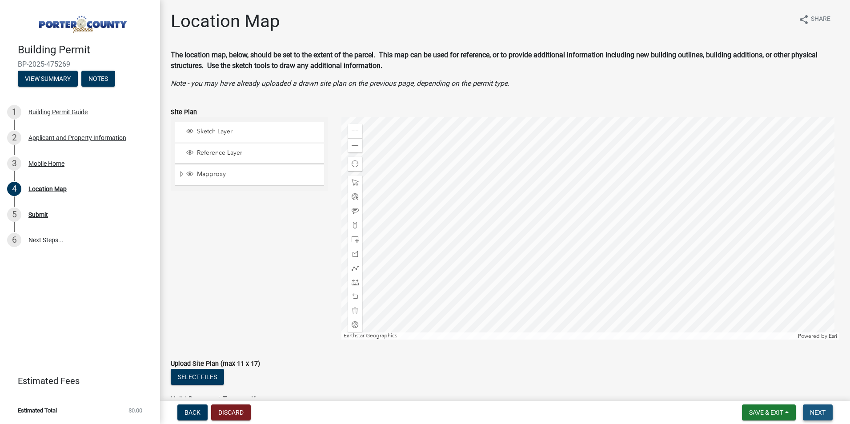
click at [823, 405] on button "Next" at bounding box center [818, 412] width 30 height 16
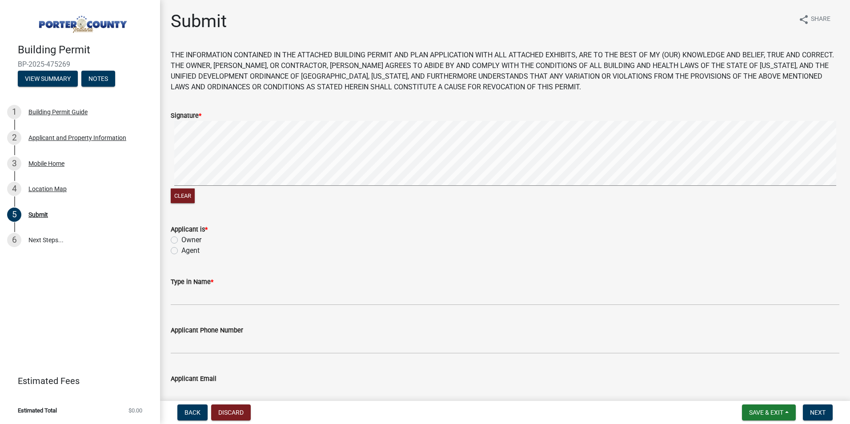
click at [192, 248] on label "Agent" at bounding box center [190, 250] width 18 height 11
click at [187, 248] on input "Agent" at bounding box center [184, 248] width 6 height 6
radio input "true"
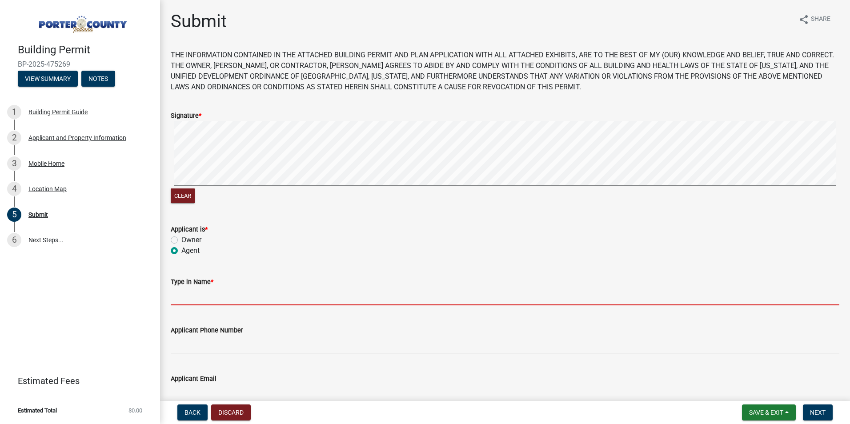
click at [210, 296] on input "Type in Name *" at bounding box center [505, 296] width 669 height 18
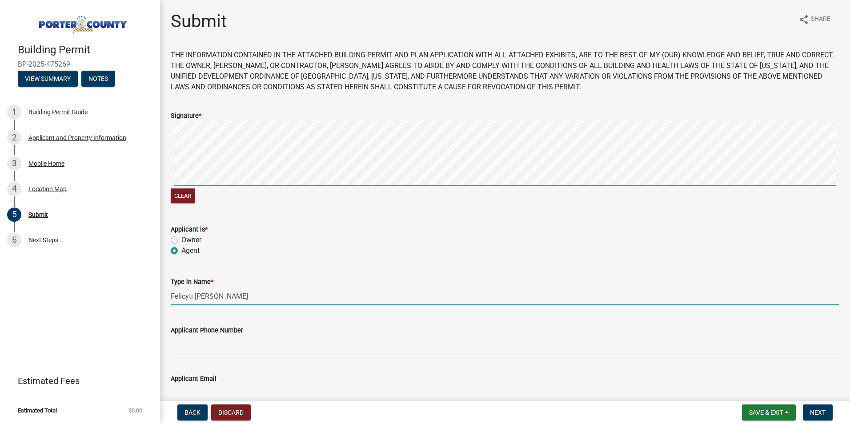
type input "Felicyti [PERSON_NAME]"
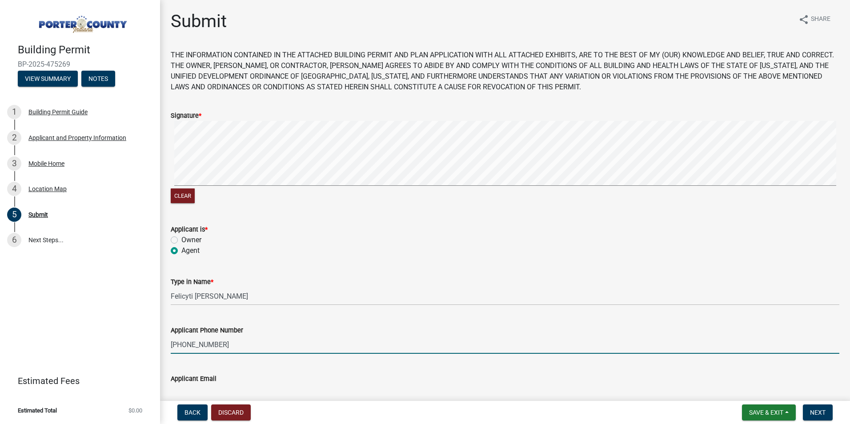
type input "[PHONE_NUMBER]"
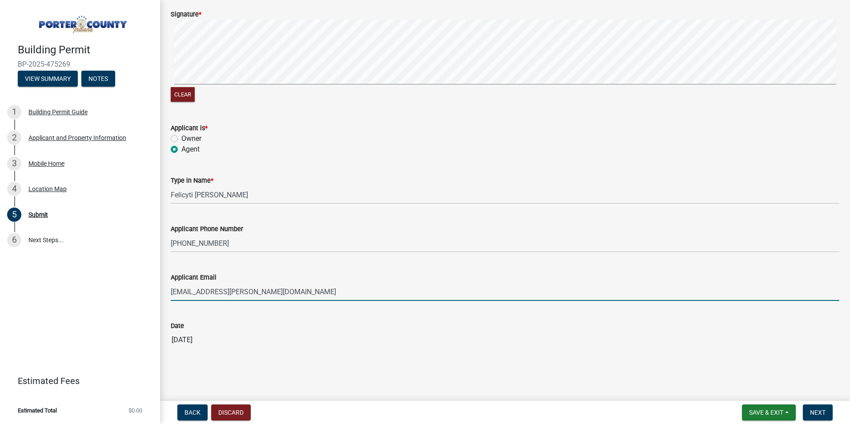
scroll to position [102, 0]
type input "[EMAIL_ADDRESS][PERSON_NAME][DOMAIN_NAME]"
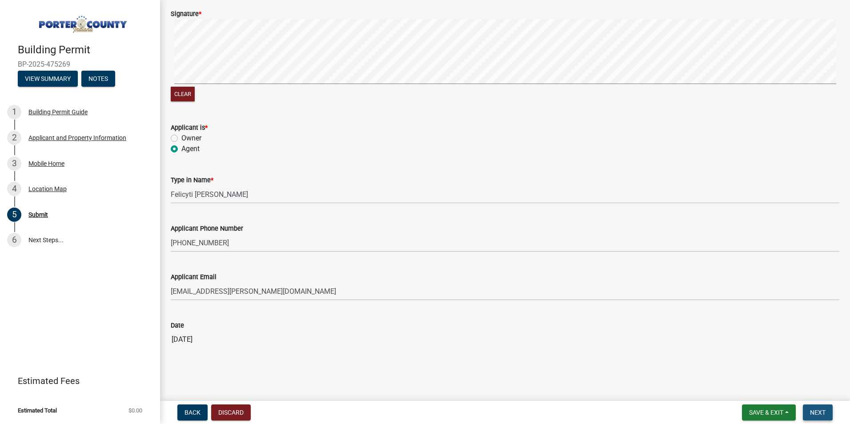
click at [816, 411] on span "Next" at bounding box center [818, 412] width 16 height 7
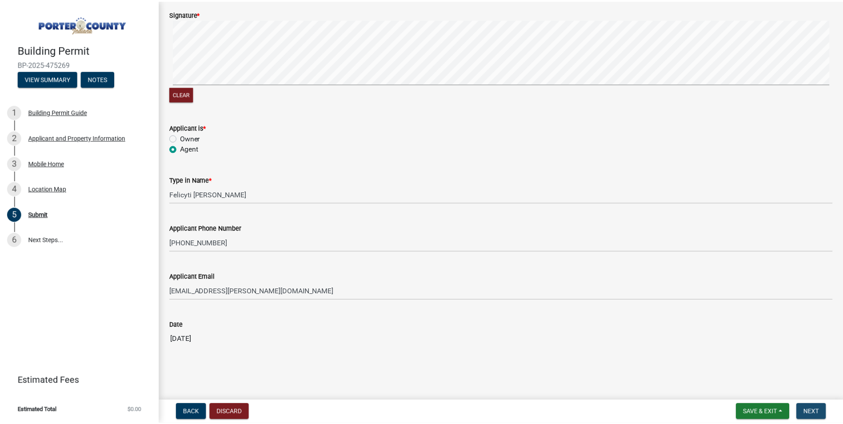
scroll to position [0, 0]
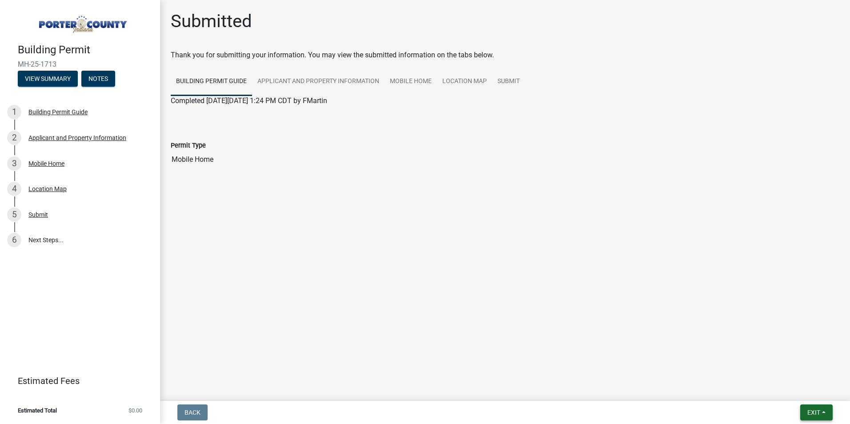
click at [808, 409] on span "Exit" at bounding box center [813, 412] width 13 height 7
click at [804, 391] on button "Save & Exit" at bounding box center [796, 389] width 71 height 21
